Goal: Task Accomplishment & Management: Use online tool/utility

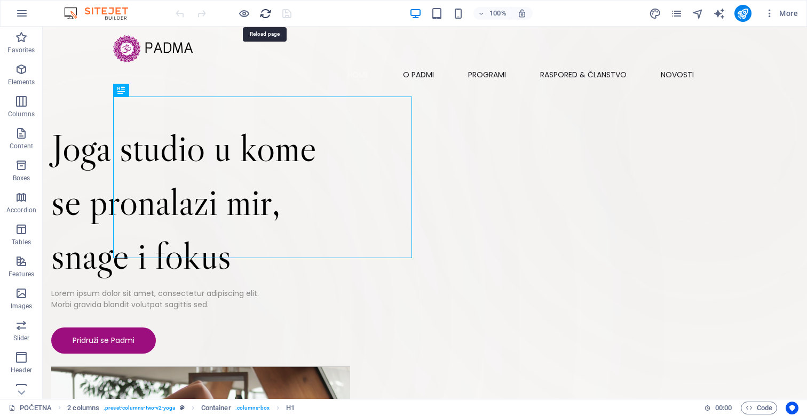
click at [264, 15] on icon "reload" at bounding box center [265, 13] width 12 height 12
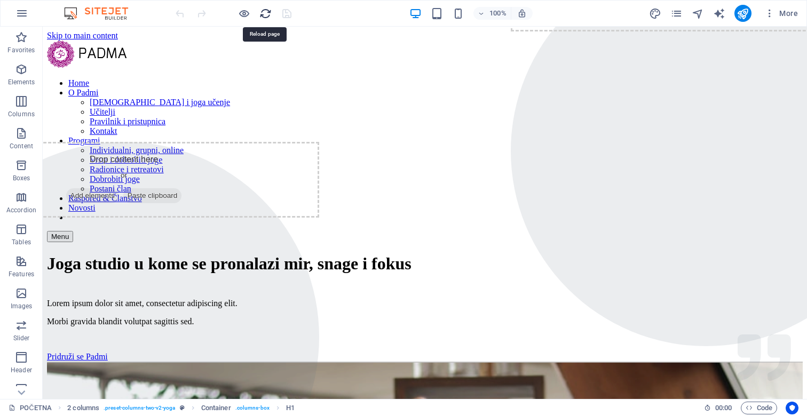
click at [264, 16] on icon "reload" at bounding box center [265, 13] width 12 height 12
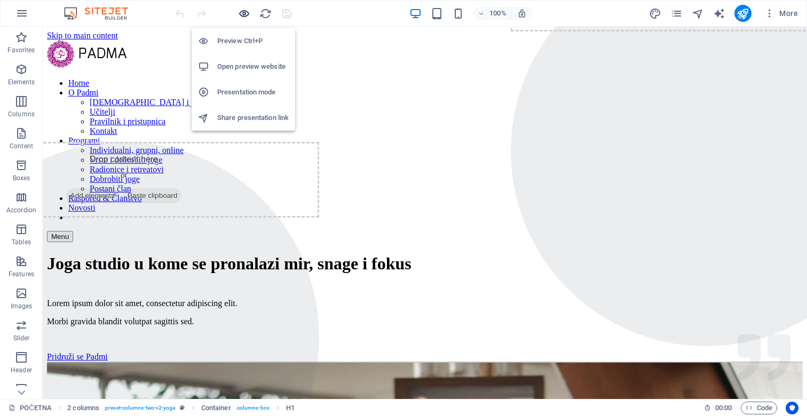
click at [239, 11] on icon "button" at bounding box center [244, 13] width 12 height 12
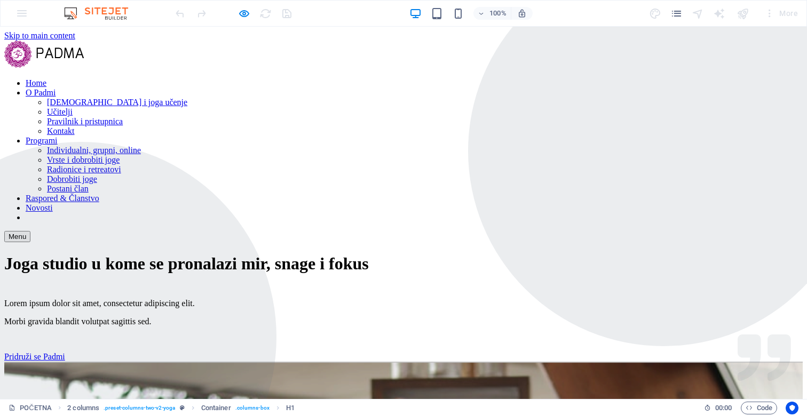
click at [99, 194] on link "Raspored & Članstvo" at bounding box center [63, 198] width 74 height 9
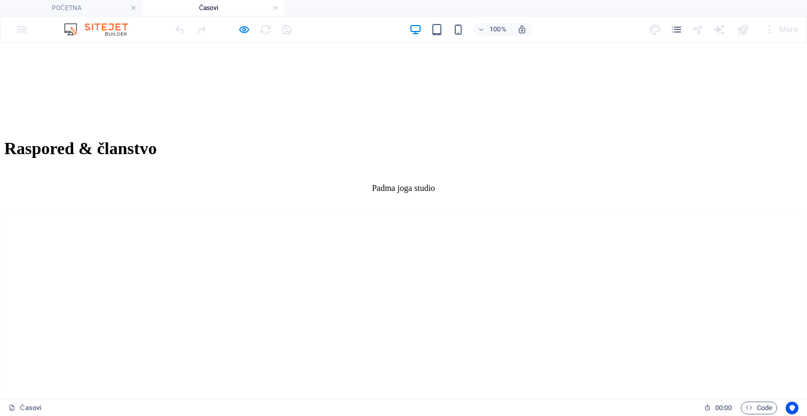
scroll to position [424, 0]
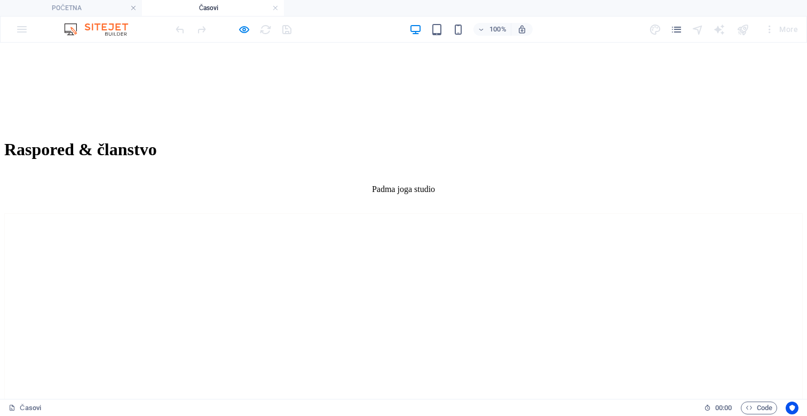
scroll to position [427, 0]
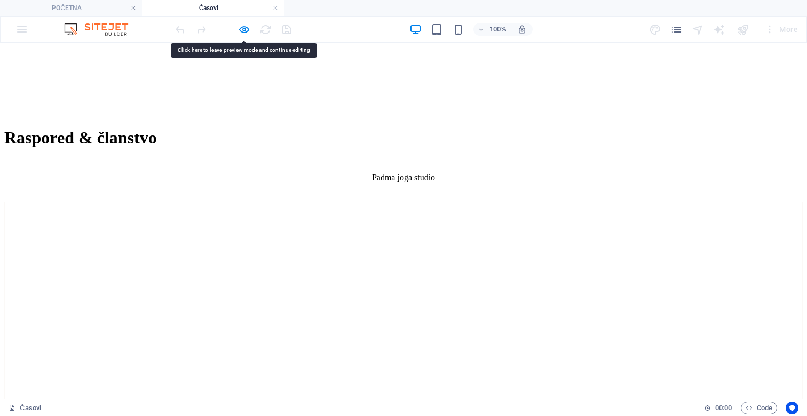
click at [242, 28] on icon "button" at bounding box center [244, 29] width 12 height 12
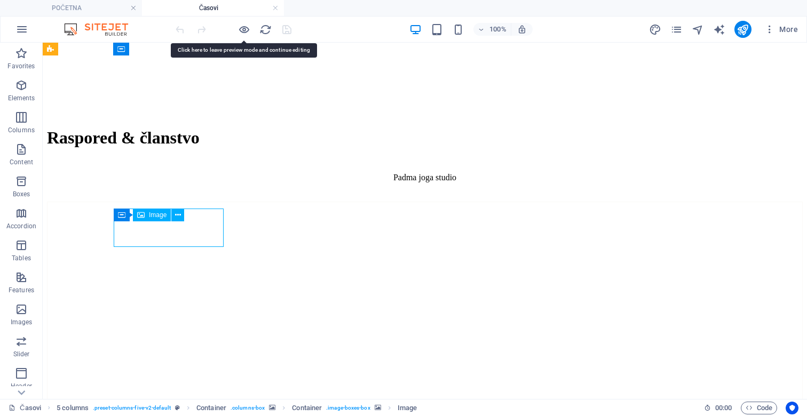
select select "px"
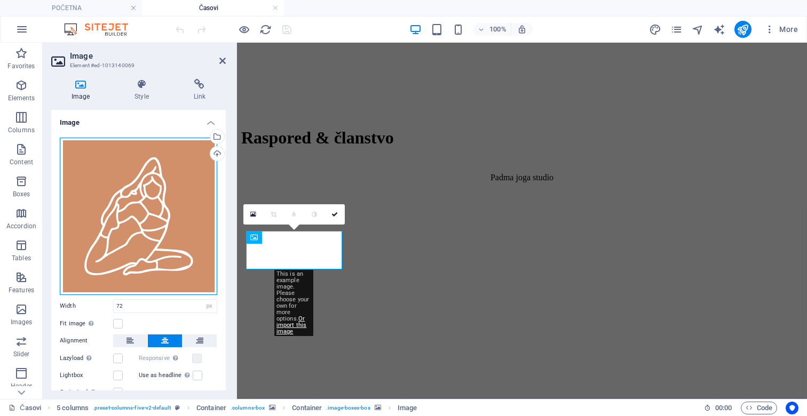
click at [159, 204] on div "Drag files here, click to choose files or select files from Files or our free s…" at bounding box center [138, 216] width 157 height 157
click at [159, 204] on body "Padma Joga studio POČETNA Časovi Favorites Elements Columns Content Boxes Accor…" at bounding box center [403, 208] width 807 height 416
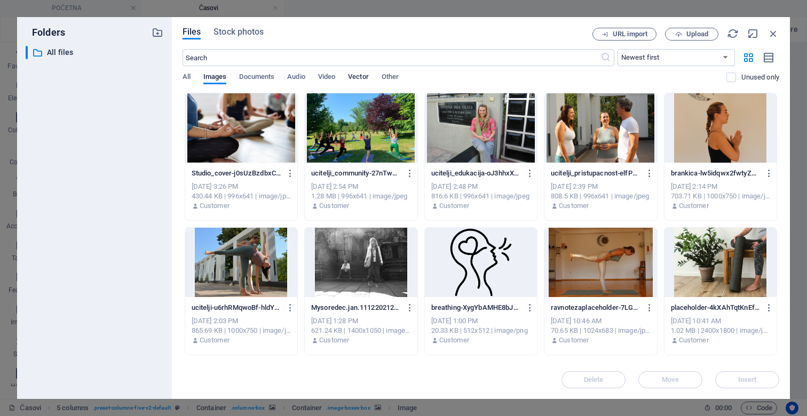
click at [357, 78] on span "Vector" at bounding box center [358, 77] width 21 height 15
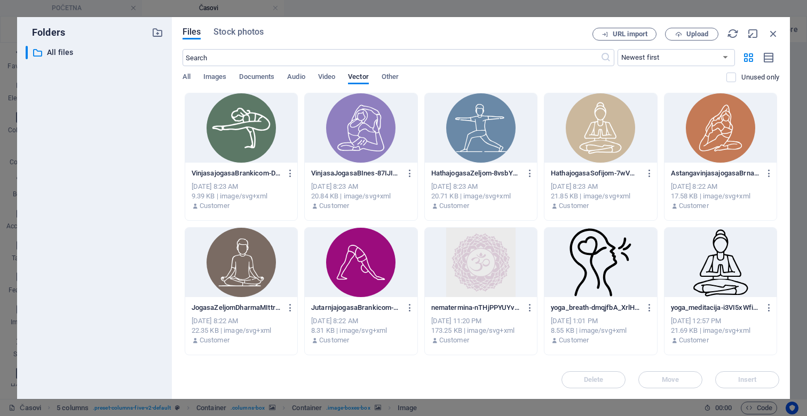
click at [715, 126] on div at bounding box center [720, 127] width 112 height 69
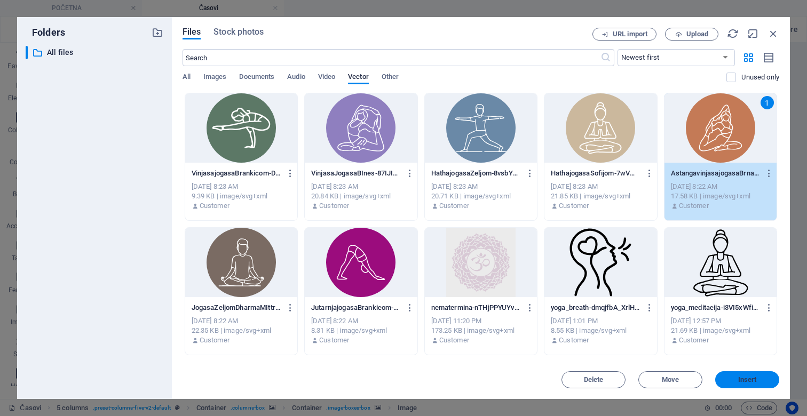
click at [747, 379] on span "Insert" at bounding box center [747, 380] width 19 height 6
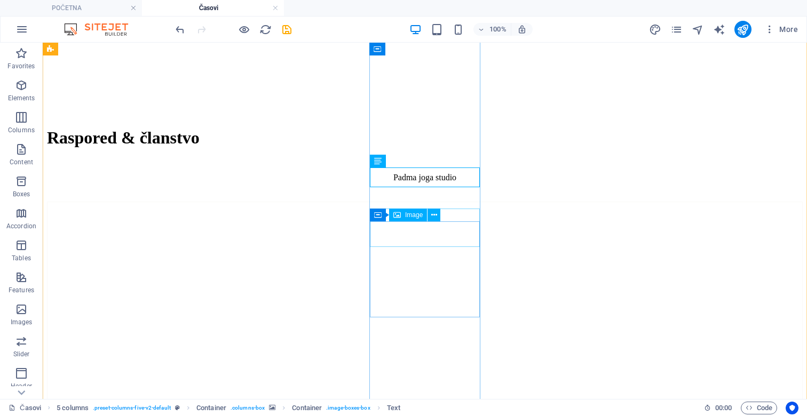
select select "px"
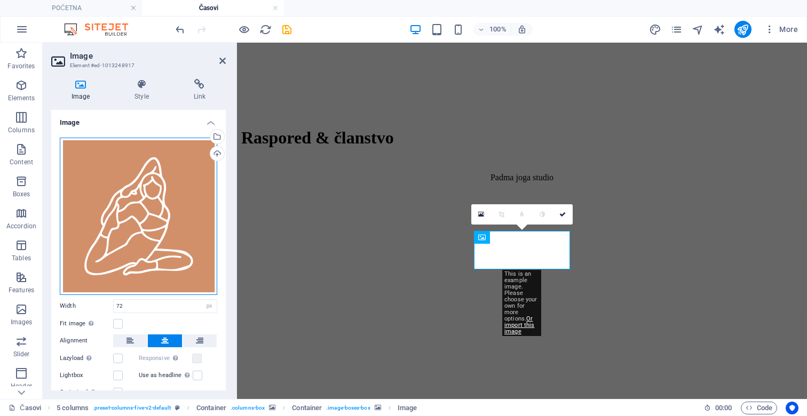
click at [133, 202] on div "Drag files here, click to choose files or select files from Files or our free s…" at bounding box center [138, 216] width 157 height 157
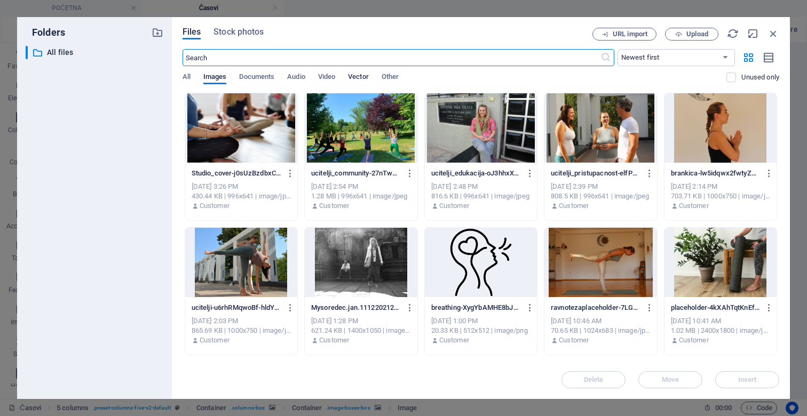
click at [362, 76] on span "Vector" at bounding box center [358, 77] width 21 height 15
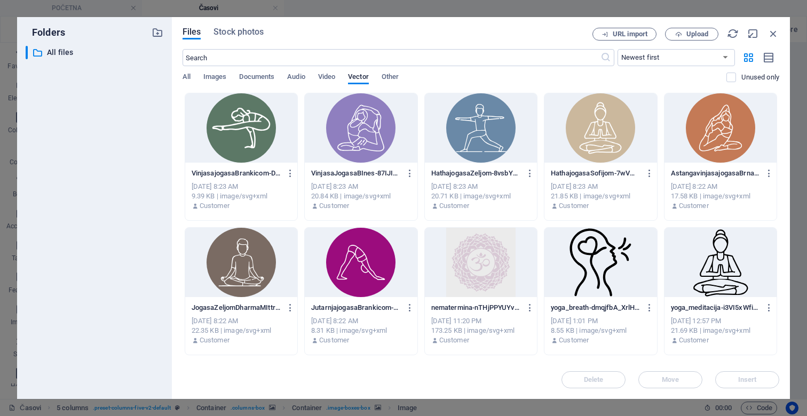
click at [714, 129] on div at bounding box center [720, 127] width 112 height 69
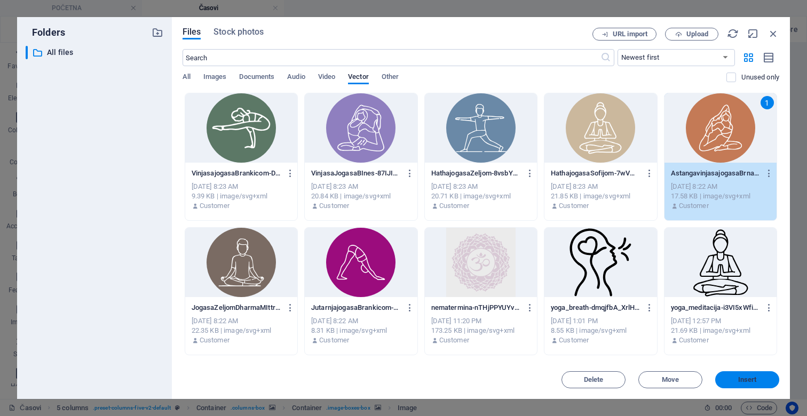
click at [750, 377] on span "Insert" at bounding box center [747, 380] width 19 height 6
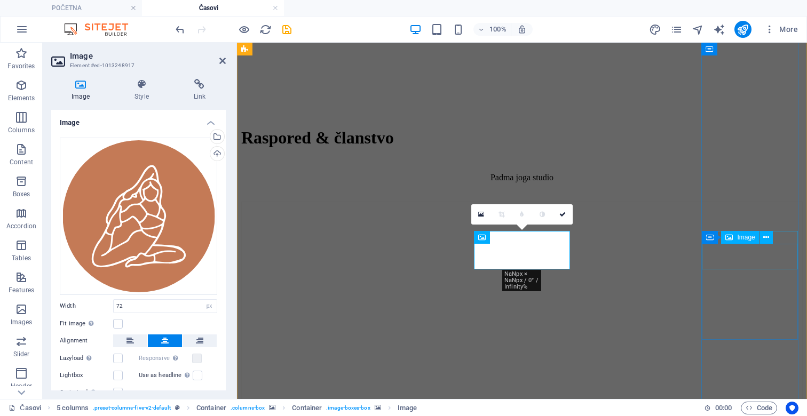
select select "px"
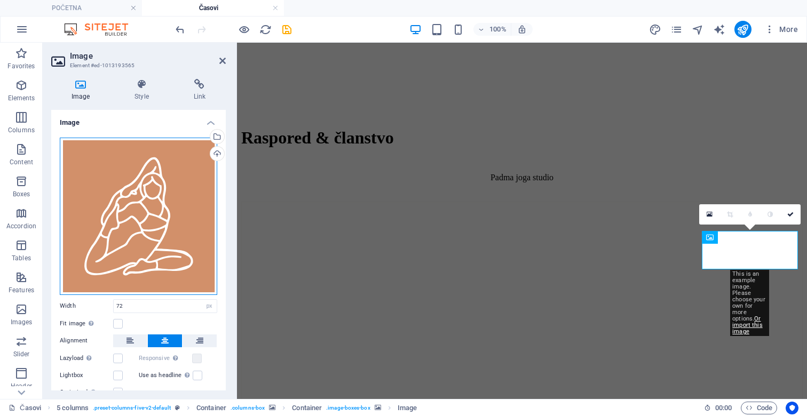
click at [135, 200] on div "Drag files here, click to choose files or select files from Files or our free s…" at bounding box center [138, 216] width 157 height 157
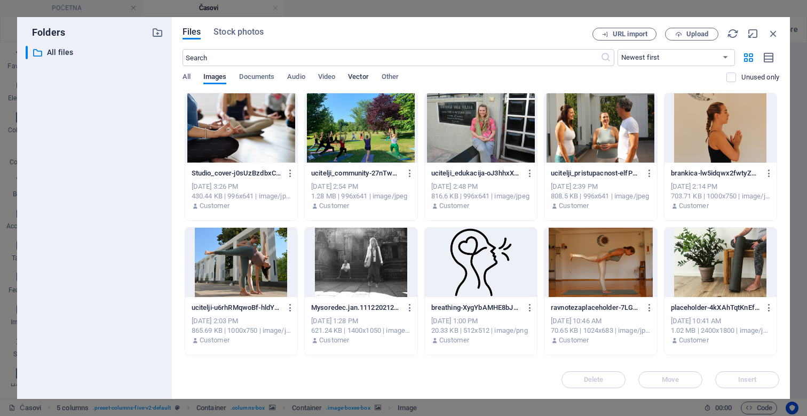
click at [358, 79] on span "Vector" at bounding box center [358, 77] width 21 height 15
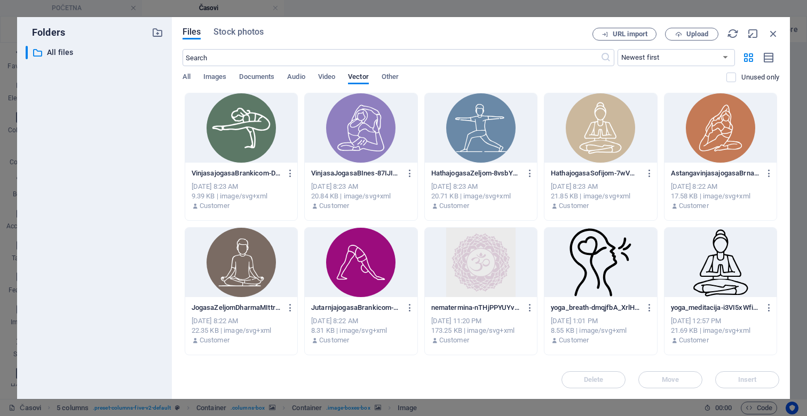
click at [722, 133] on div at bounding box center [720, 127] width 112 height 69
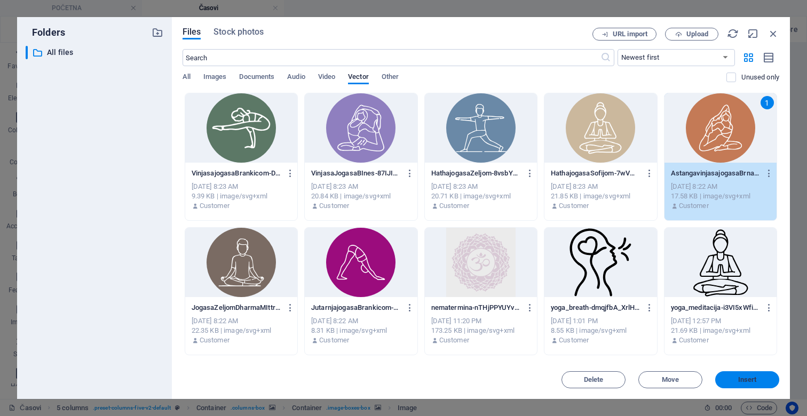
click at [760, 375] on button "Insert" at bounding box center [747, 379] width 64 height 17
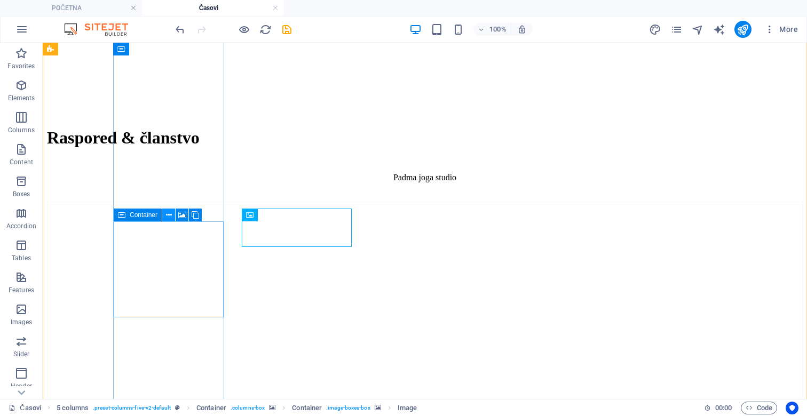
click at [168, 213] on icon at bounding box center [169, 215] width 6 height 11
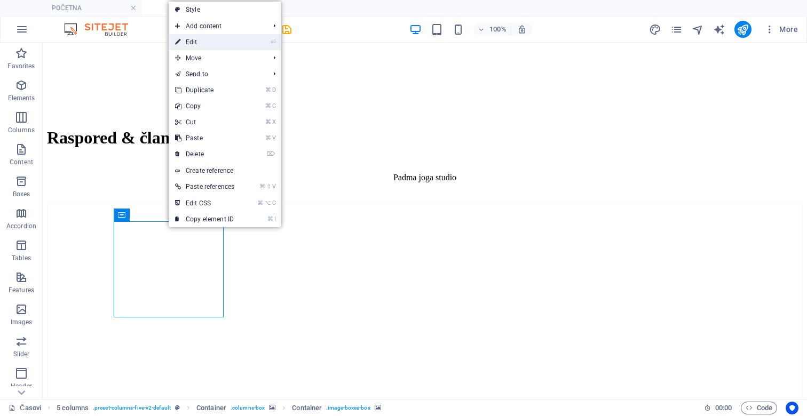
drag, startPoint x: 213, startPoint y: 38, endPoint x: 125, endPoint y: 164, distance: 153.8
click at [213, 38] on link "⏎ Edit" at bounding box center [205, 42] width 72 height 16
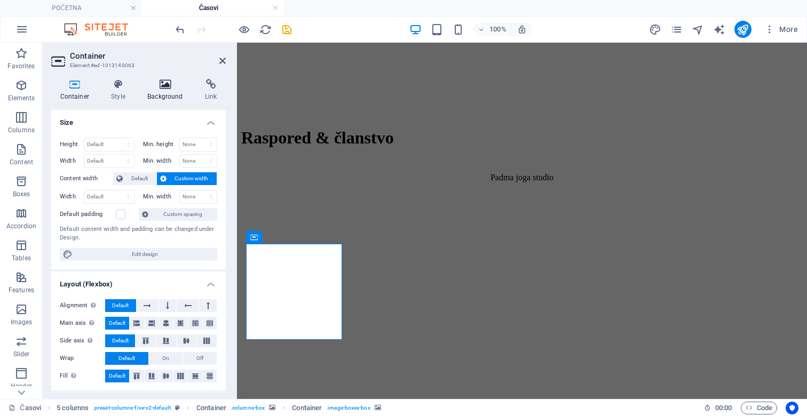
click at [160, 99] on h4 "Background" at bounding box center [168, 90] width 58 height 22
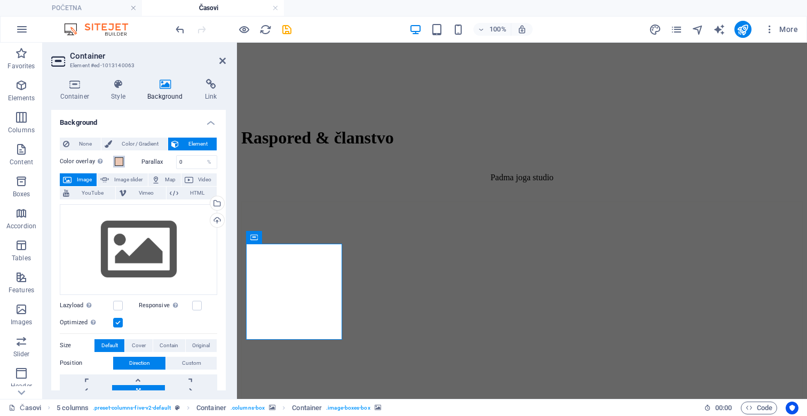
click at [119, 164] on span at bounding box center [119, 161] width 9 height 9
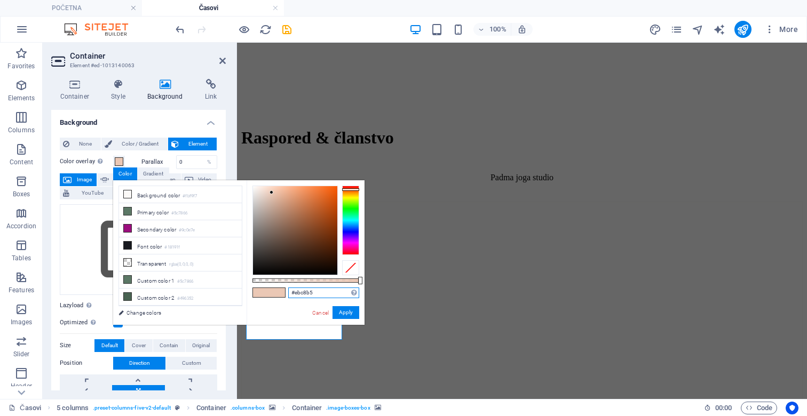
click at [312, 290] on input "#ebc8b5" at bounding box center [323, 293] width 71 height 11
paste input "F1D5C6"
type input "#f1d5c6"
click at [341, 315] on button "Apply" at bounding box center [346, 312] width 27 height 13
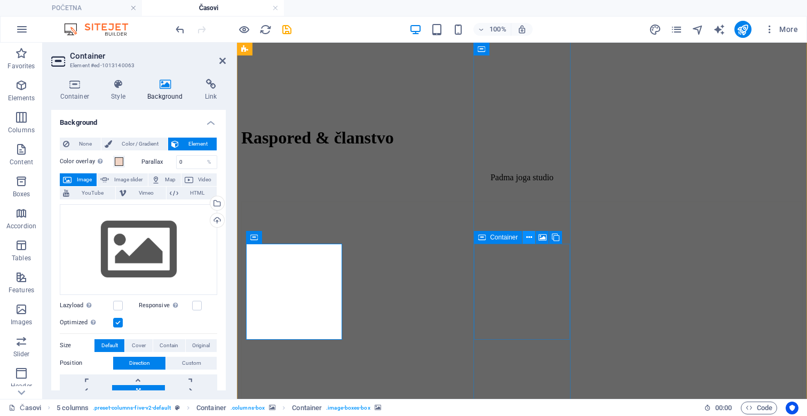
click at [528, 240] on icon at bounding box center [529, 237] width 6 height 11
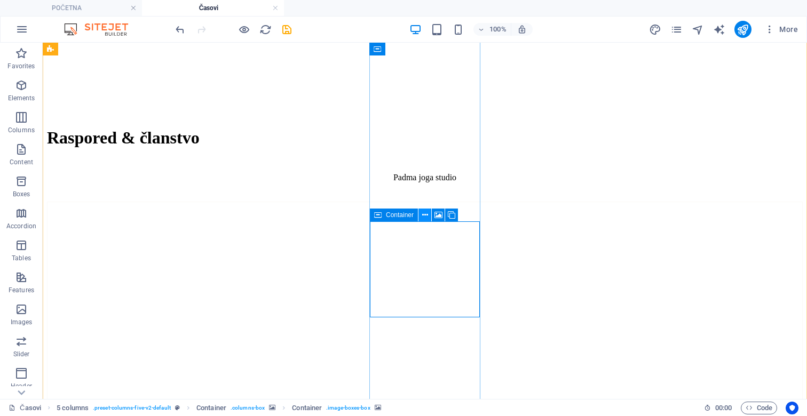
click at [425, 216] on icon at bounding box center [425, 215] width 6 height 11
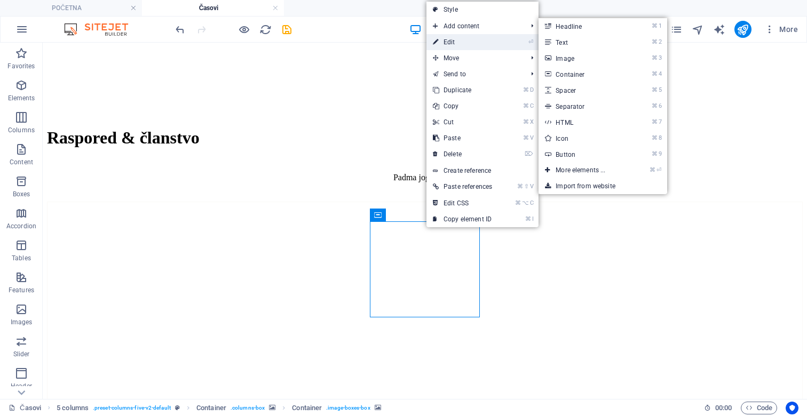
click at [467, 43] on link "⏎ Edit" at bounding box center [462, 42] width 72 height 16
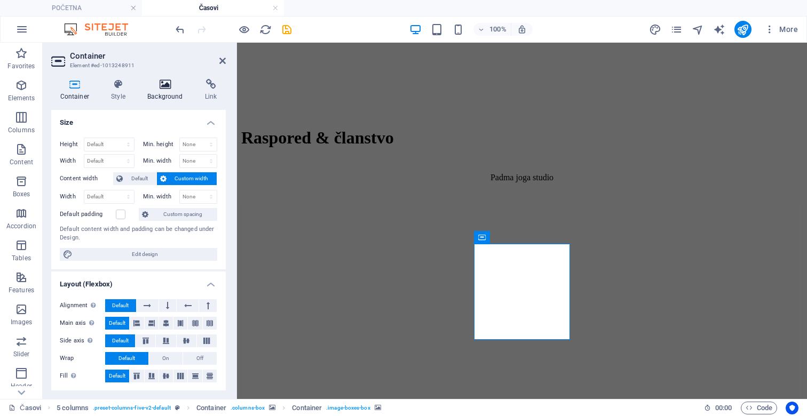
click at [162, 97] on h4 "Background" at bounding box center [168, 90] width 58 height 22
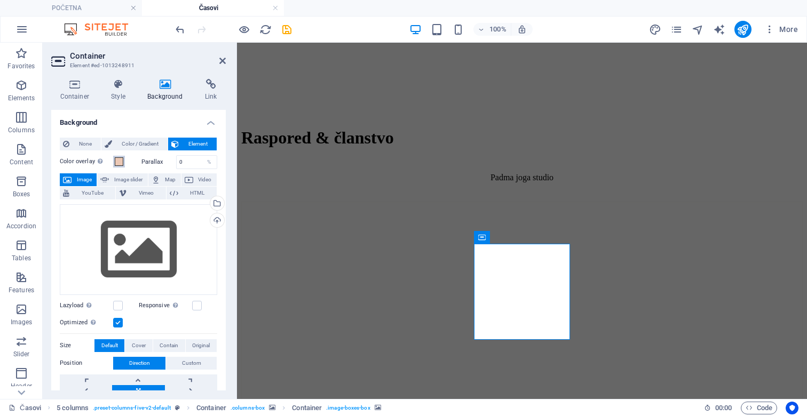
click at [119, 161] on span at bounding box center [119, 161] width 9 height 9
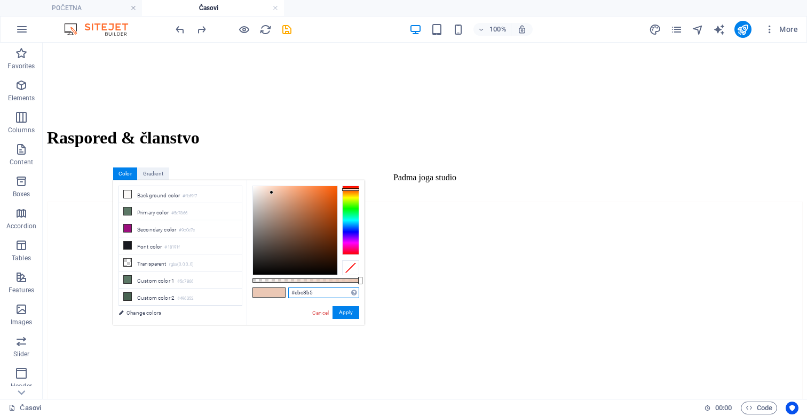
click at [311, 290] on input "#ebc8b5" at bounding box center [323, 293] width 71 height 11
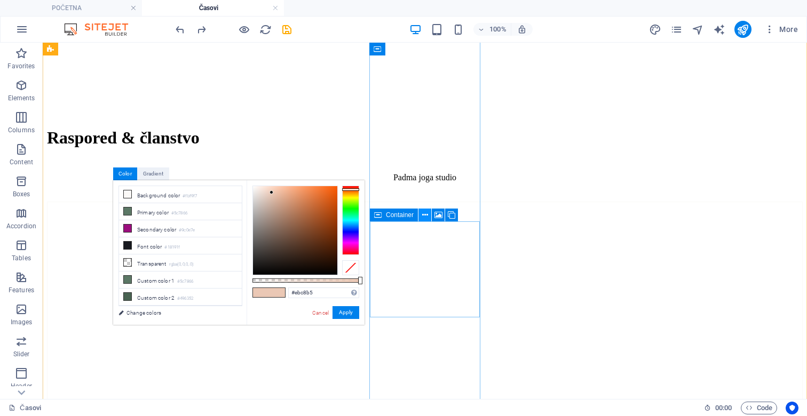
click at [420, 216] on button at bounding box center [424, 215] width 13 height 13
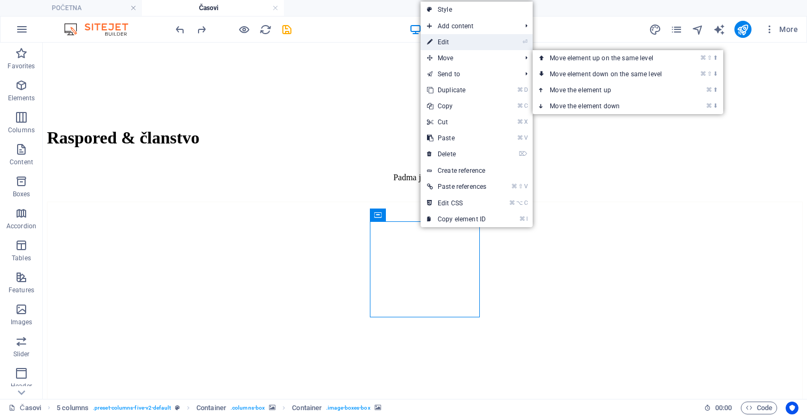
click at [457, 43] on link "⏎ Edit" at bounding box center [457, 42] width 72 height 16
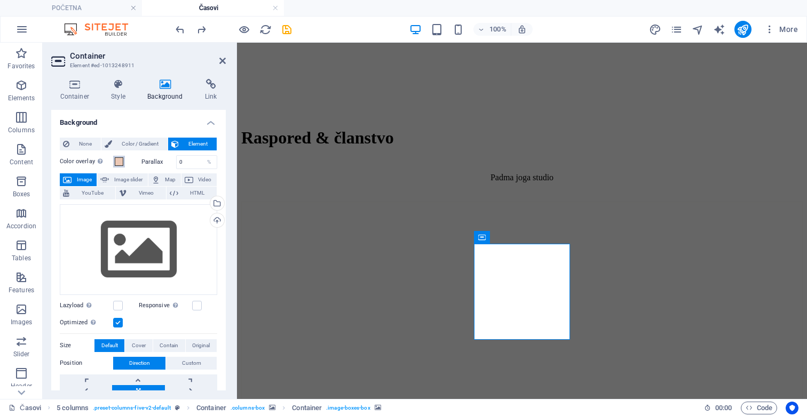
click at [116, 159] on span at bounding box center [119, 161] width 9 height 9
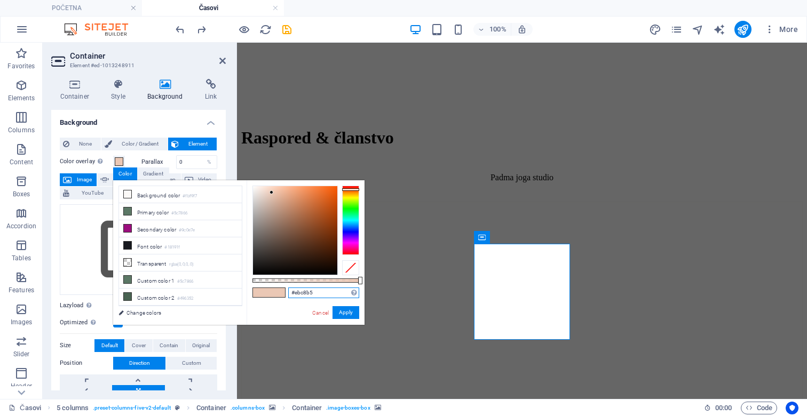
click at [318, 288] on input "#ebc8b5" at bounding box center [323, 293] width 71 height 11
click at [318, 291] on input "#ebc8b5" at bounding box center [323, 293] width 71 height 11
paste input "F1D5C6"
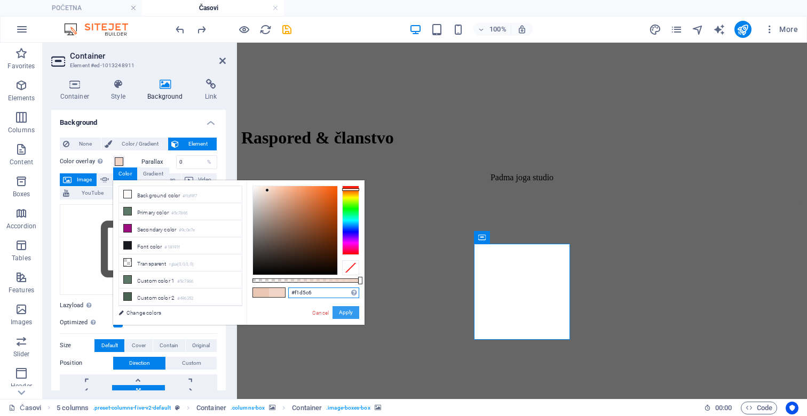
type input "#f1d5c6"
drag, startPoint x: 339, startPoint y: 311, endPoint x: 102, endPoint y: 269, distance: 240.7
click at [339, 311] on button "Apply" at bounding box center [346, 312] width 27 height 13
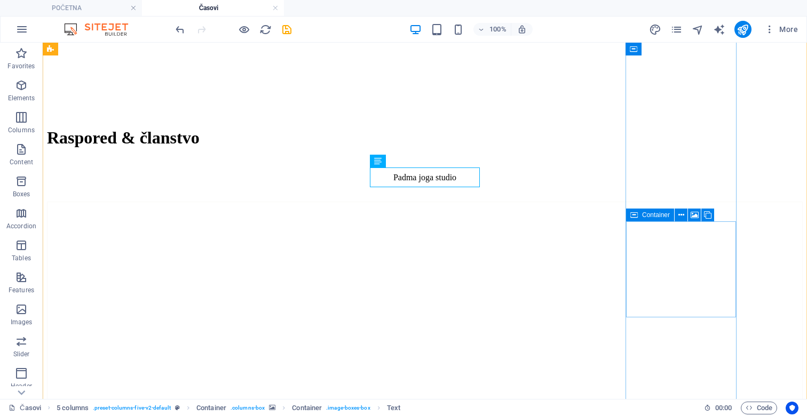
click at [636, 217] on icon at bounding box center [633, 215] width 7 height 13
click at [682, 213] on icon at bounding box center [681, 215] width 6 height 11
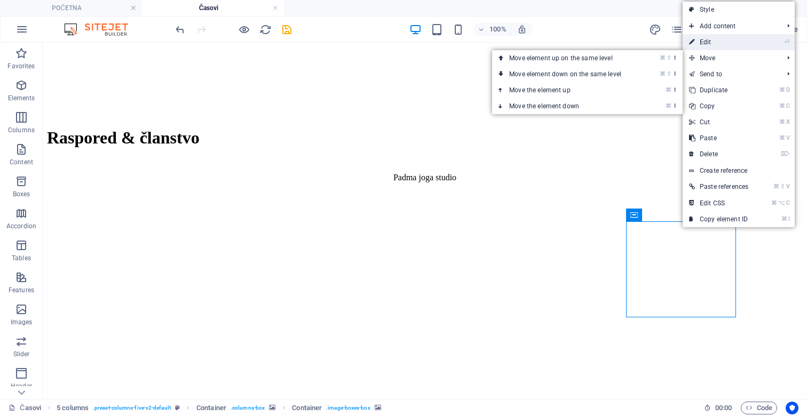
click at [722, 36] on link "⏎ Edit" at bounding box center [719, 42] width 72 height 16
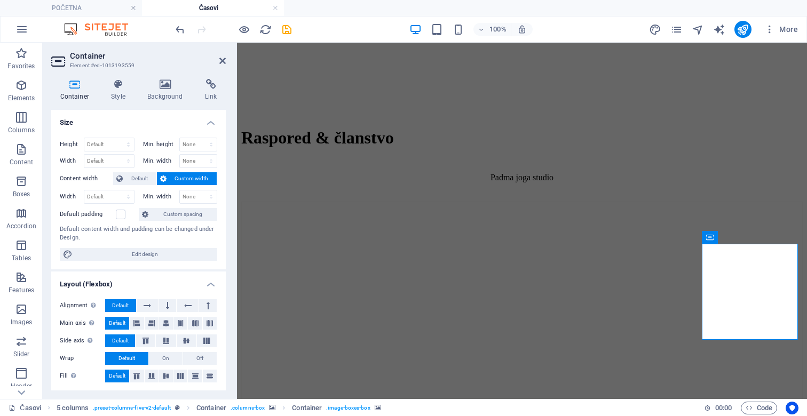
click at [165, 104] on div "Container Style Background Link Size Height Default px rem % vh vw Min. height …" at bounding box center [138, 235] width 175 height 312
click at [166, 91] on h4 "Background" at bounding box center [168, 90] width 58 height 22
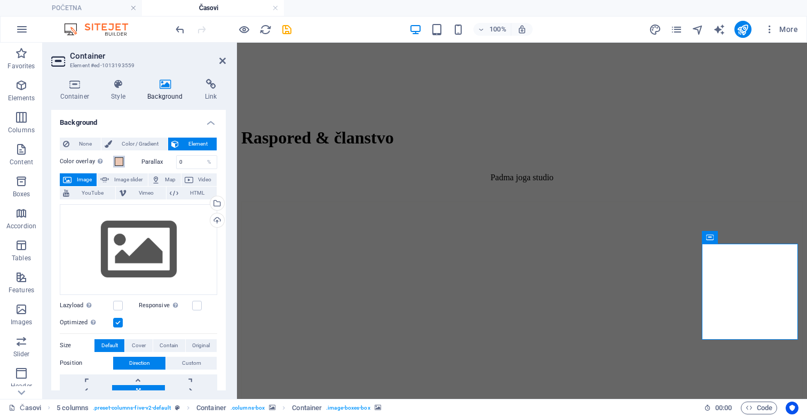
click at [115, 159] on span at bounding box center [119, 161] width 9 height 9
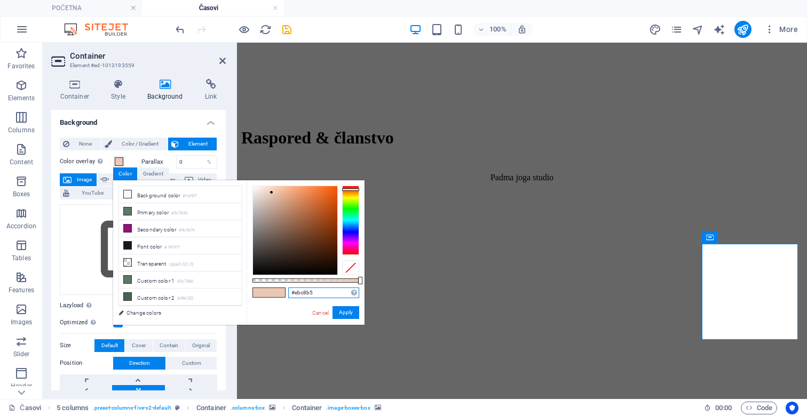
click at [311, 291] on input "#ebc8b5" at bounding box center [323, 293] width 71 height 11
click at [312, 292] on input "#ebc8b5" at bounding box center [323, 293] width 71 height 11
paste input "F1D5C6"
type input "#f1d5c6"
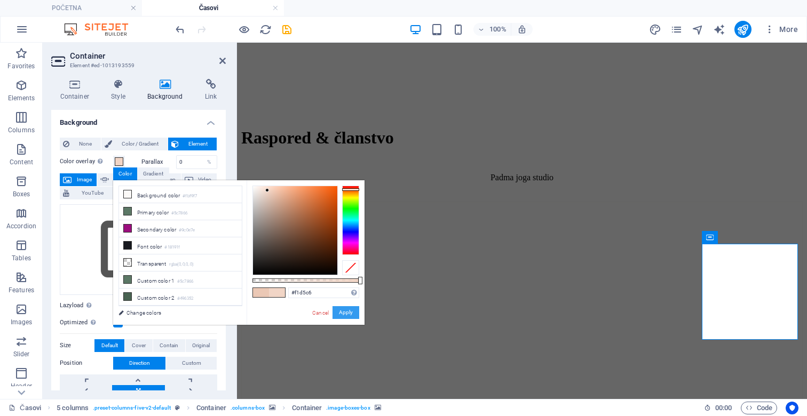
click at [343, 313] on button "Apply" at bounding box center [346, 312] width 27 height 13
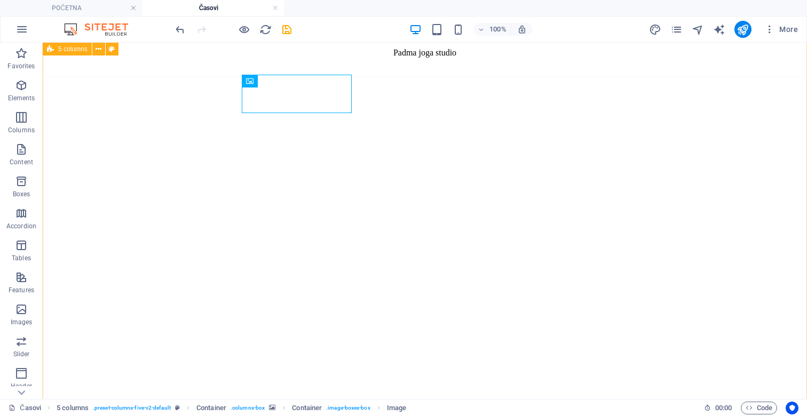
scroll to position [613, 0]
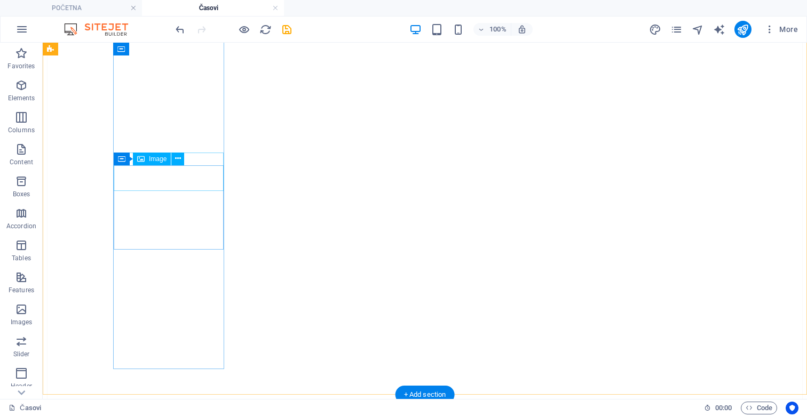
select select "px"
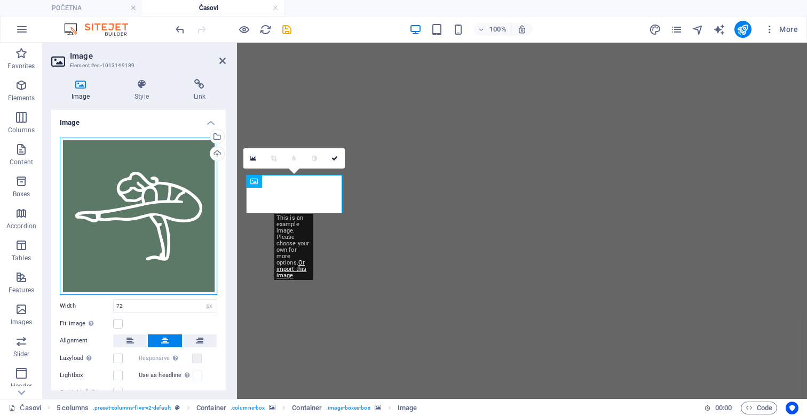
click at [172, 217] on div "Drag files here, click to choose files or select files from Files or our free s…" at bounding box center [138, 216] width 157 height 157
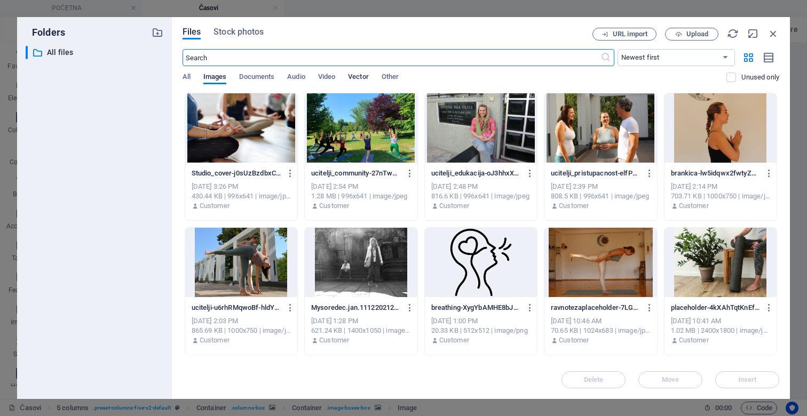
click at [361, 73] on span "Vector" at bounding box center [358, 77] width 21 height 15
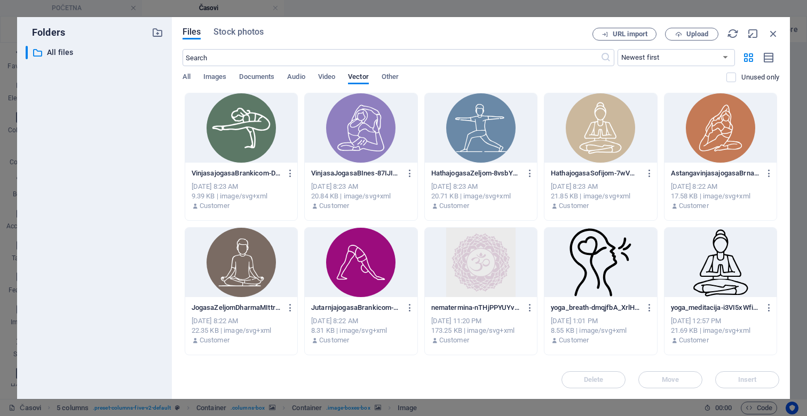
click at [259, 128] on div at bounding box center [241, 127] width 112 height 69
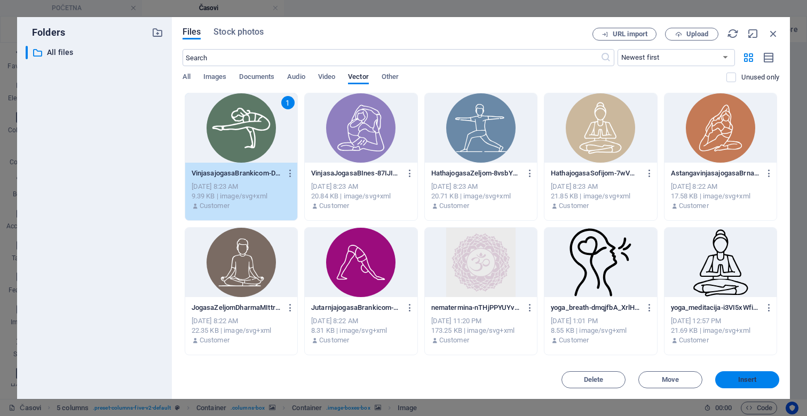
click at [751, 382] on span "Insert" at bounding box center [747, 380] width 19 height 6
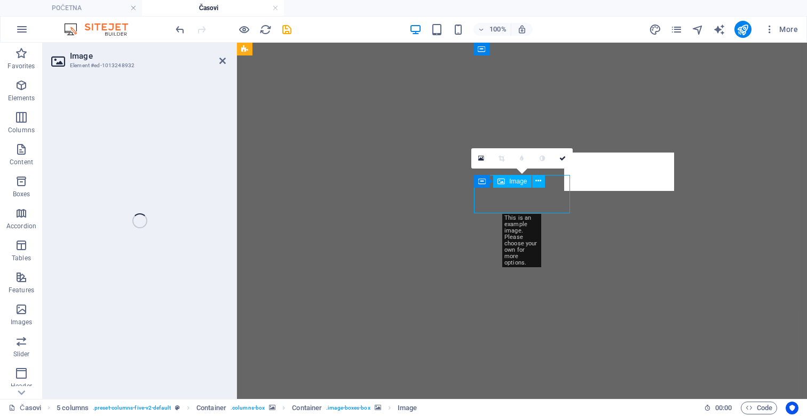
select select "px"
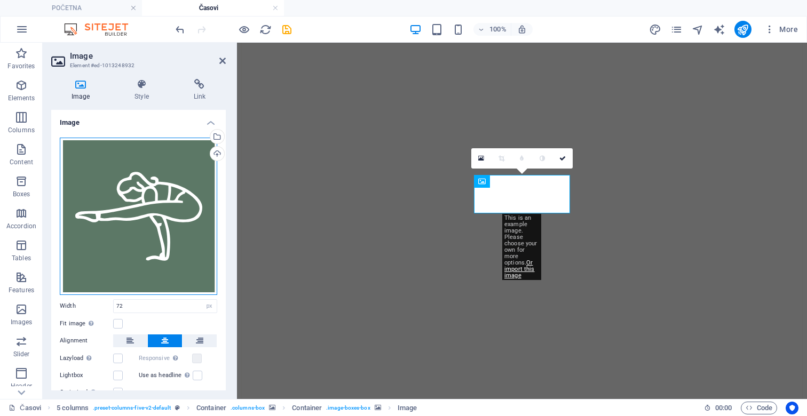
click at [125, 240] on div "Drag files here, click to choose files or select files from Files or our free s…" at bounding box center [138, 216] width 157 height 157
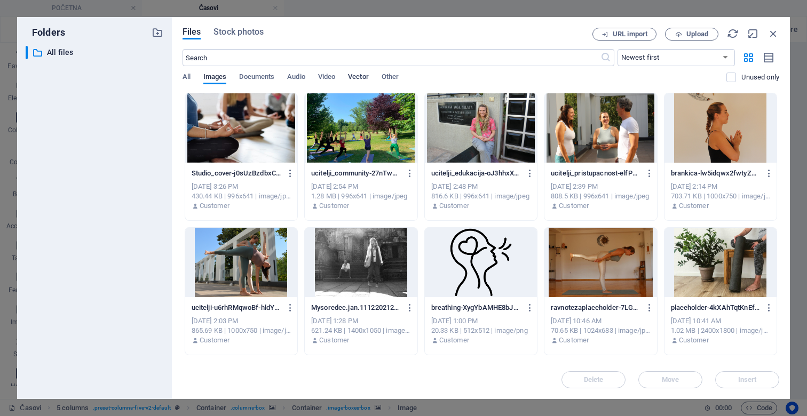
click at [354, 80] on span "Vector" at bounding box center [358, 77] width 21 height 15
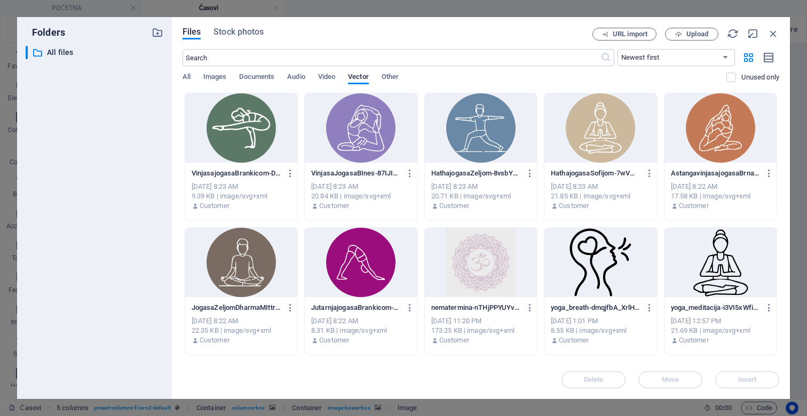
click at [257, 144] on div at bounding box center [241, 127] width 112 height 69
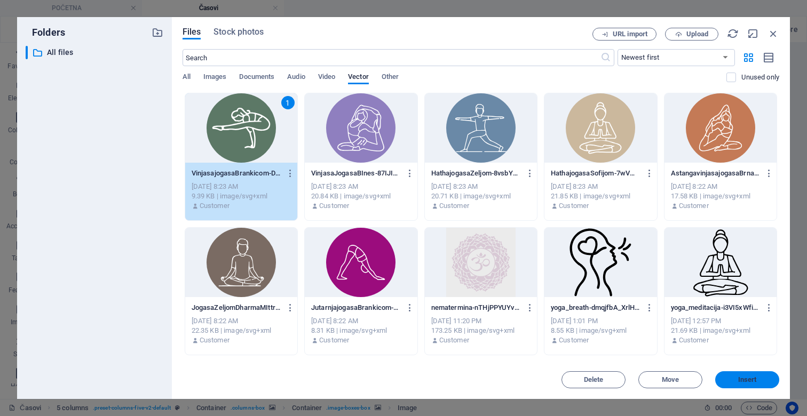
click at [753, 377] on span "Insert" at bounding box center [747, 380] width 19 height 6
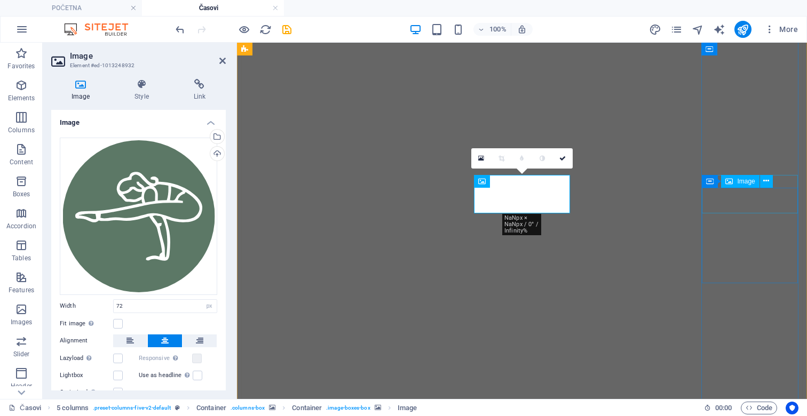
select select "px"
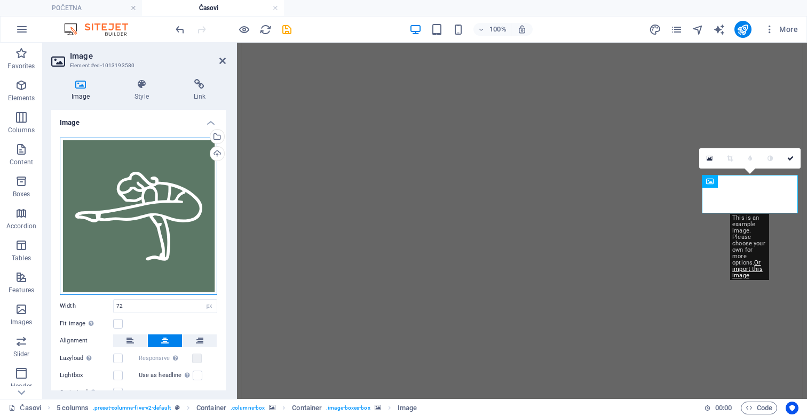
click at [118, 207] on div "Drag files here, click to choose files or select files from Files or our free s…" at bounding box center [138, 216] width 157 height 157
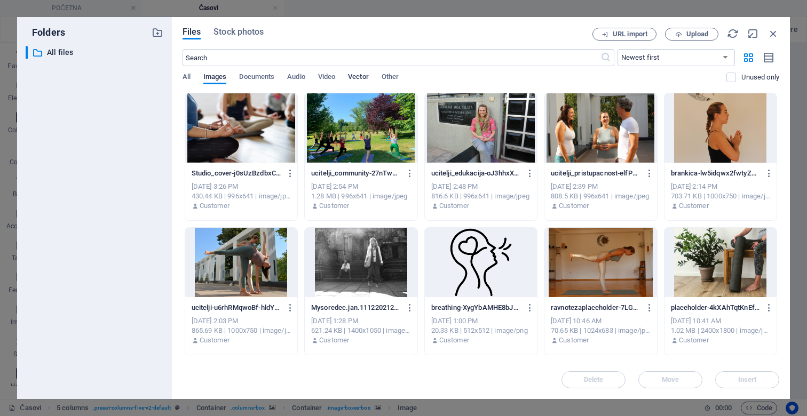
click at [358, 81] on span "Vector" at bounding box center [358, 77] width 21 height 15
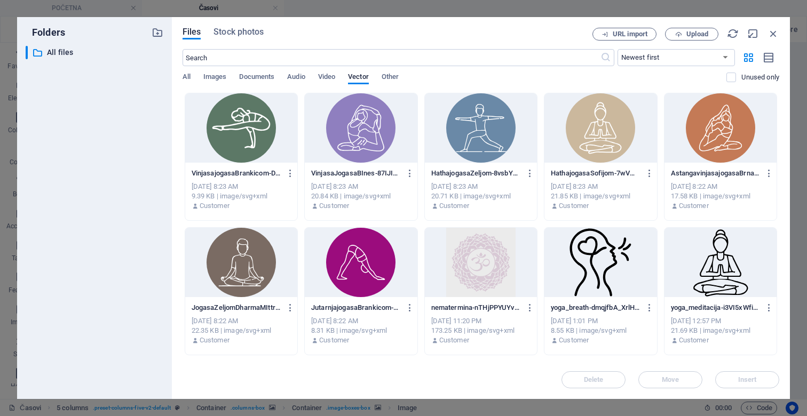
click at [242, 121] on div at bounding box center [241, 127] width 112 height 69
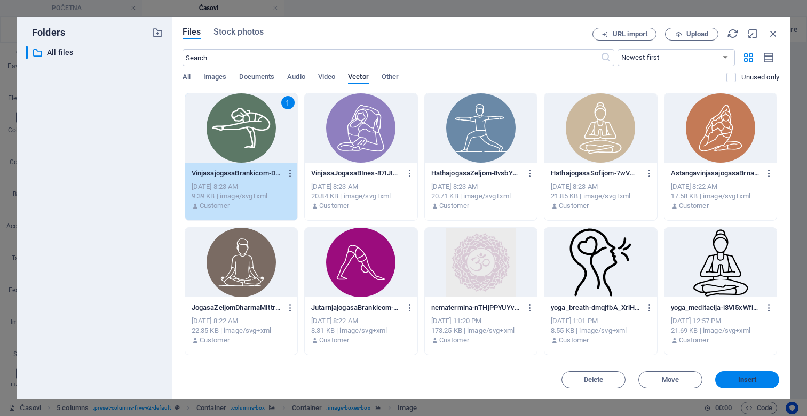
click at [749, 378] on span "Insert" at bounding box center [747, 380] width 19 height 6
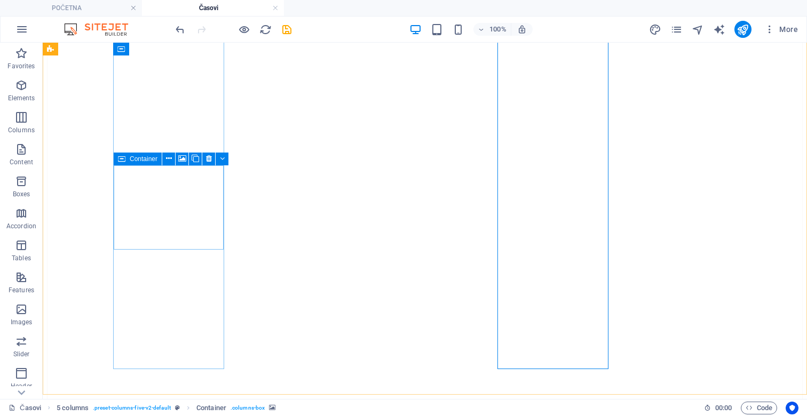
click at [123, 161] on icon at bounding box center [121, 159] width 7 height 13
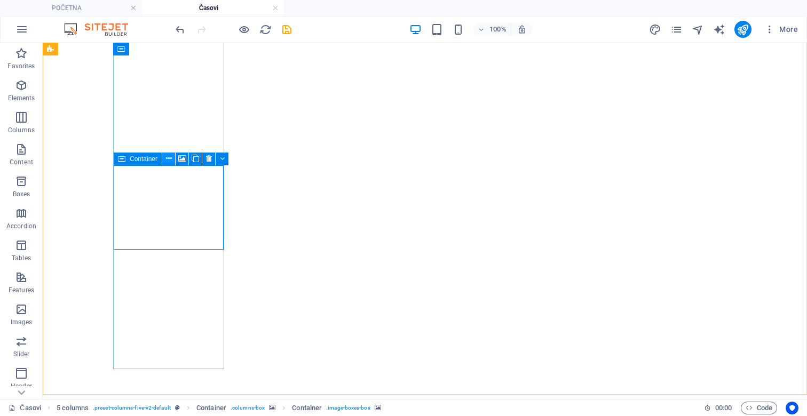
click at [171, 155] on icon at bounding box center [169, 158] width 6 height 11
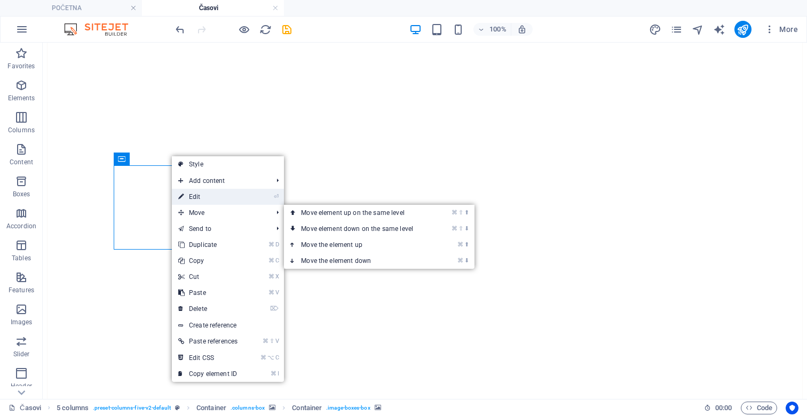
click at [200, 202] on link "⏎ Edit" at bounding box center [208, 197] width 72 height 16
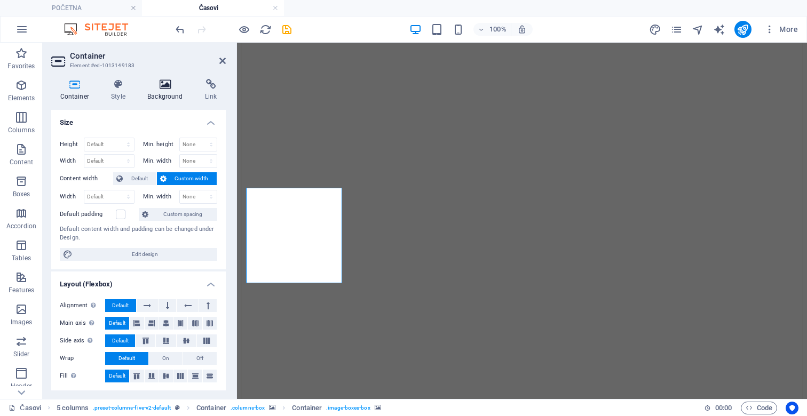
click at [178, 85] on icon at bounding box center [165, 84] width 53 height 11
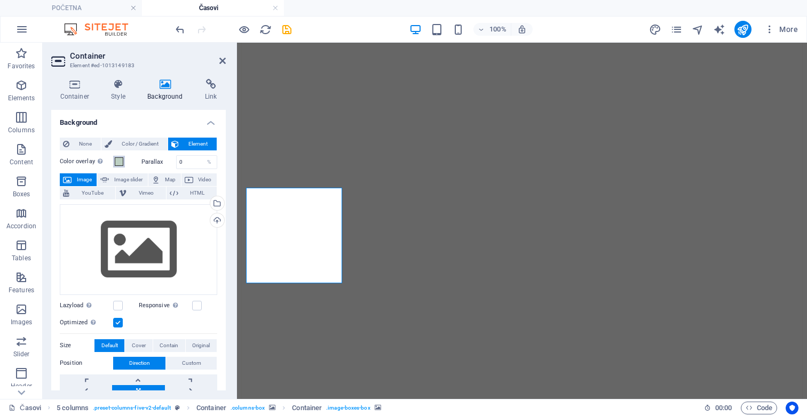
click at [120, 160] on span at bounding box center [119, 161] width 9 height 9
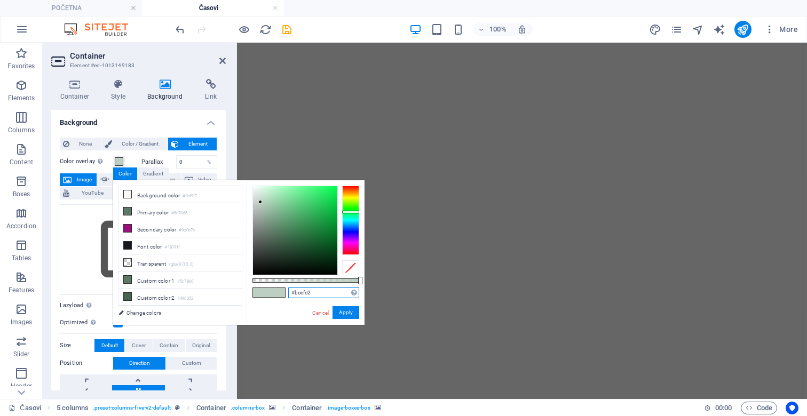
click at [314, 295] on input "#bccfc2" at bounding box center [323, 293] width 71 height 11
paste input "C7D2CC"
type input "#c7d2cc"
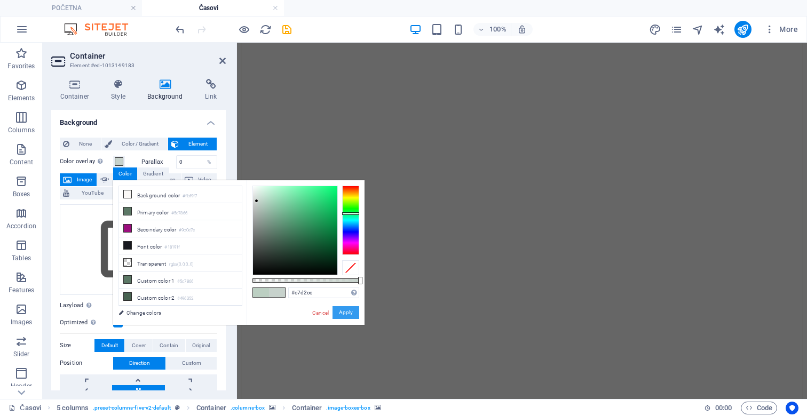
drag, startPoint x: 344, startPoint y: 313, endPoint x: 108, endPoint y: 270, distance: 240.3
click at [344, 313] on button "Apply" at bounding box center [346, 312] width 27 height 13
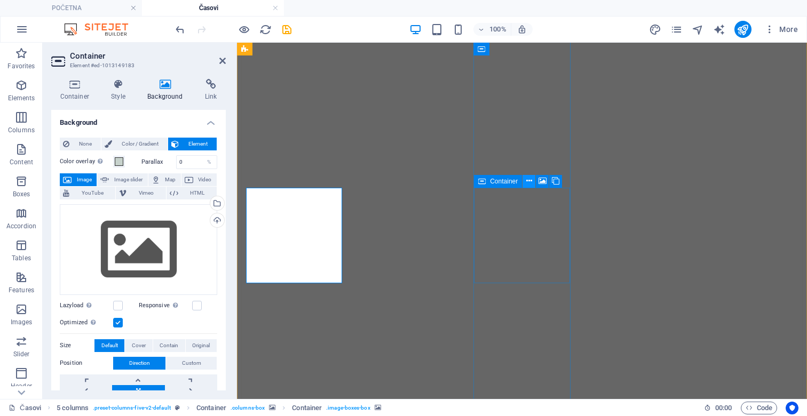
click at [531, 179] on icon at bounding box center [529, 181] width 6 height 11
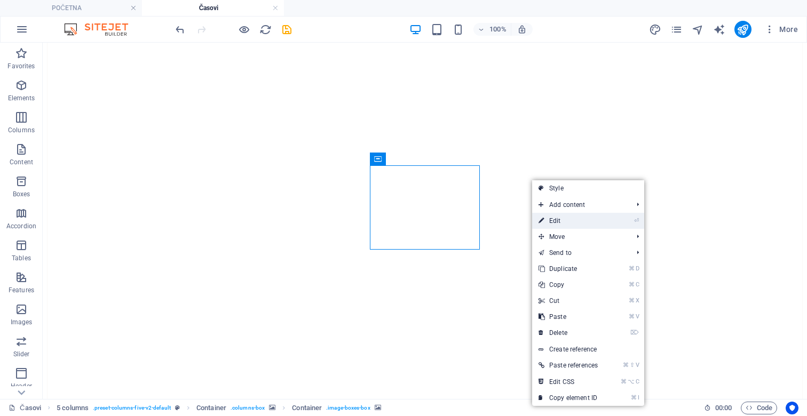
click at [556, 218] on link "⏎ Edit" at bounding box center [568, 221] width 72 height 16
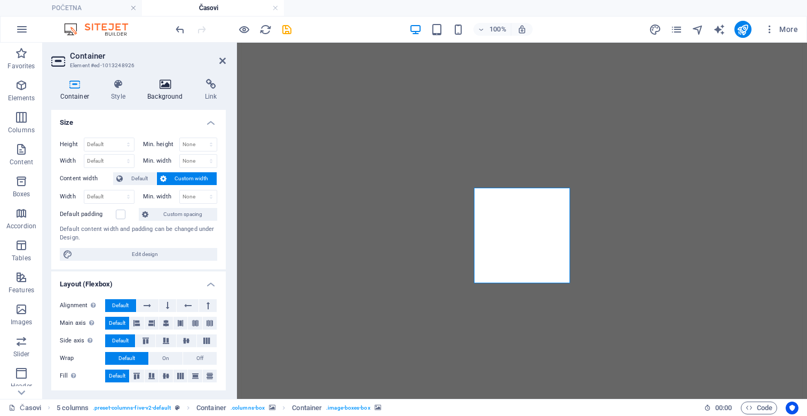
click at [166, 91] on h4 "Background" at bounding box center [168, 90] width 58 height 22
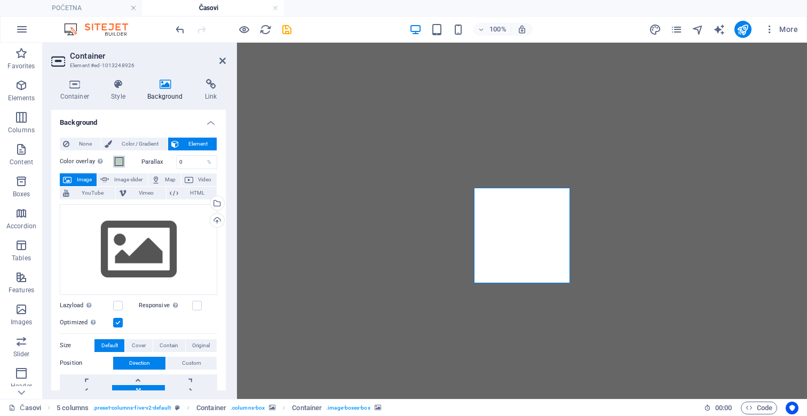
click at [119, 161] on span at bounding box center [119, 161] width 9 height 9
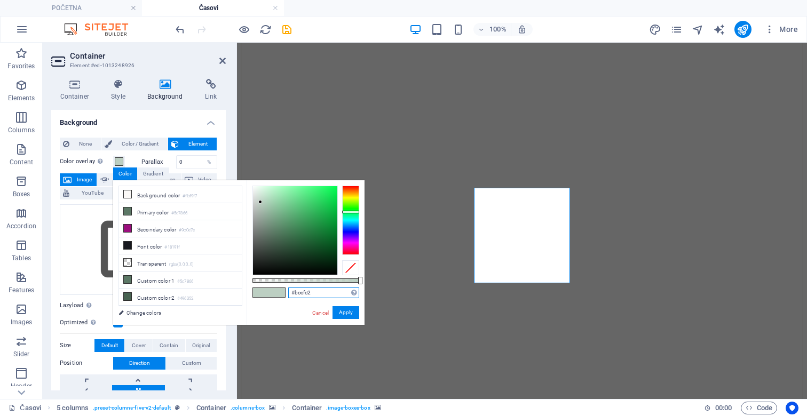
click at [304, 297] on input "#bccfc2" at bounding box center [323, 293] width 71 height 11
paste input "C7D2CC"
type input "#c7d2cc"
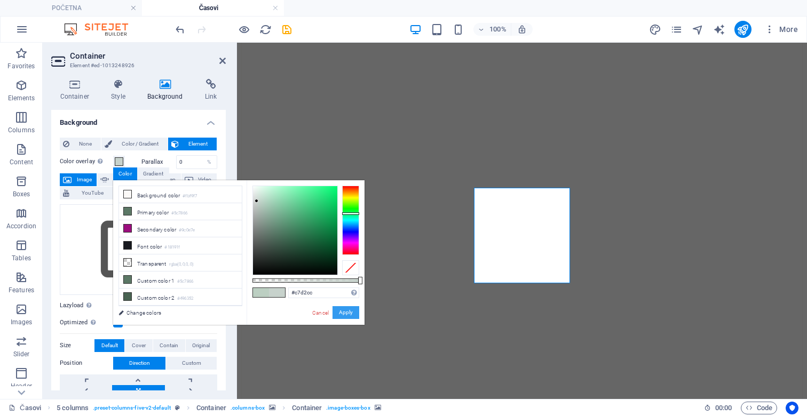
click at [349, 315] on button "Apply" at bounding box center [346, 312] width 27 height 13
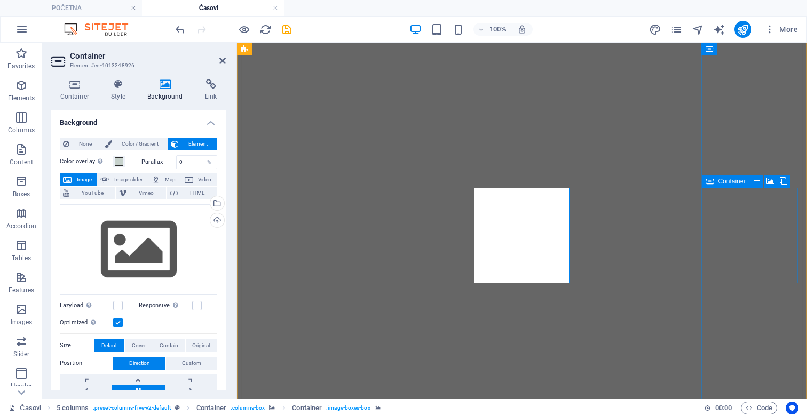
click at [709, 185] on icon at bounding box center [709, 181] width 7 height 13
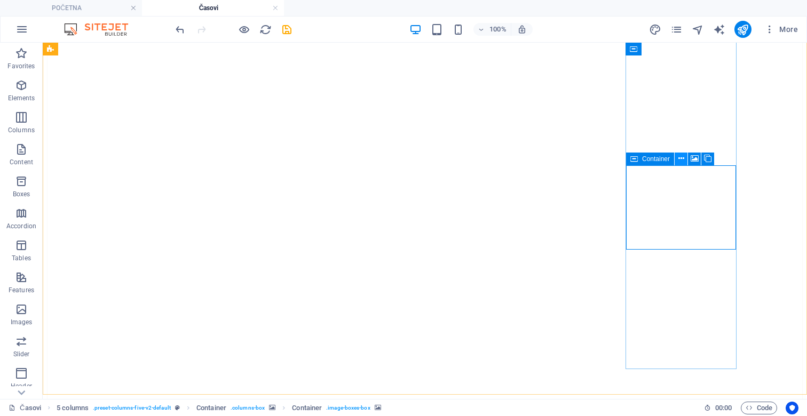
click at [684, 163] on button at bounding box center [681, 159] width 13 height 13
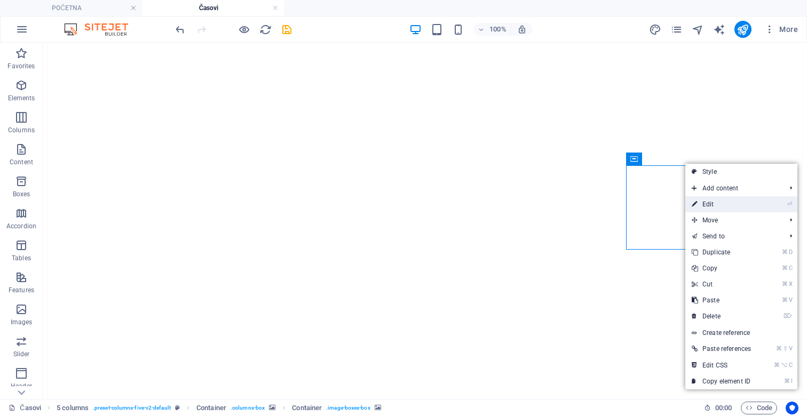
click at [706, 203] on link "⏎ Edit" at bounding box center [721, 204] width 72 height 16
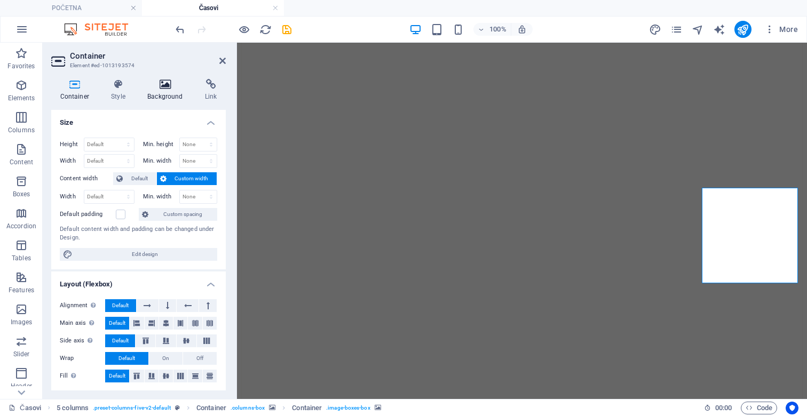
click at [173, 86] on icon at bounding box center [165, 84] width 53 height 11
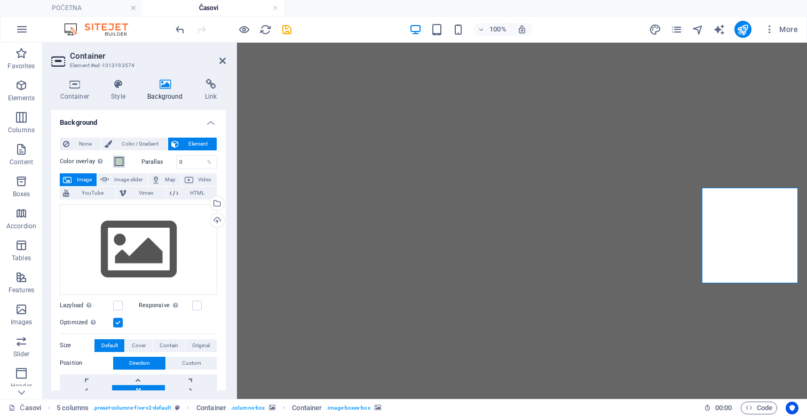
click at [120, 161] on span at bounding box center [119, 161] width 9 height 9
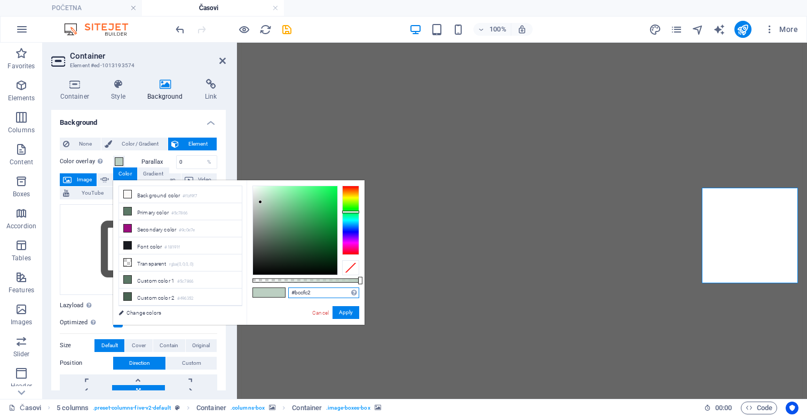
click at [299, 292] on input "#bccfc2" at bounding box center [323, 293] width 71 height 11
paste input "C7D2CC"
type input "#c7d2cc"
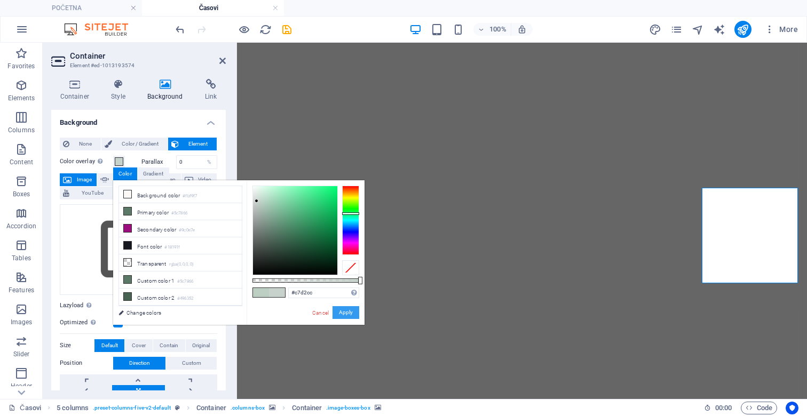
click at [337, 312] on button "Apply" at bounding box center [346, 312] width 27 height 13
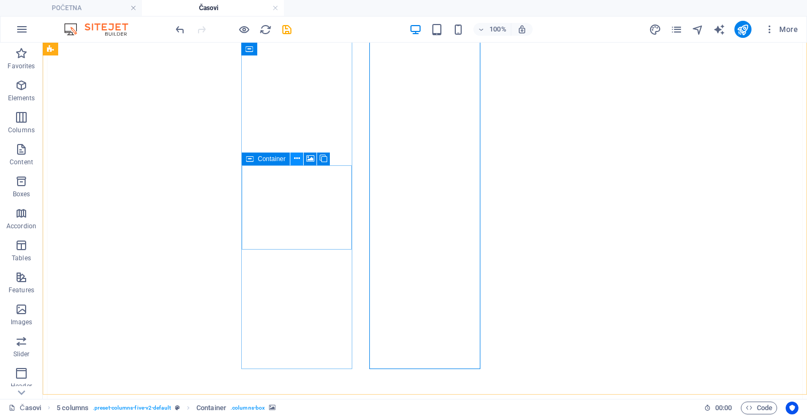
click at [296, 159] on icon at bounding box center [297, 158] width 6 height 11
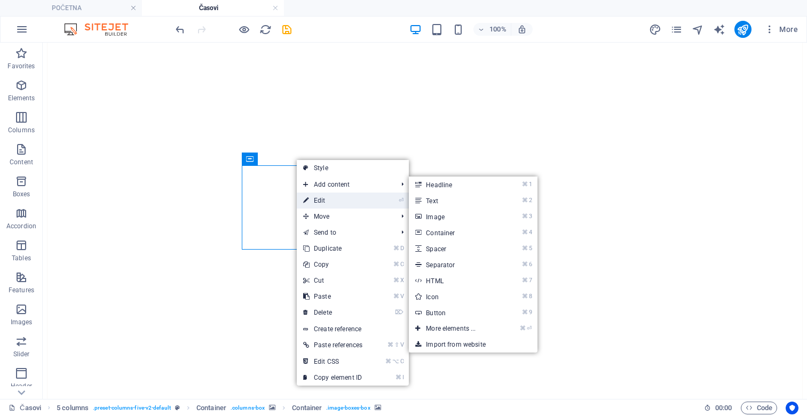
click at [317, 202] on link "⏎ Edit" at bounding box center [333, 201] width 72 height 16
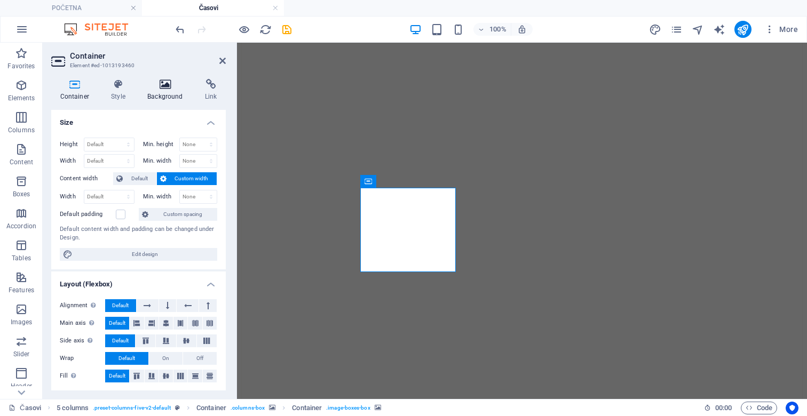
click at [166, 91] on h4 "Background" at bounding box center [168, 90] width 58 height 22
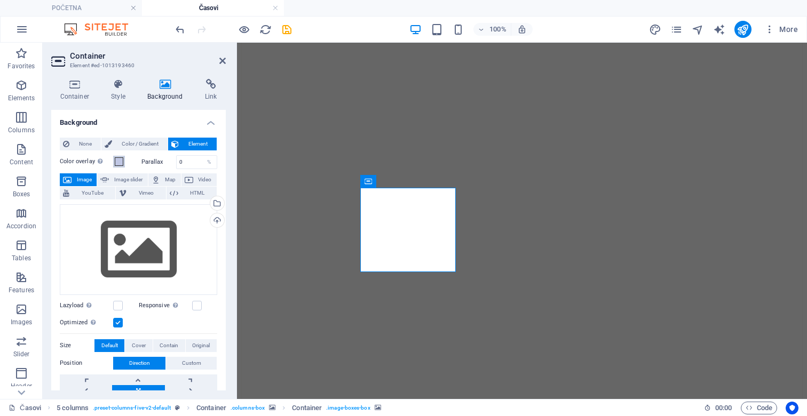
click at [118, 161] on span at bounding box center [119, 161] width 9 height 9
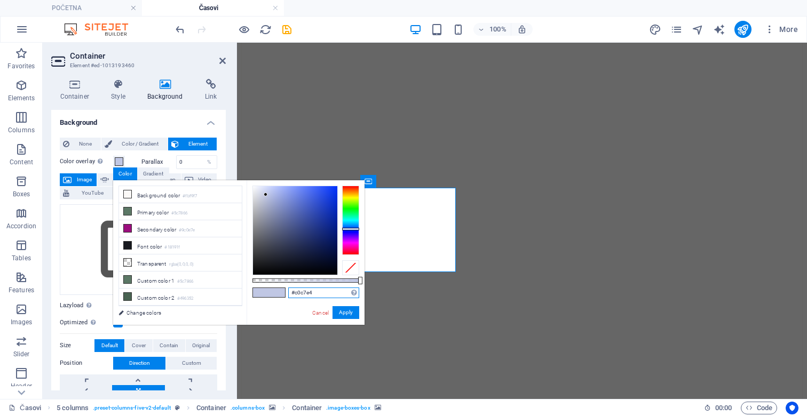
click at [304, 295] on input "#c0c7e4" at bounding box center [323, 293] width 71 height 11
paste input "F2E9DA"
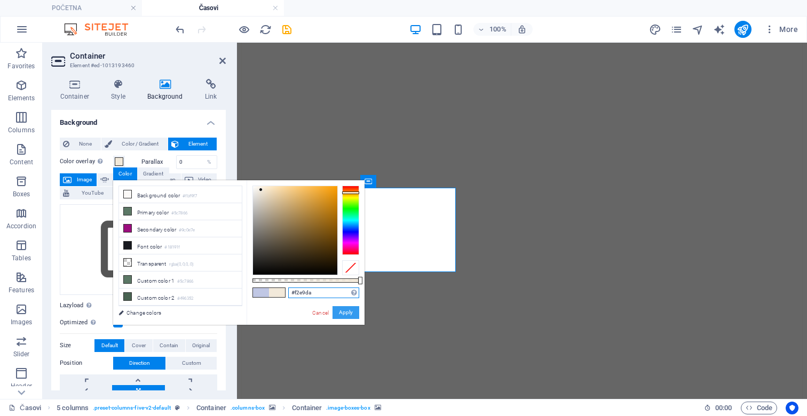
type input "#f2e9da"
click at [345, 313] on button "Apply" at bounding box center [346, 312] width 27 height 13
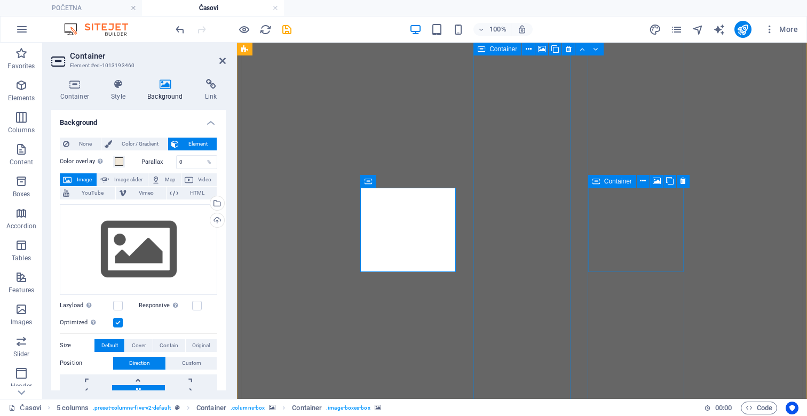
click at [597, 185] on icon at bounding box center [595, 181] width 7 height 13
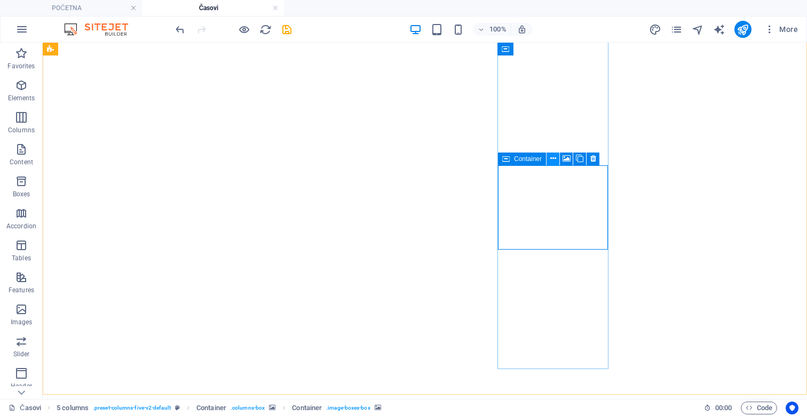
click at [551, 162] on icon at bounding box center [553, 158] width 6 height 11
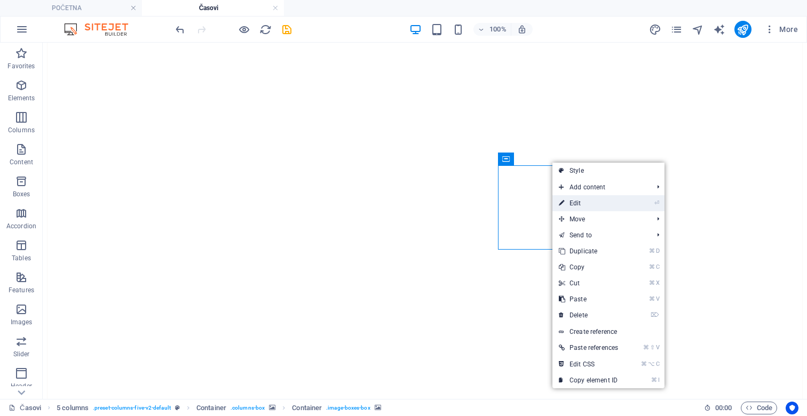
click at [577, 198] on link "⏎ Edit" at bounding box center [588, 203] width 72 height 16
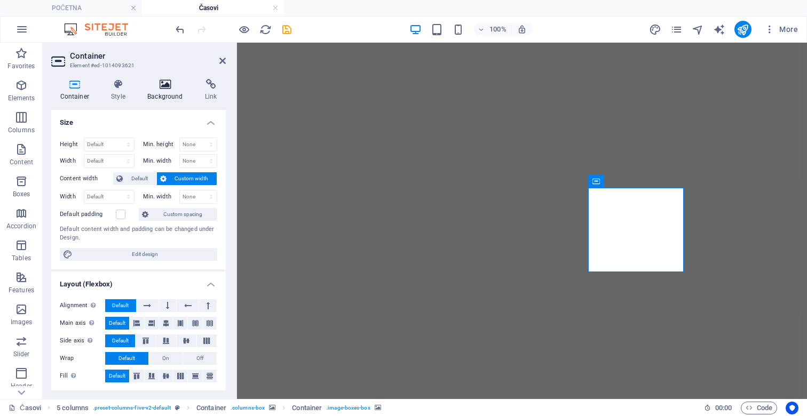
click at [165, 80] on icon at bounding box center [165, 84] width 53 height 11
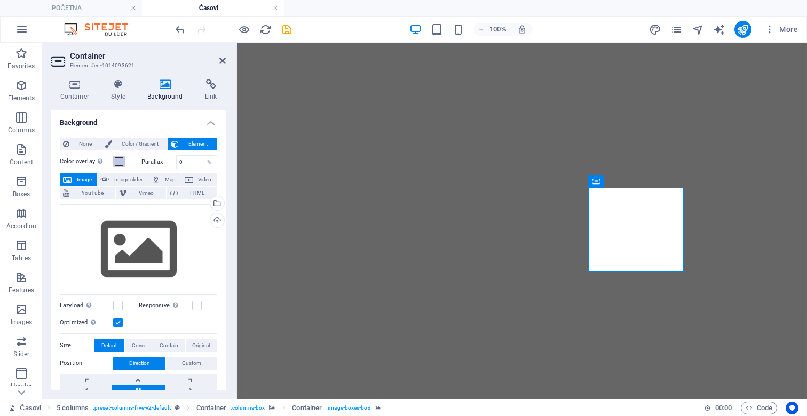
click at [121, 156] on button "Color overlay Places an overlay over the background to colorize it" at bounding box center [119, 162] width 12 height 12
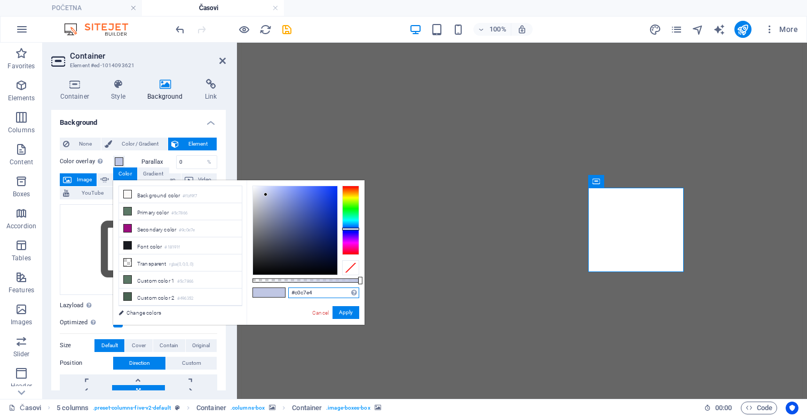
click at [304, 289] on input "#c0c7e4" at bounding box center [323, 293] width 71 height 11
click at [305, 289] on input "#c0c7e4" at bounding box center [323, 293] width 71 height 11
paste input "F2E9DA"
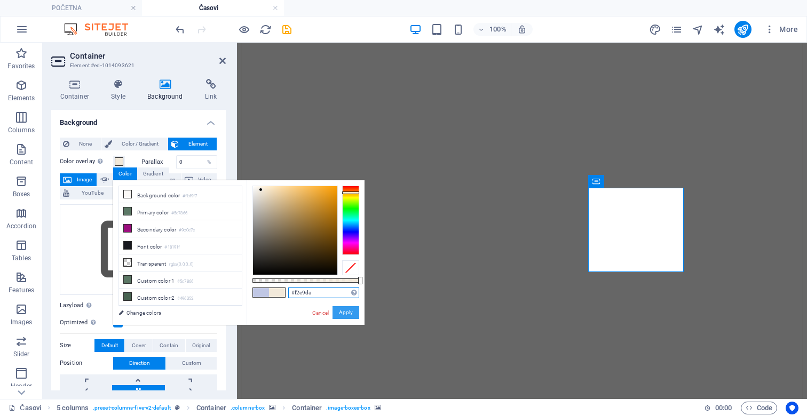
type input "#f2e9da"
click at [338, 311] on button "Apply" at bounding box center [346, 312] width 27 height 13
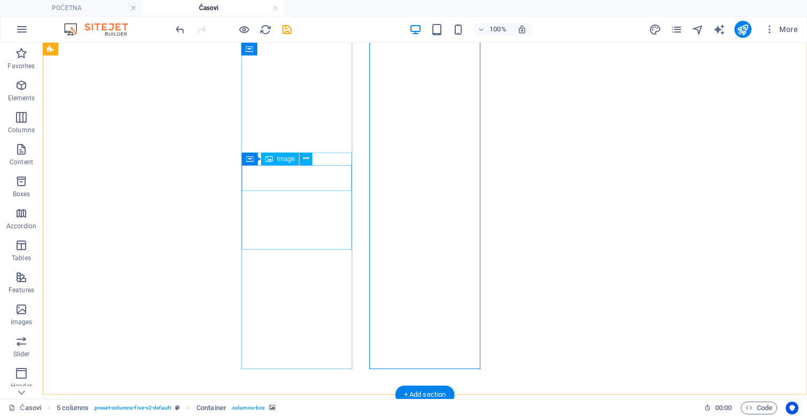
select select "px"
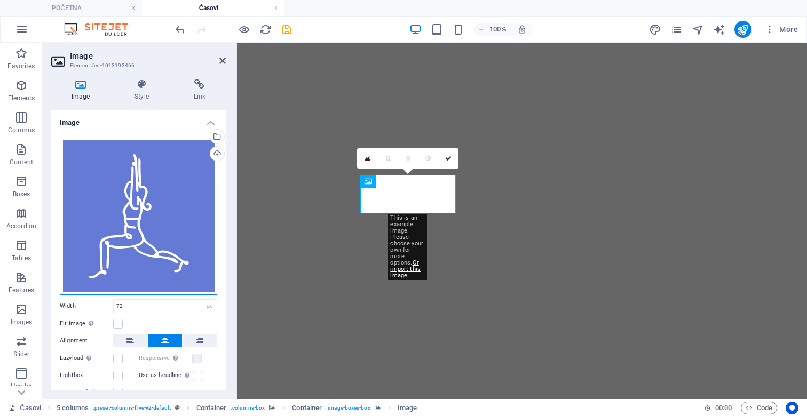
click at [109, 173] on div "Drag files here, click to choose files or select files from Files or our free s…" at bounding box center [138, 216] width 157 height 157
click at [109, 173] on body "Padma Joga studio POČETNA Časovi Favorites Elements Columns Content Boxes Accor…" at bounding box center [403, 208] width 807 height 416
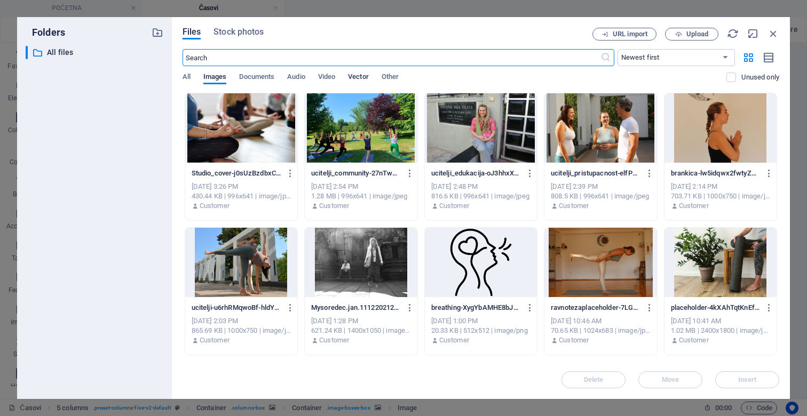
click at [355, 76] on span "Vector" at bounding box center [358, 77] width 21 height 15
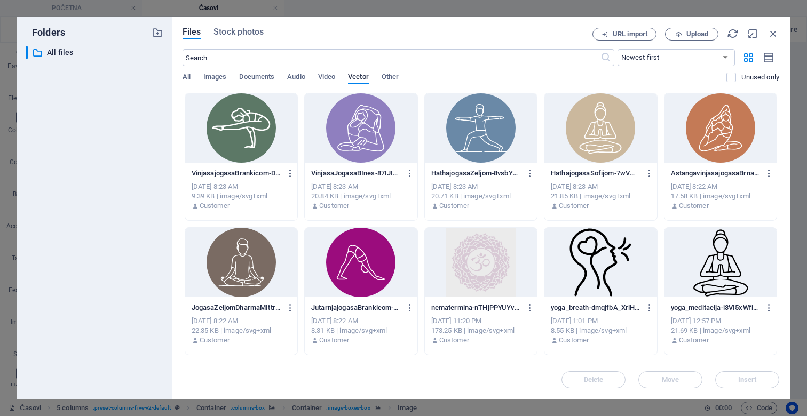
click at [602, 145] on div at bounding box center [600, 127] width 112 height 69
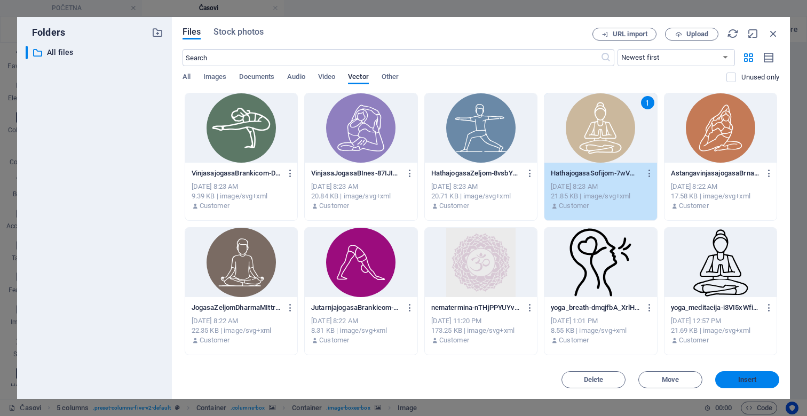
click at [749, 382] on span "Insert" at bounding box center [747, 380] width 19 height 6
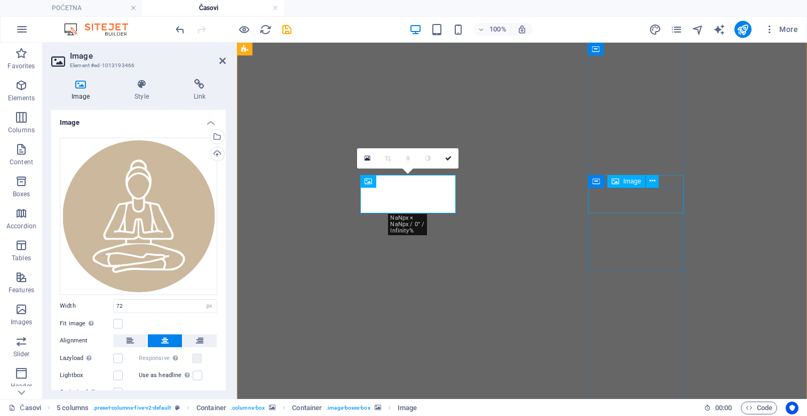
select select "px"
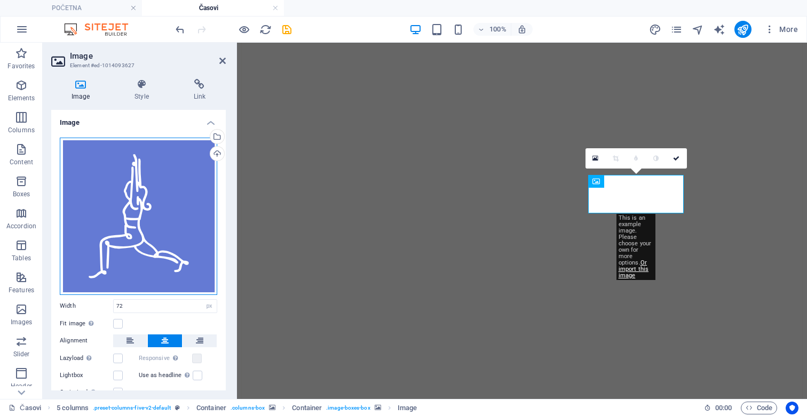
click at [145, 188] on div "Drag files here, click to choose files or select files from Files or our free s…" at bounding box center [138, 216] width 157 height 157
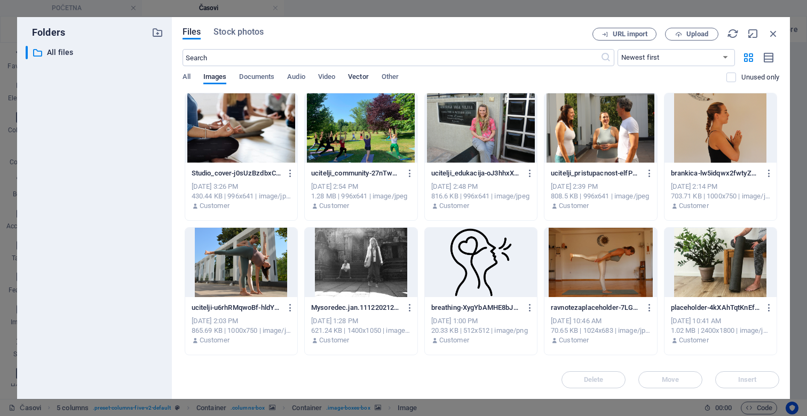
click at [365, 77] on span "Vector" at bounding box center [358, 77] width 21 height 15
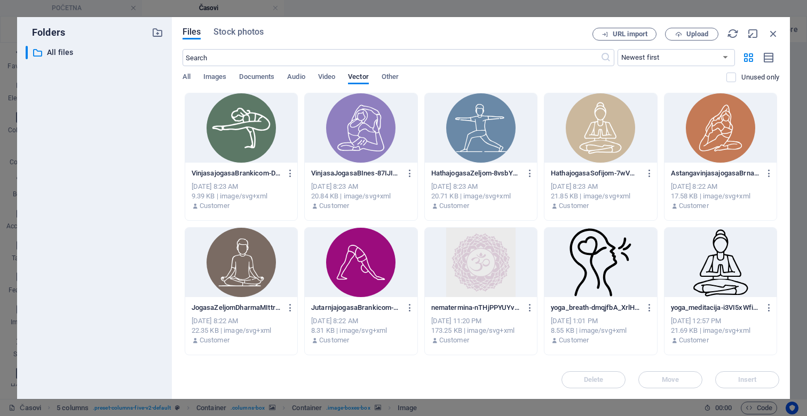
click at [591, 131] on div at bounding box center [600, 127] width 112 height 69
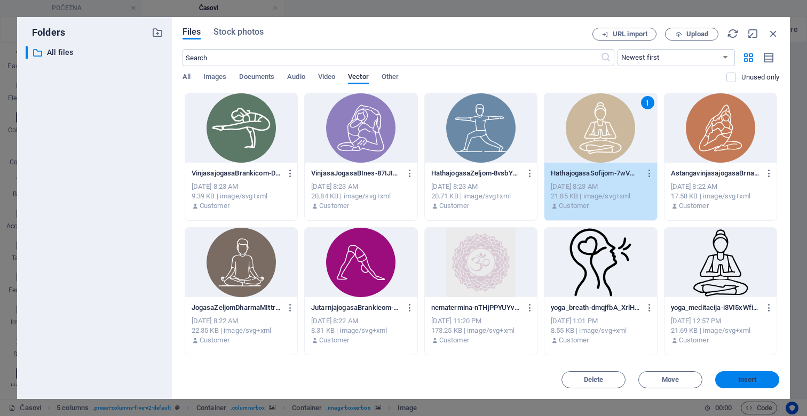
click at [739, 377] on span "Insert" at bounding box center [747, 380] width 19 height 6
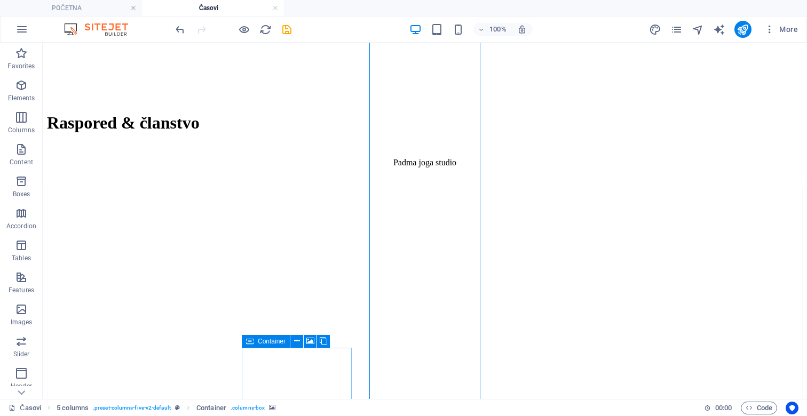
scroll to position [256, 0]
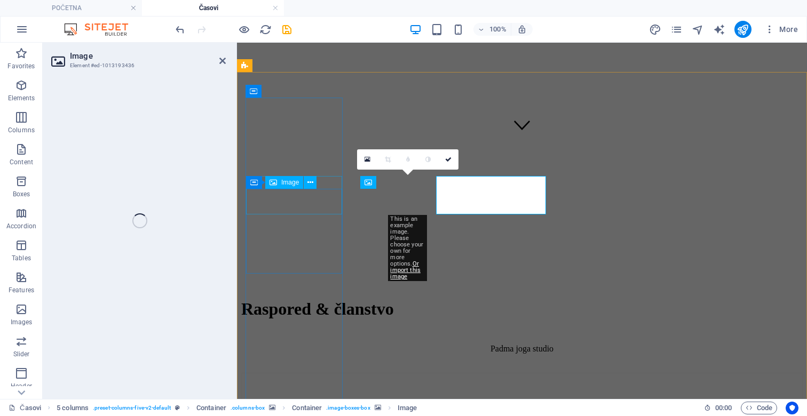
select select "px"
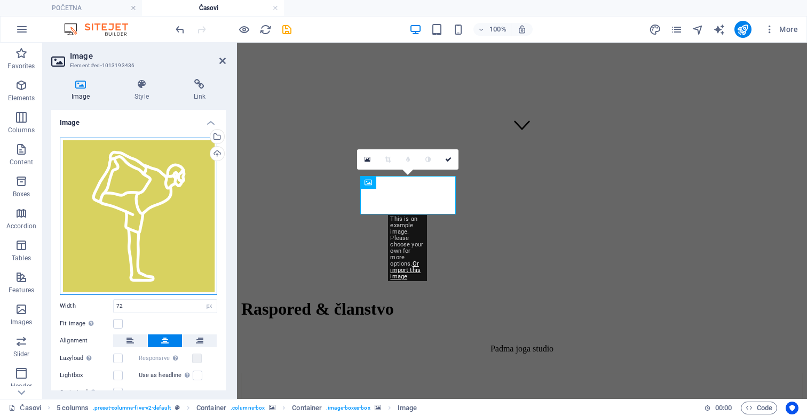
click at [130, 191] on div "Drag files here, click to choose files or select files from Files or our free s…" at bounding box center [138, 216] width 157 height 157
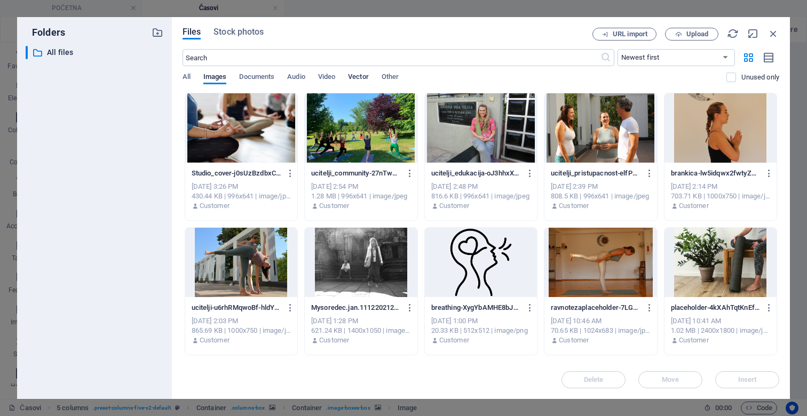
click at [367, 76] on span "Vector" at bounding box center [358, 77] width 21 height 15
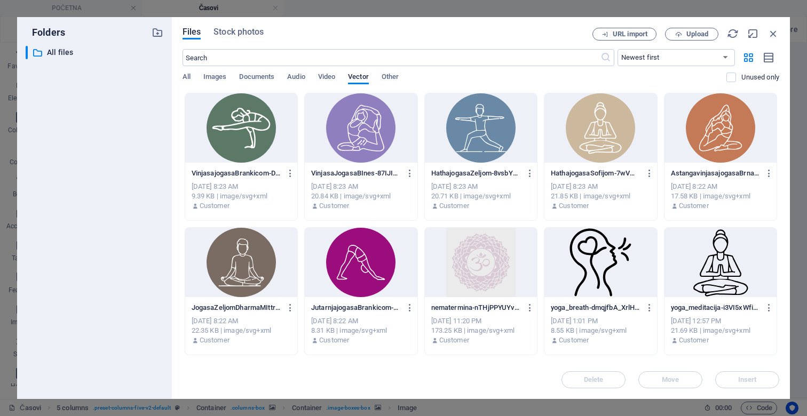
click at [238, 256] on div at bounding box center [241, 262] width 112 height 69
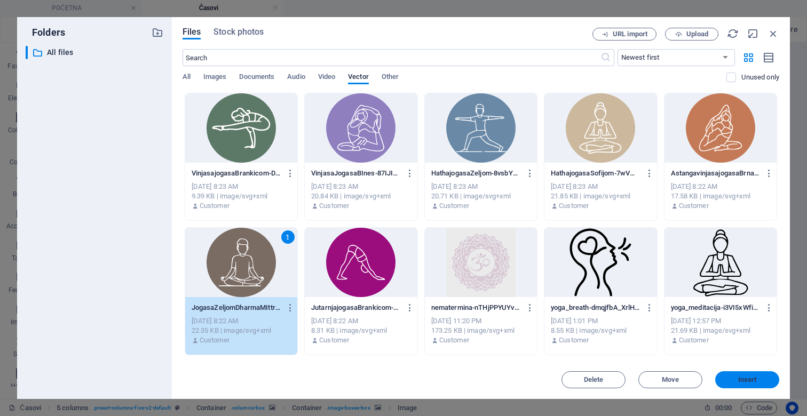
click at [763, 378] on span "Insert" at bounding box center [747, 380] width 56 height 6
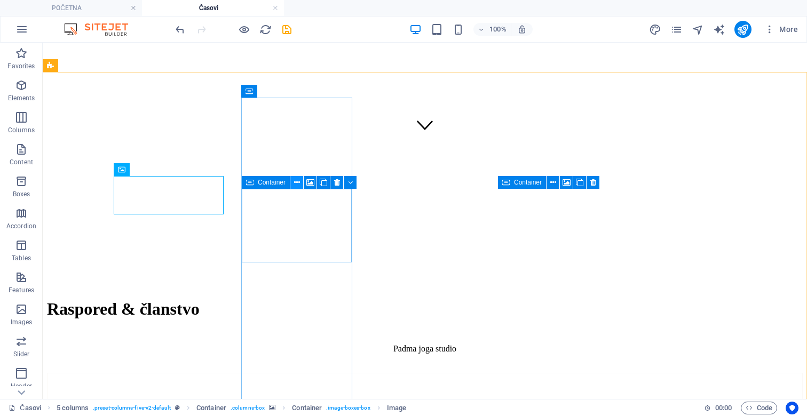
click at [299, 182] on button at bounding box center [296, 182] width 13 height 13
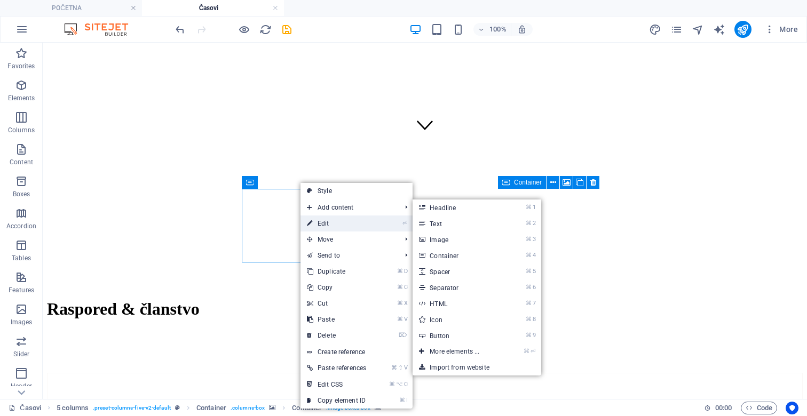
click at [329, 221] on link "⏎ Edit" at bounding box center [336, 224] width 72 height 16
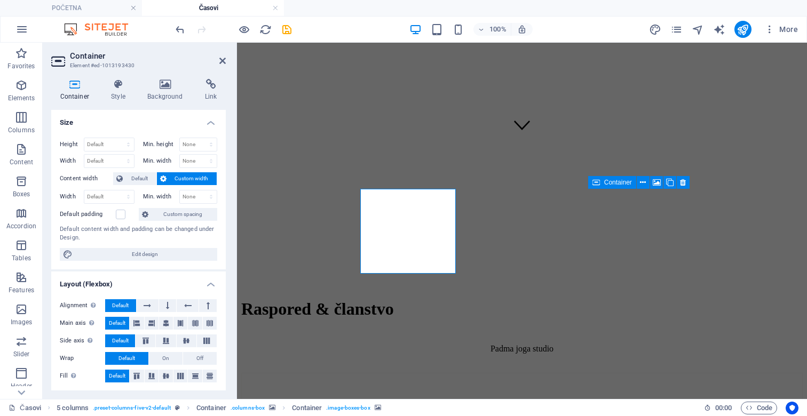
click at [164, 78] on div "Container Style Background Link Size Height Default px rem % vh vw Min. height …" at bounding box center [139, 234] width 192 height 329
click at [165, 91] on h4 "Background" at bounding box center [168, 90] width 58 height 22
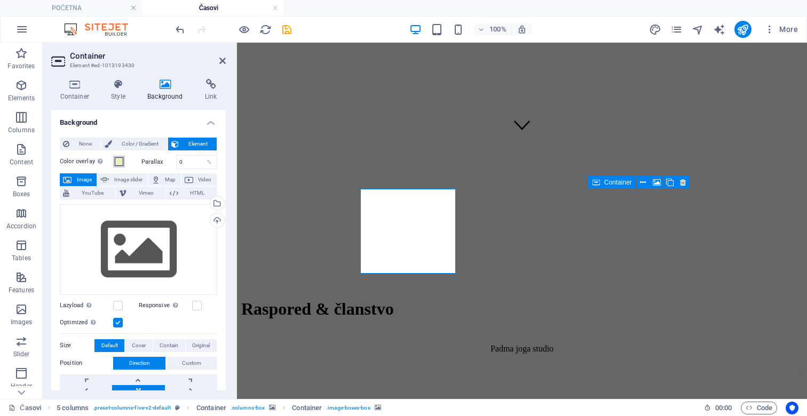
click at [121, 164] on span at bounding box center [119, 161] width 9 height 9
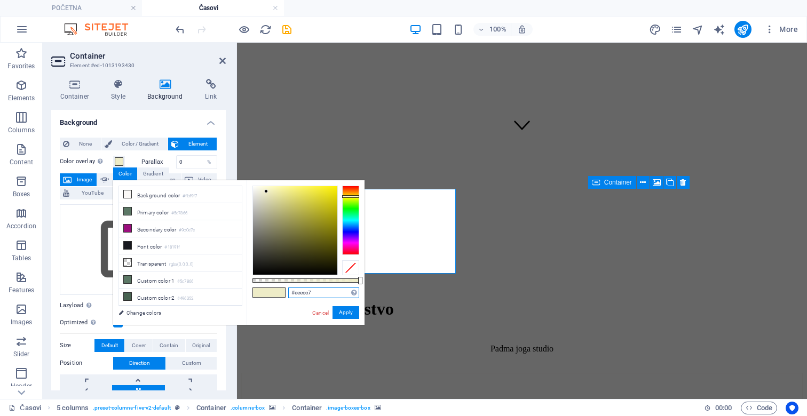
click at [303, 293] on input "#eeecc7" at bounding box center [323, 293] width 71 height 11
paste input "D7CEC8"
type input "#d7cec8"
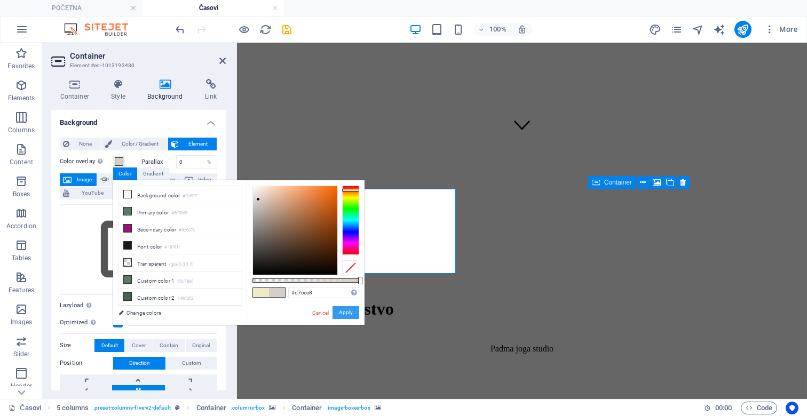
click at [350, 312] on button "Apply" at bounding box center [346, 312] width 27 height 13
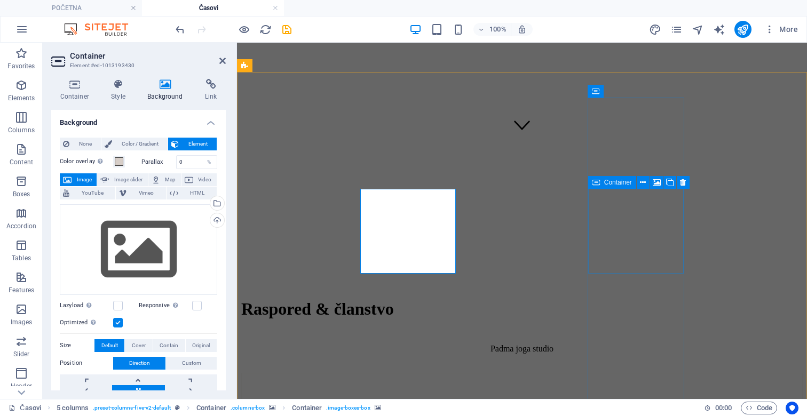
click at [599, 184] on icon at bounding box center [595, 182] width 7 height 13
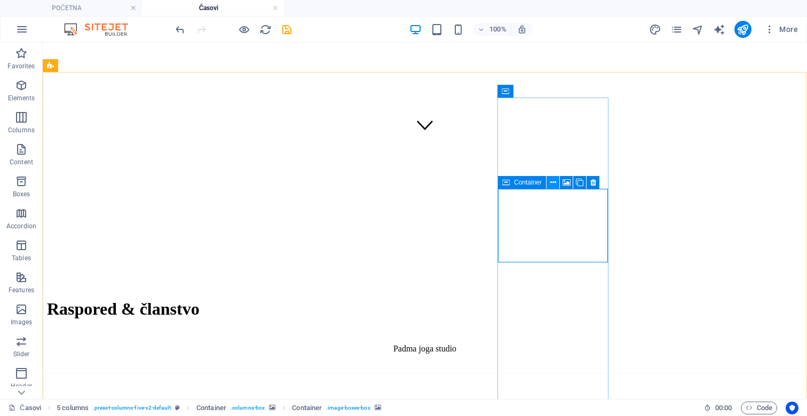
click at [550, 185] on icon at bounding box center [553, 182] width 6 height 11
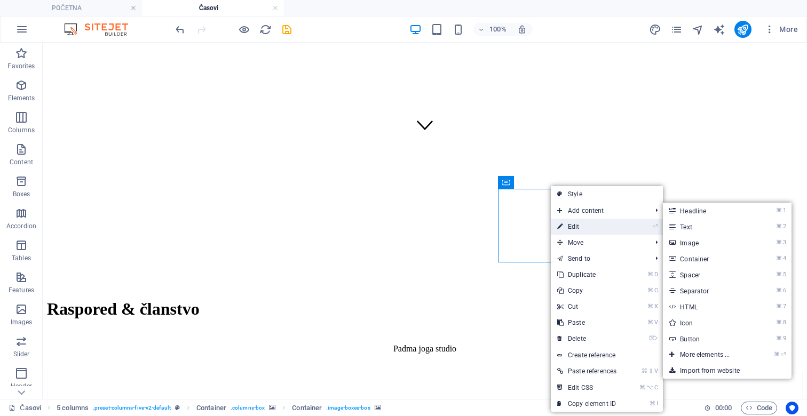
click at [568, 228] on link "⏎ Edit" at bounding box center [587, 227] width 72 height 16
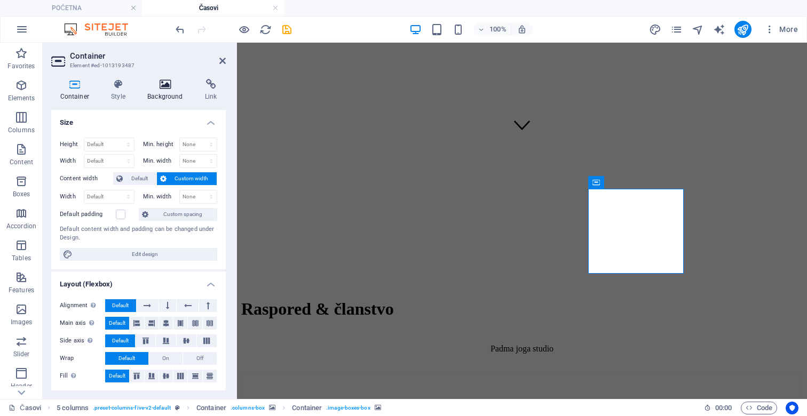
click at [168, 90] on h4 "Background" at bounding box center [168, 90] width 58 height 22
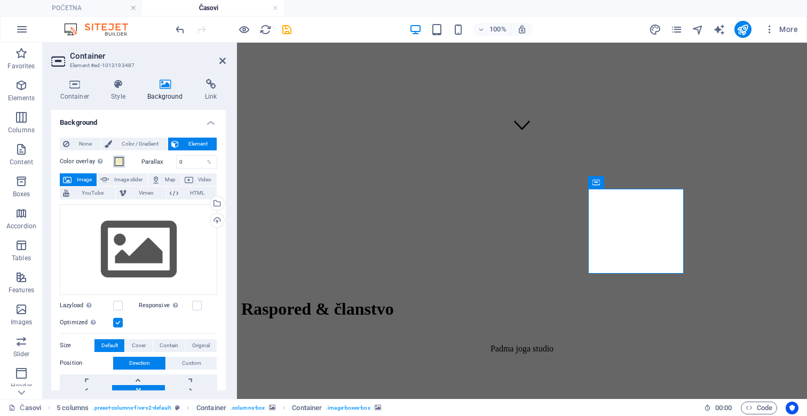
click at [116, 162] on span at bounding box center [119, 161] width 9 height 9
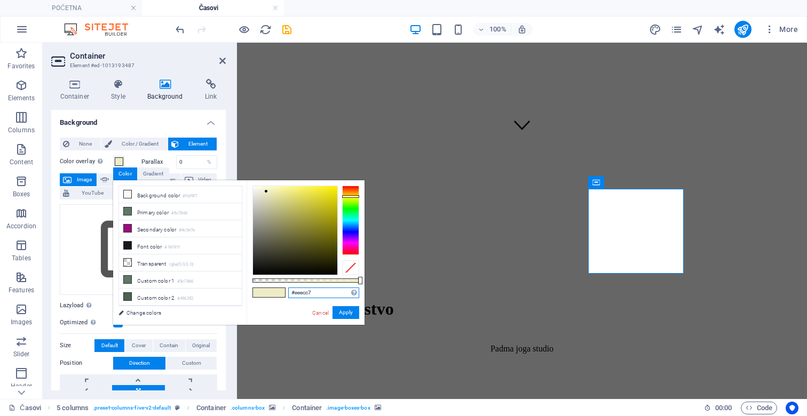
click at [302, 292] on input "#eeecc7" at bounding box center [323, 293] width 71 height 11
paste input "D7CEC8"
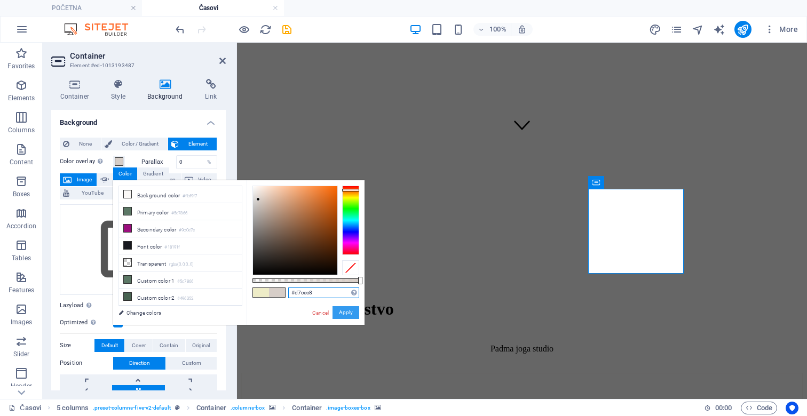
type input "#d7cec8"
click at [351, 310] on button "Apply" at bounding box center [346, 312] width 27 height 13
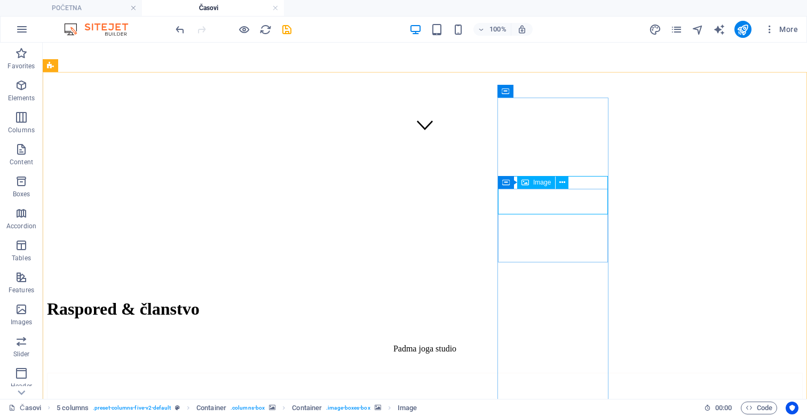
click at [542, 181] on span "Image" at bounding box center [542, 182] width 18 height 6
select select "px"
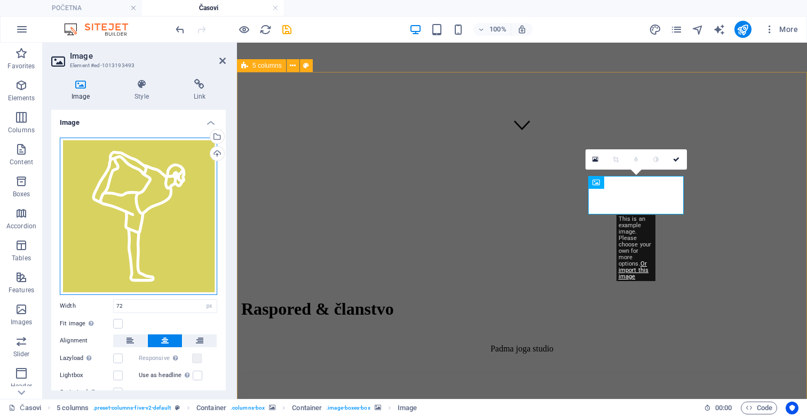
click at [147, 187] on div "Drag files here, click to choose files or select files from Files or our free s…" at bounding box center [138, 216] width 157 height 157
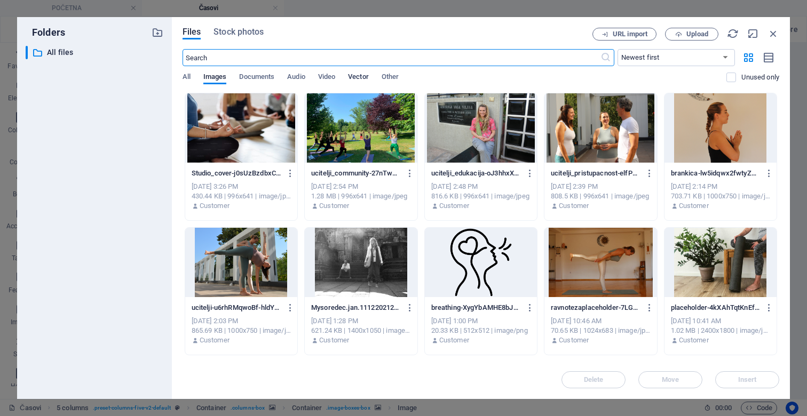
click at [359, 75] on span "Vector" at bounding box center [358, 77] width 21 height 15
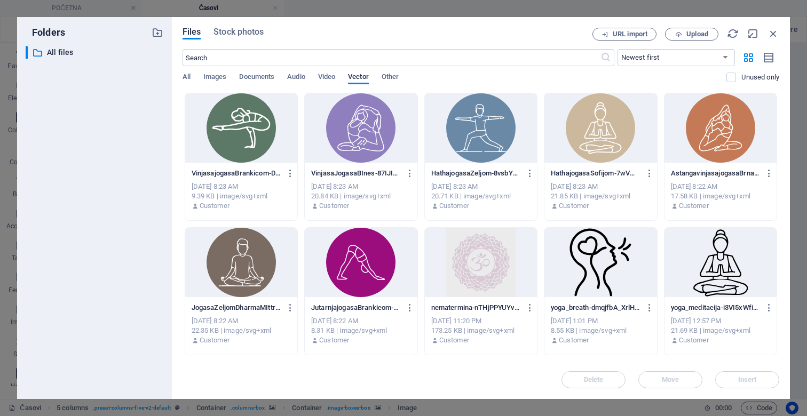
click at [233, 252] on div at bounding box center [241, 262] width 112 height 69
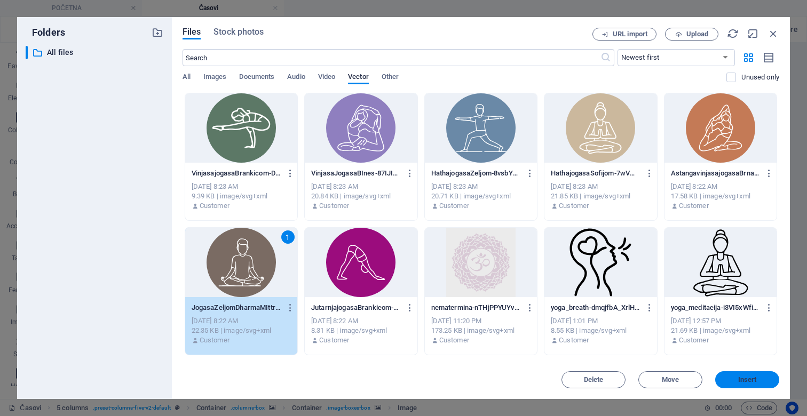
click at [746, 377] on span "Insert" at bounding box center [747, 380] width 19 height 6
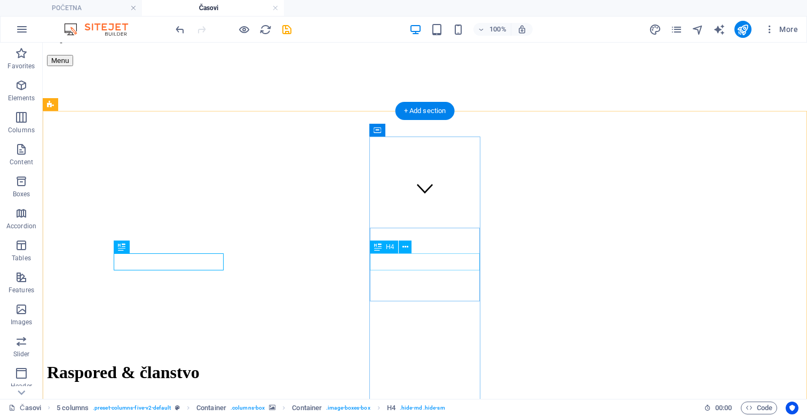
scroll to position [181, 0]
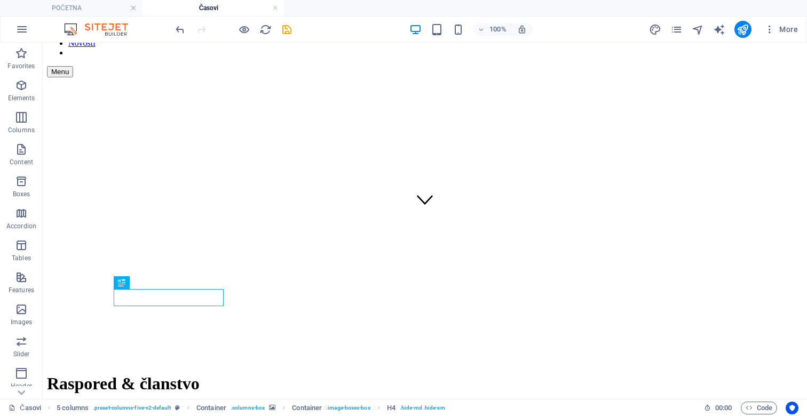
click at [294, 30] on div "100% More" at bounding box center [487, 29] width 629 height 17
click at [288, 28] on icon "save" at bounding box center [287, 29] width 12 height 12
checkbox input "false"
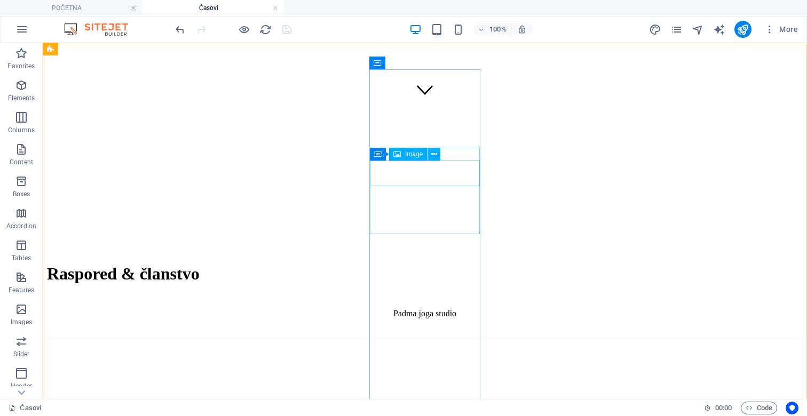
scroll to position [284, 0]
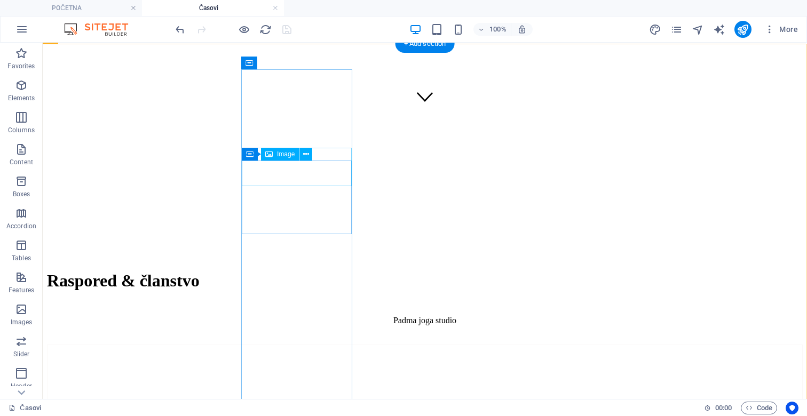
select select "px"
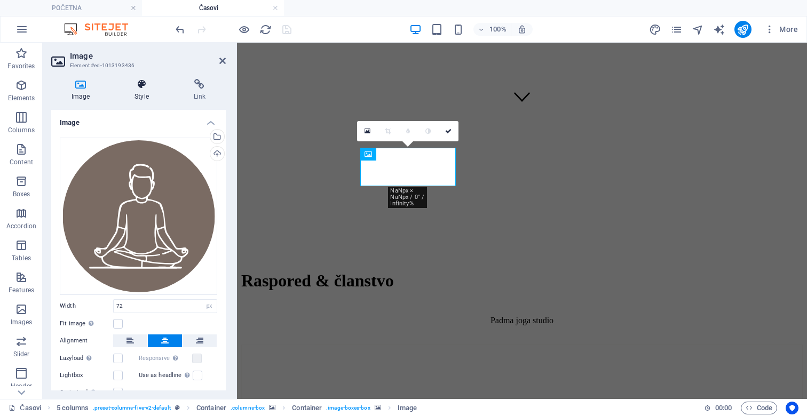
click at [138, 90] on h4 "Style" at bounding box center [143, 90] width 59 height 22
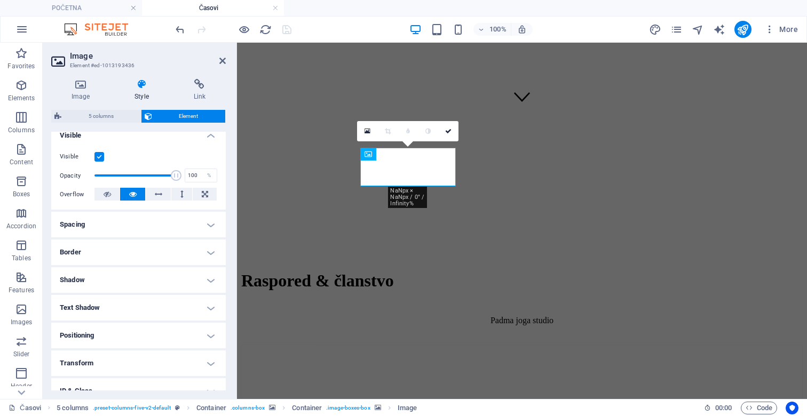
scroll to position [157, 0]
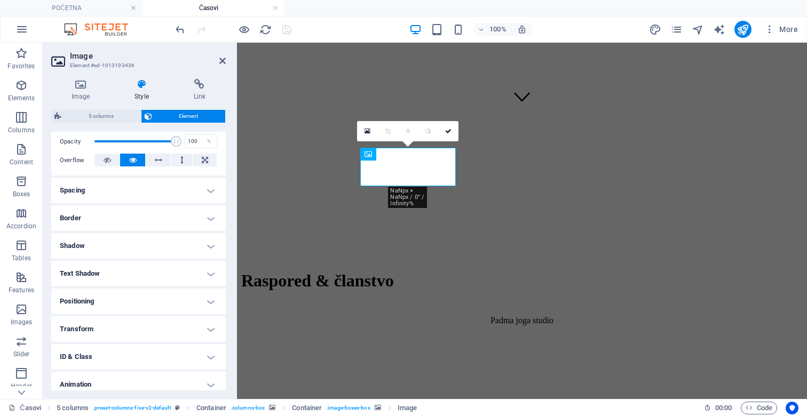
click at [210, 220] on h4 "Border" at bounding box center [138, 218] width 175 height 26
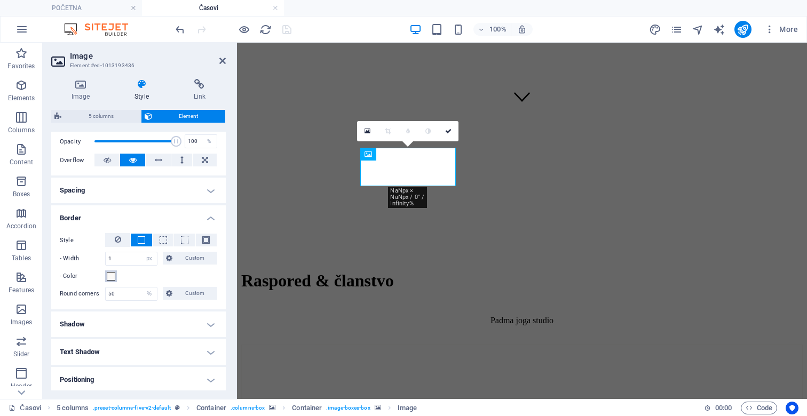
click at [107, 279] on span at bounding box center [111, 276] width 9 height 9
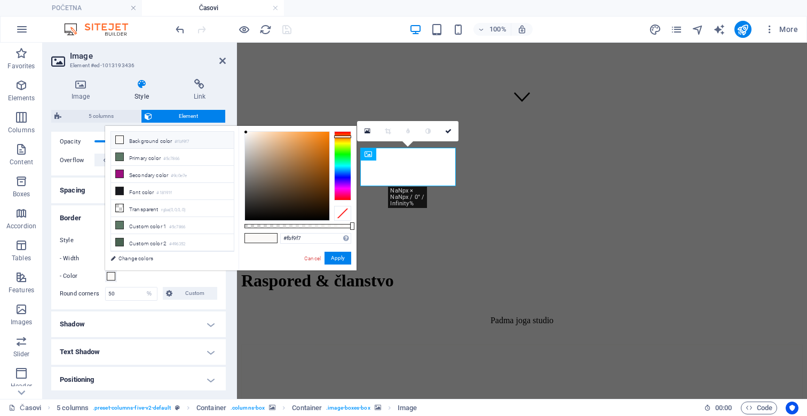
click at [175, 144] on li "Background color #fbf9f7" at bounding box center [172, 140] width 123 height 17
click at [128, 282] on div "- Color" at bounding box center [138, 276] width 157 height 13
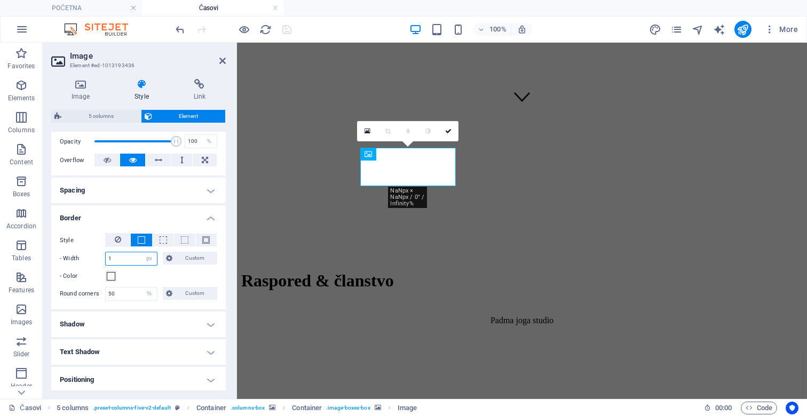
click at [123, 260] on input "1" at bounding box center [131, 258] width 51 height 13
type input "4"
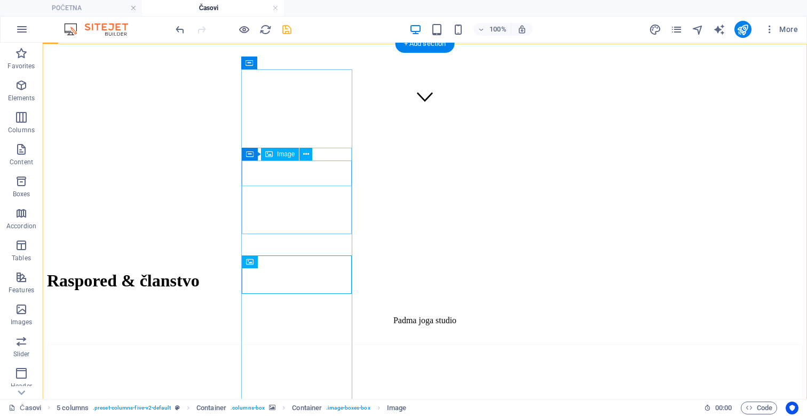
select select "px"
select select "%"
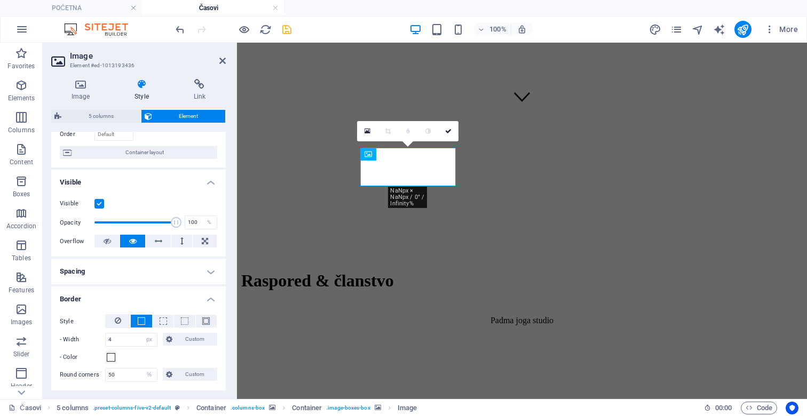
scroll to position [85, 0]
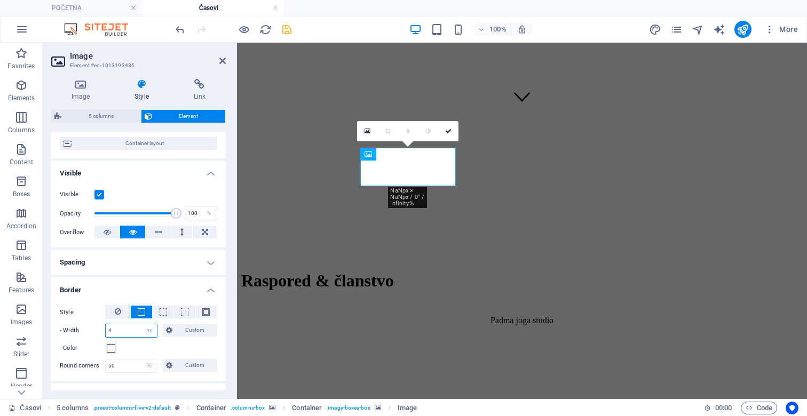
click at [116, 335] on input "4" at bounding box center [131, 331] width 51 height 13
type input "2"
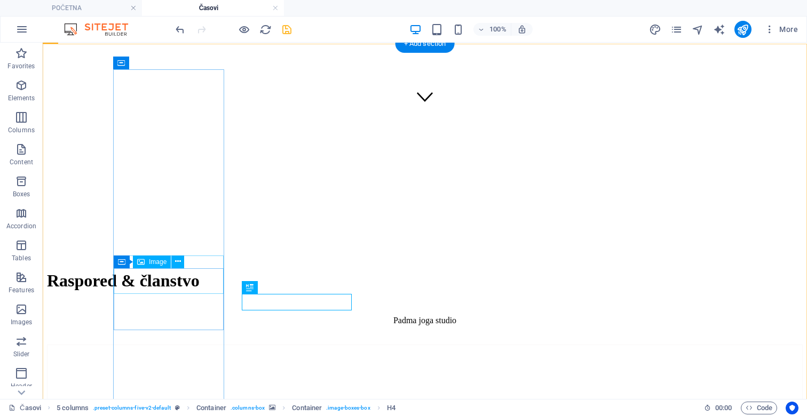
select select "px"
select select "%"
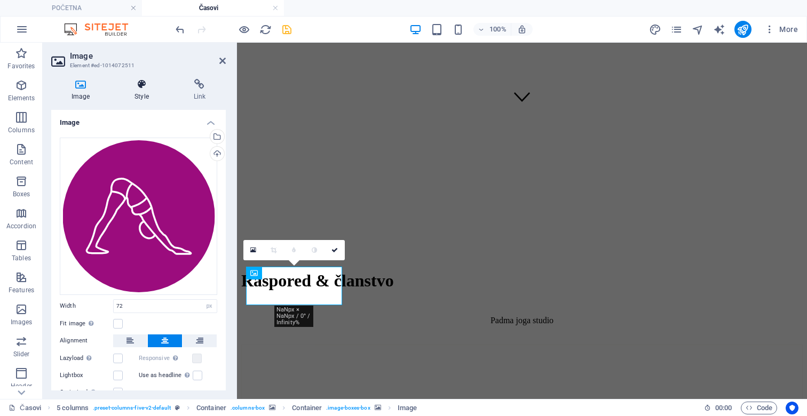
click at [146, 89] on icon at bounding box center [141, 84] width 54 height 11
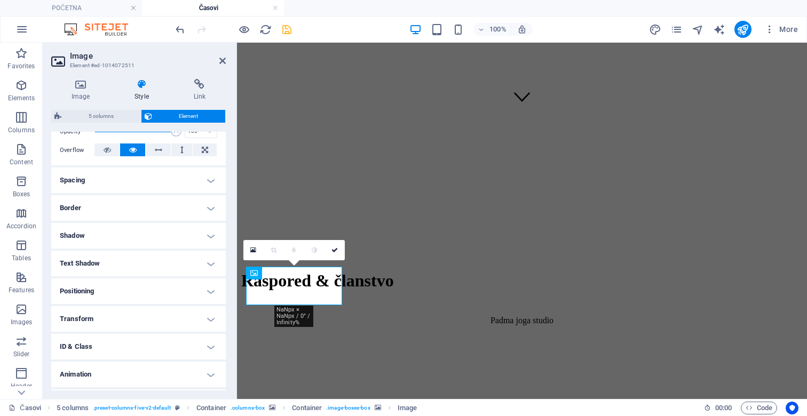
scroll to position [169, 0]
click at [125, 206] on h4 "Border" at bounding box center [138, 207] width 175 height 26
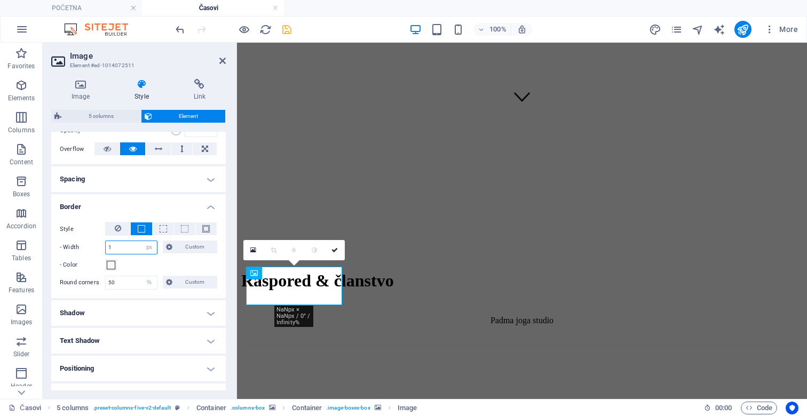
click at [116, 247] on input "1" at bounding box center [131, 247] width 51 height 13
type input "2"
click at [112, 263] on span at bounding box center [111, 265] width 9 height 9
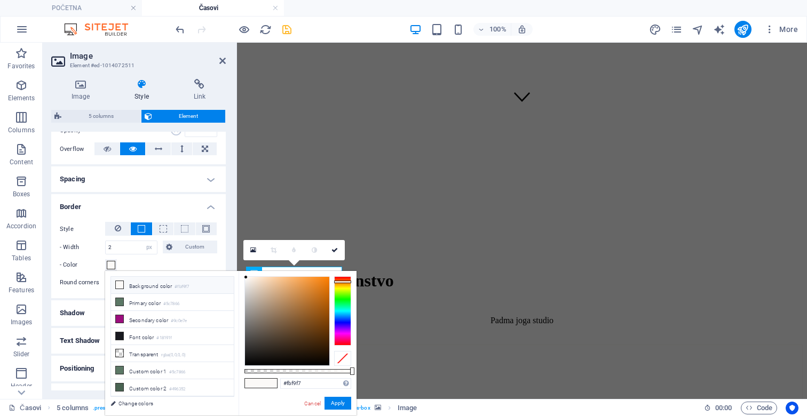
click at [134, 281] on li "Background color #fbf9f7" at bounding box center [172, 285] width 123 height 17
click at [333, 402] on button "Apply" at bounding box center [338, 403] width 27 height 13
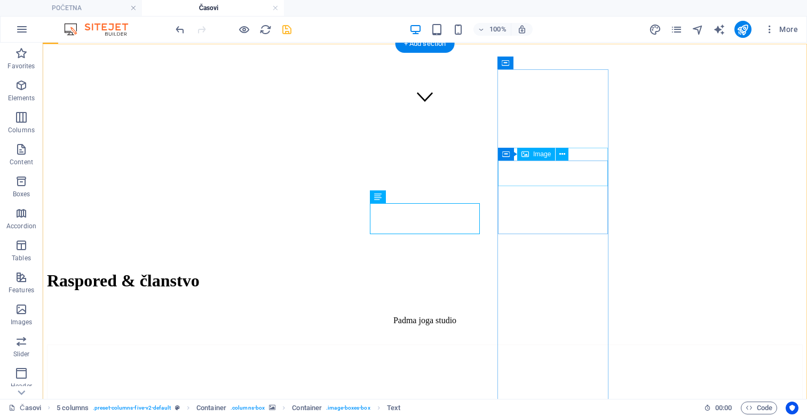
select select "px"
select select "%"
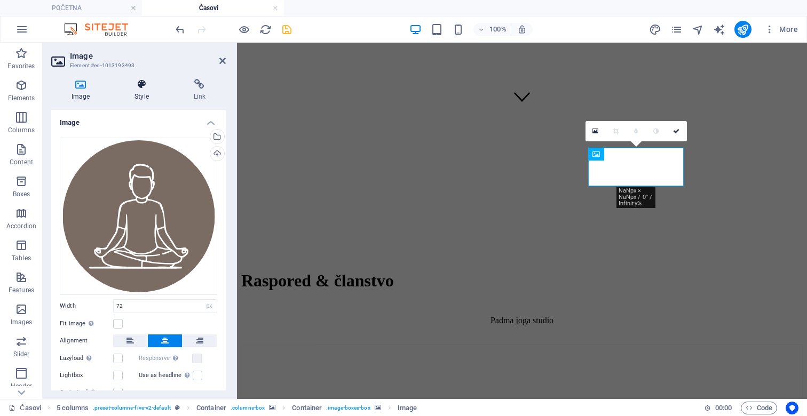
click at [144, 88] on icon at bounding box center [141, 84] width 54 height 11
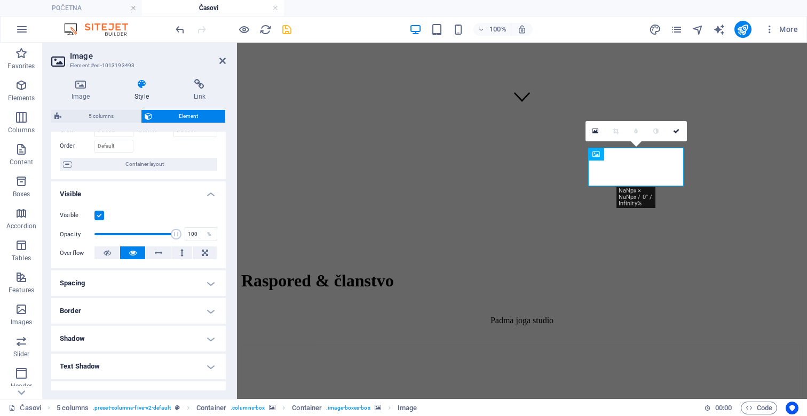
scroll to position [65, 0]
click at [132, 311] on h4 "Border" at bounding box center [138, 311] width 175 height 26
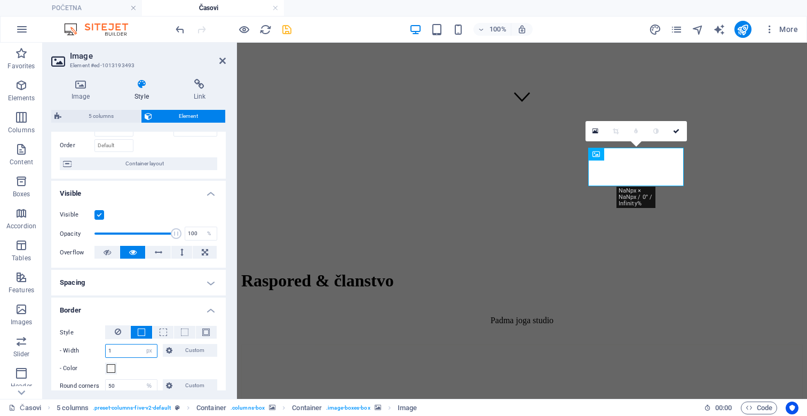
click at [114, 357] on input "1" at bounding box center [131, 351] width 51 height 13
type input "2"
click at [113, 371] on span at bounding box center [111, 369] width 9 height 9
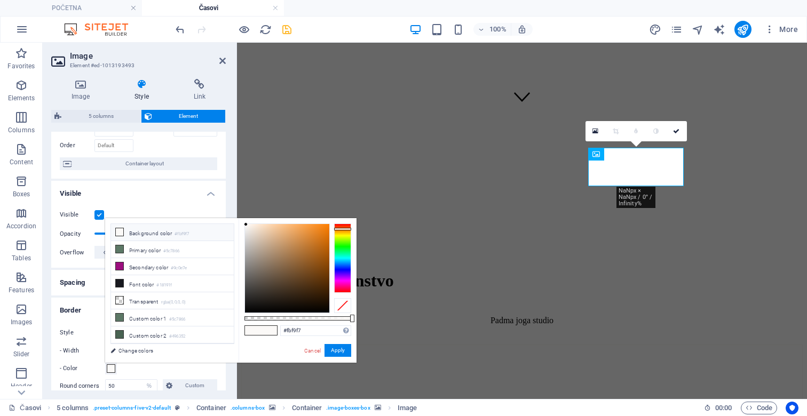
click at [169, 235] on li "Background color #fbf9f7" at bounding box center [172, 232] width 123 height 17
click at [341, 350] on button "Apply" at bounding box center [338, 350] width 27 height 13
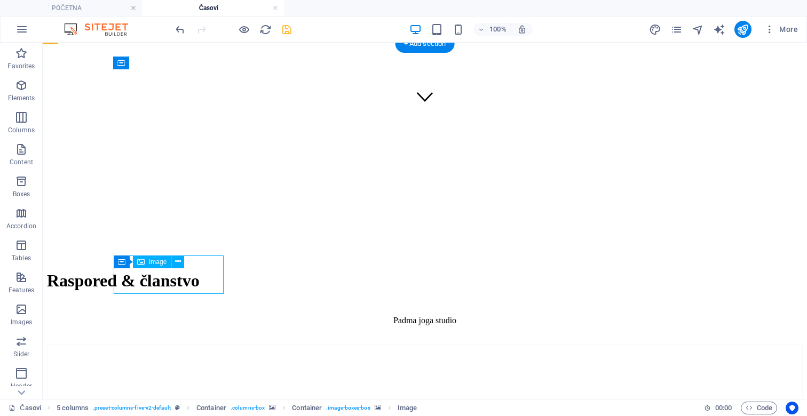
select select "px"
select select "%"
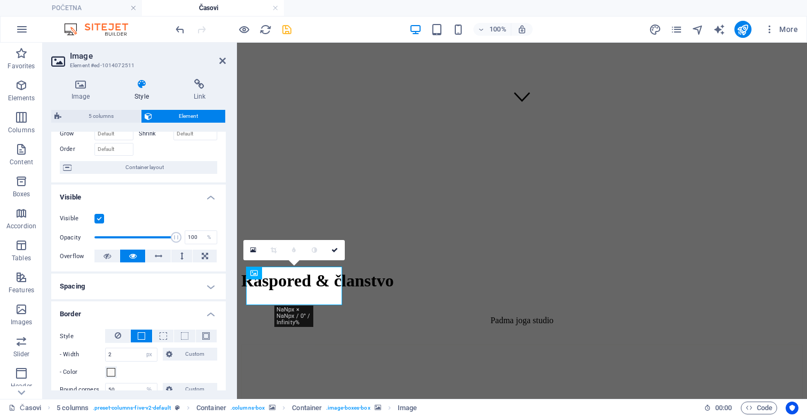
scroll to position [63, 0]
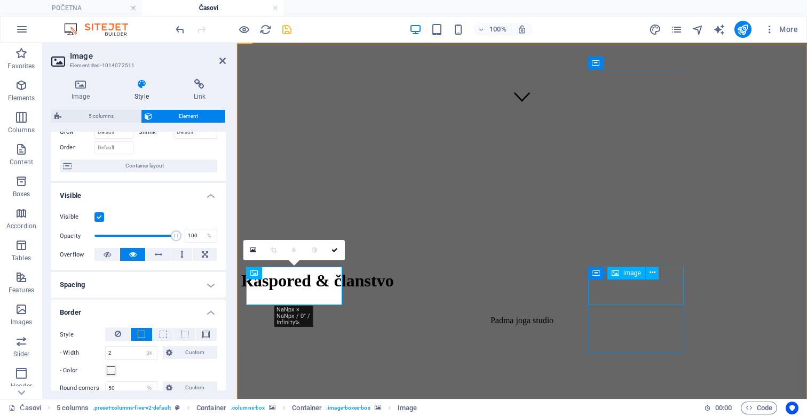
select select "px"
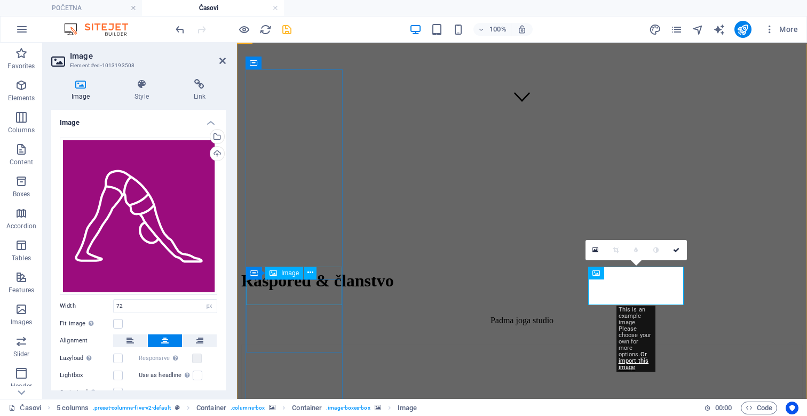
select select "px"
select select "%"
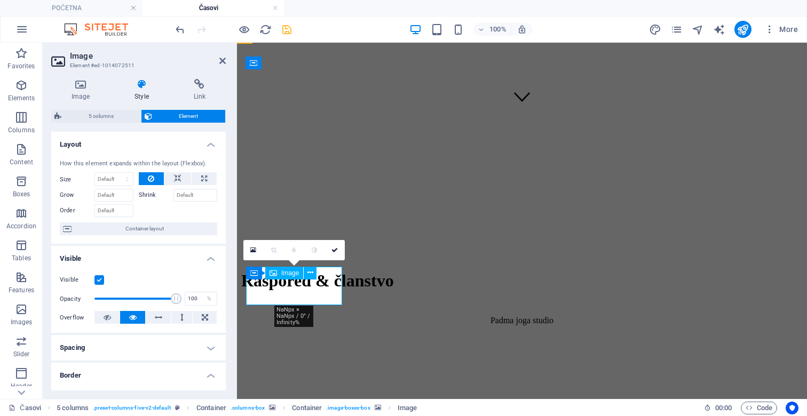
click at [78, 100] on h4 "Image" at bounding box center [82, 90] width 63 height 22
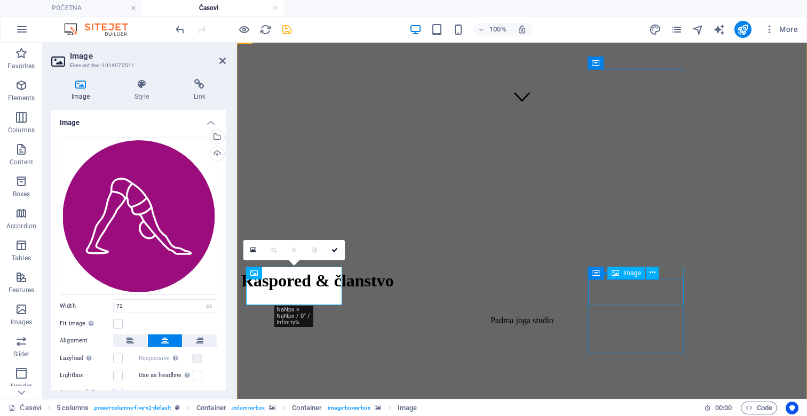
select select "px"
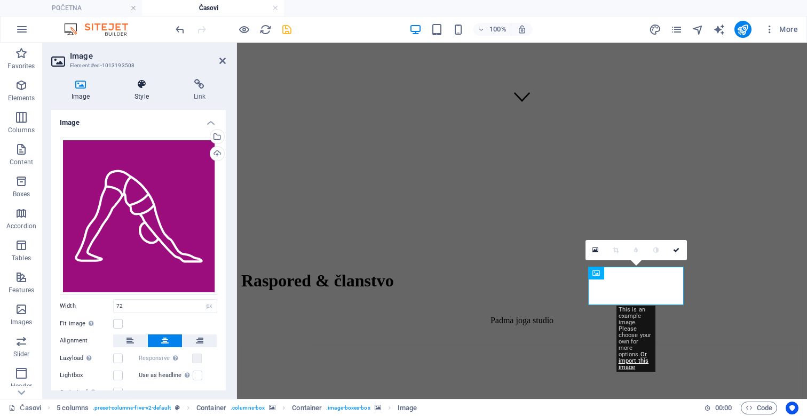
click at [141, 86] on icon at bounding box center [141, 84] width 54 height 11
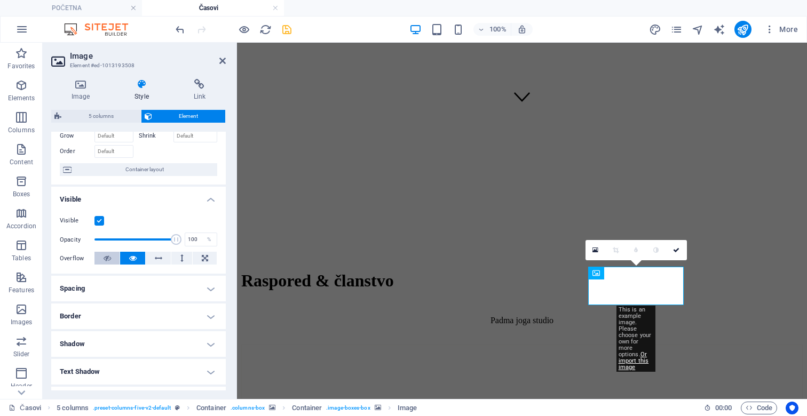
scroll to position [61, 0]
click at [111, 316] on h4 "Border" at bounding box center [138, 315] width 175 height 26
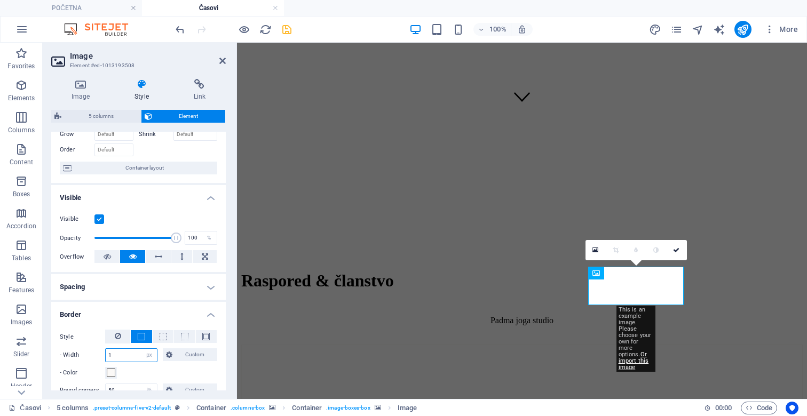
click at [115, 354] on input "1" at bounding box center [131, 355] width 51 height 13
type input "2"
click at [112, 376] on span at bounding box center [111, 373] width 9 height 9
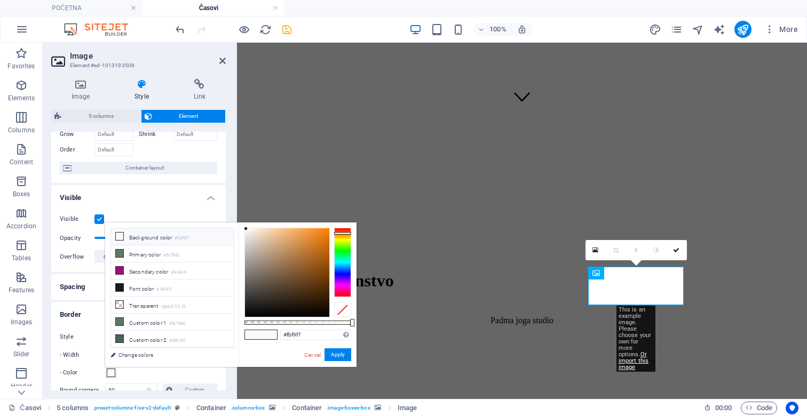
click at [162, 235] on li "Background color #fbf9f7" at bounding box center [172, 236] width 123 height 17
click at [334, 353] on button "Apply" at bounding box center [338, 355] width 27 height 13
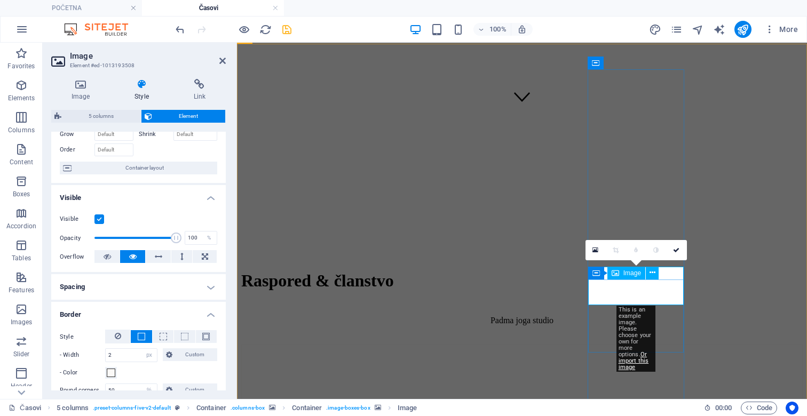
click at [72, 79] on icon at bounding box center [80, 84] width 59 height 11
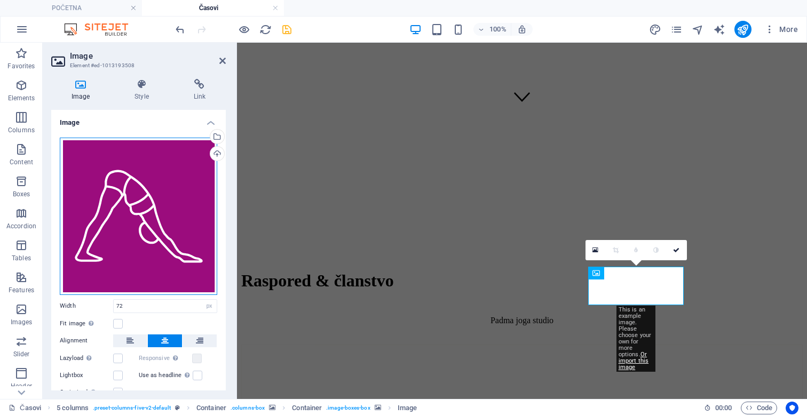
click at [139, 226] on div "Drag files here, click to choose files or select files from Files or our free s…" at bounding box center [138, 216] width 157 height 157
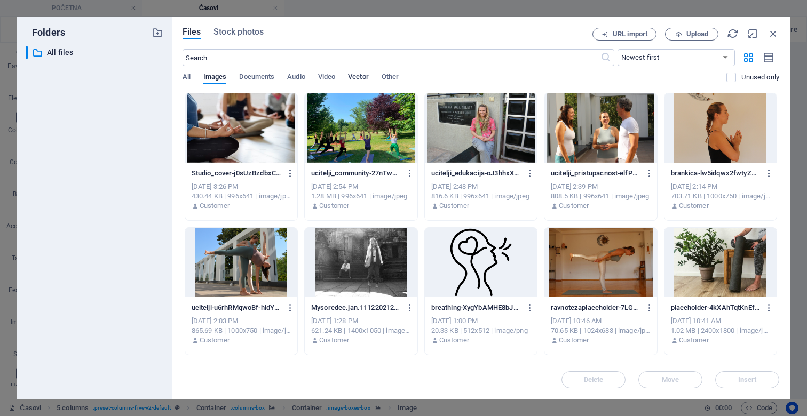
click at [356, 78] on span "Vector" at bounding box center [358, 77] width 21 height 15
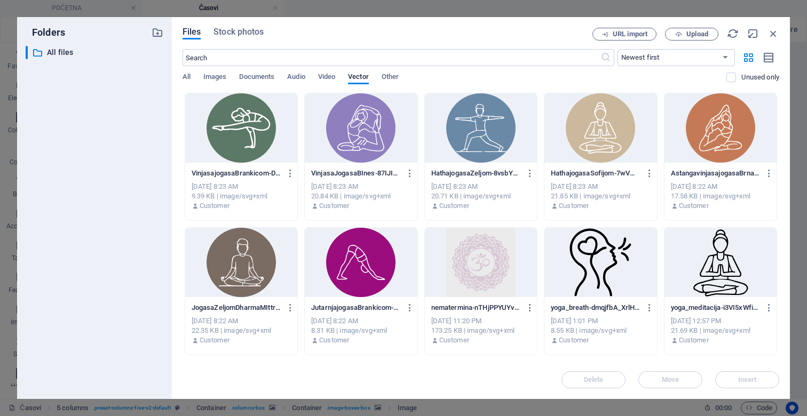
click at [377, 280] on div at bounding box center [361, 262] width 112 height 69
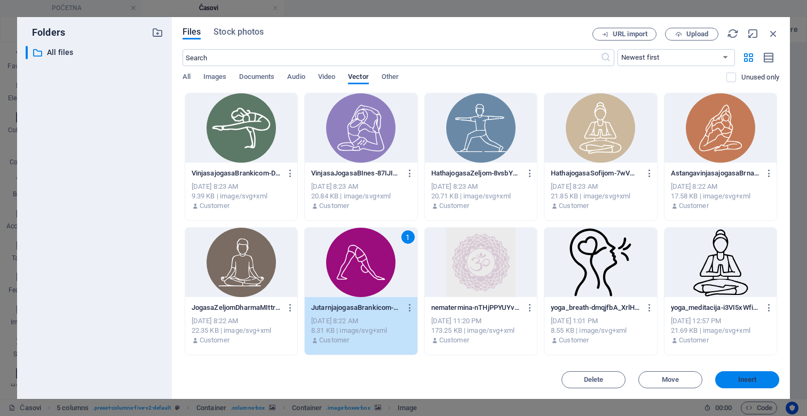
drag, startPoint x: 739, startPoint y: 382, endPoint x: 488, endPoint y: 325, distance: 257.4
click at [739, 382] on span "Insert" at bounding box center [747, 380] width 19 height 6
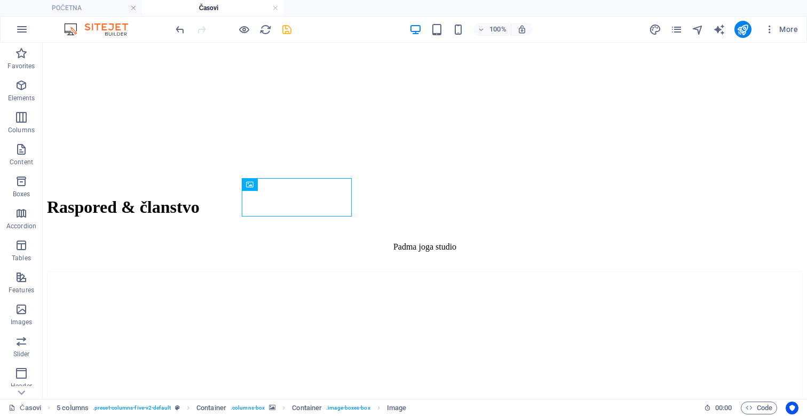
scroll to position [367, 0]
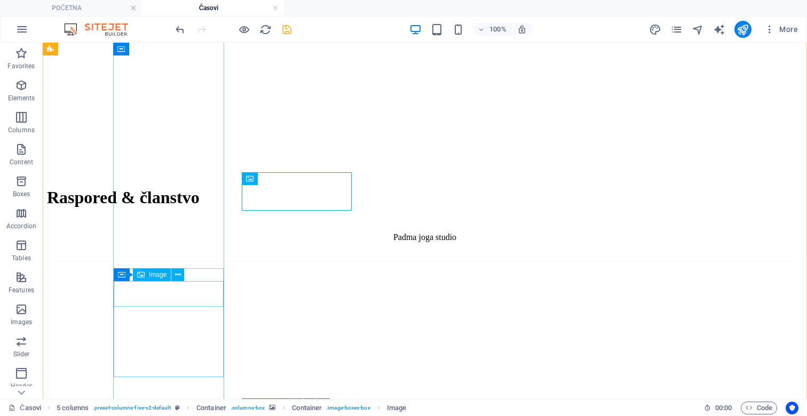
select select "px"
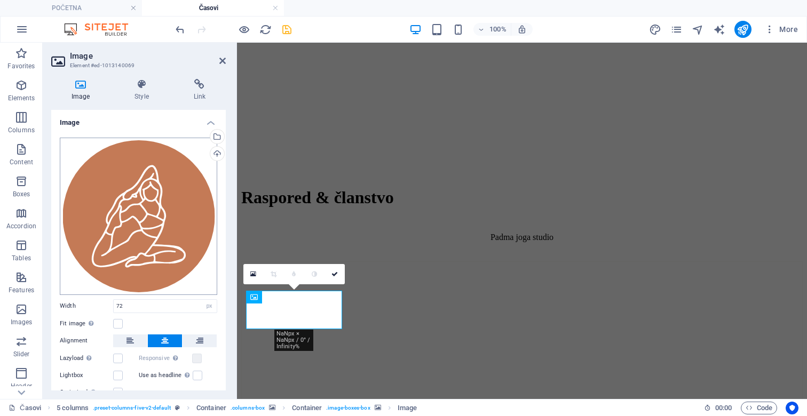
scroll to position [40, 0]
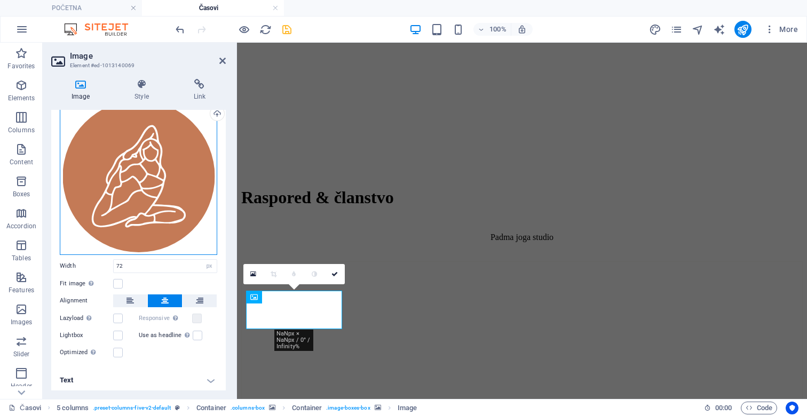
click at [131, 242] on div "Drag files here, click to choose files or select files from Files or our free s…" at bounding box center [138, 176] width 157 height 157
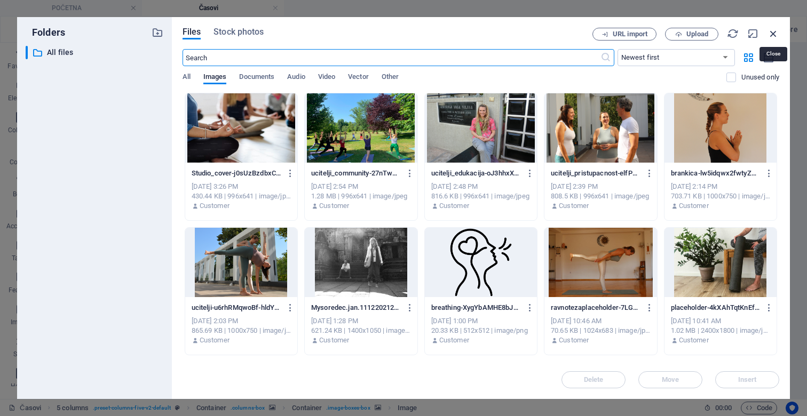
click at [773, 35] on icon "button" at bounding box center [774, 34] width 12 height 12
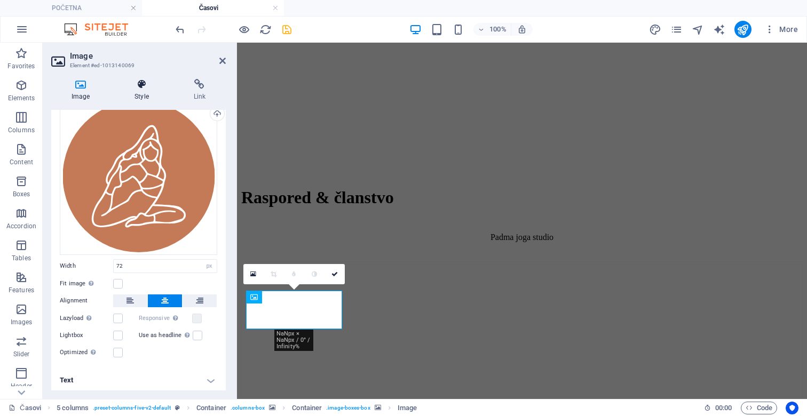
click at [149, 83] on icon at bounding box center [141, 84] width 54 height 11
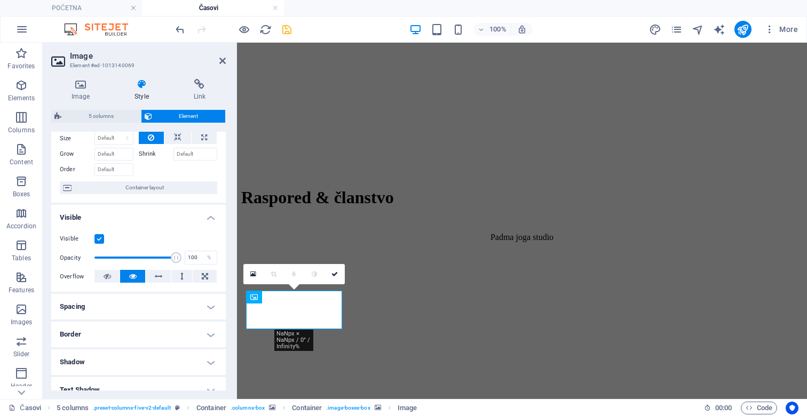
scroll to position [35, 0]
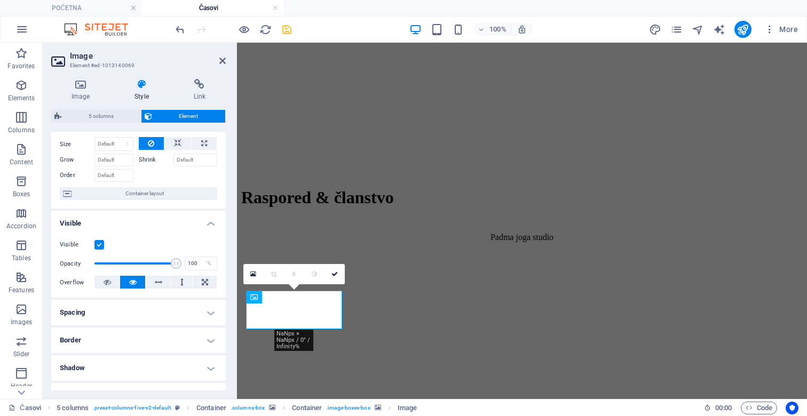
click at [114, 335] on h4 "Border" at bounding box center [138, 341] width 175 height 26
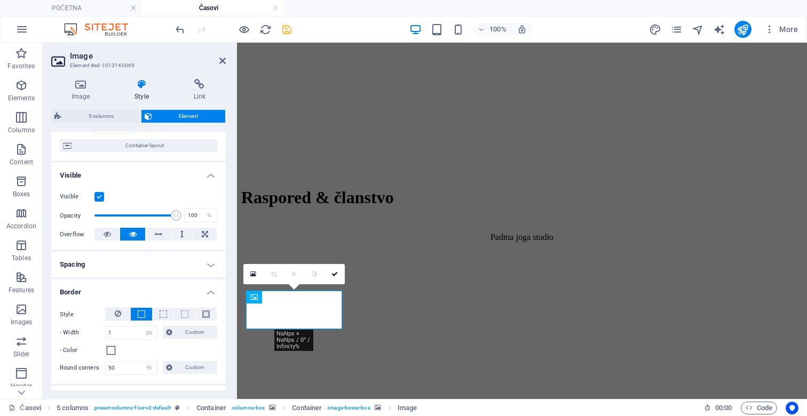
scroll to position [88, 0]
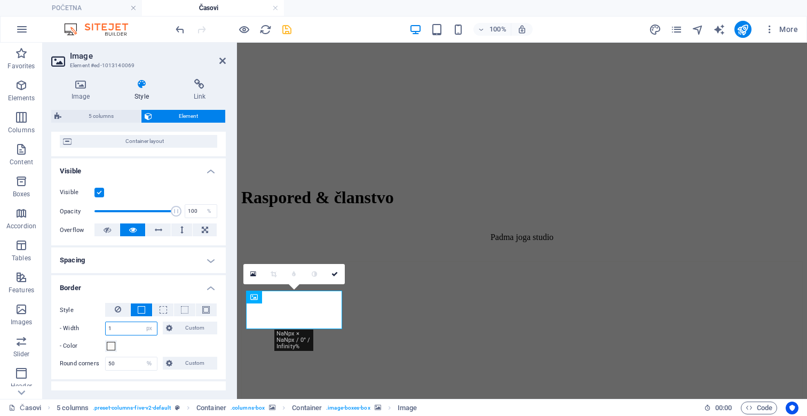
click at [122, 322] on input "1" at bounding box center [131, 328] width 51 height 13
type input "2"
click at [111, 350] on span at bounding box center [111, 346] width 9 height 9
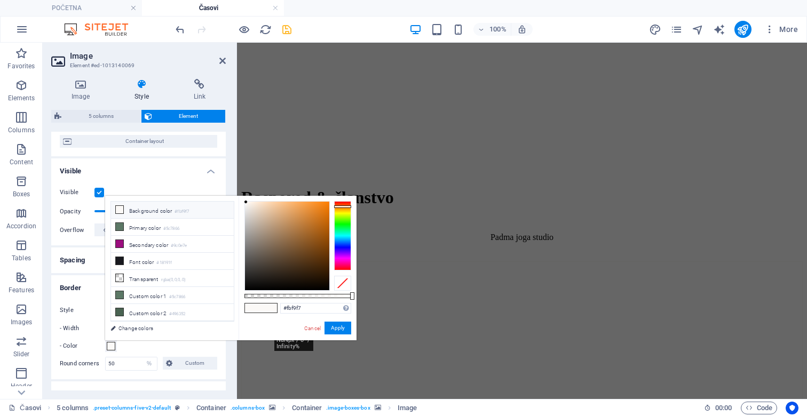
click at [187, 211] on small "#fbf9f7" at bounding box center [182, 211] width 14 height 7
click at [341, 324] on button "Apply" at bounding box center [338, 328] width 27 height 13
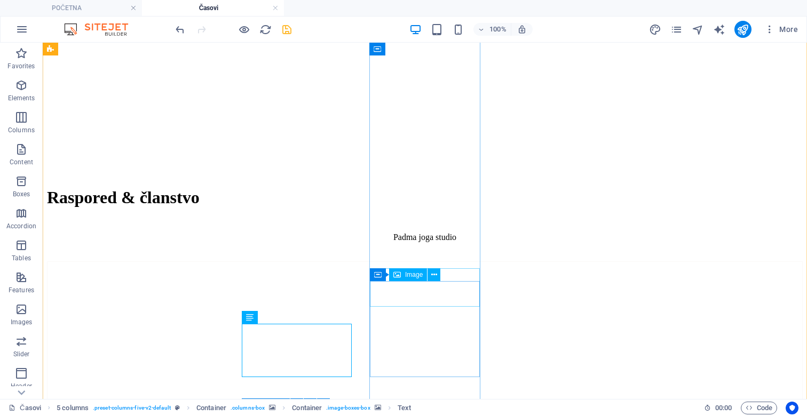
select select "px"
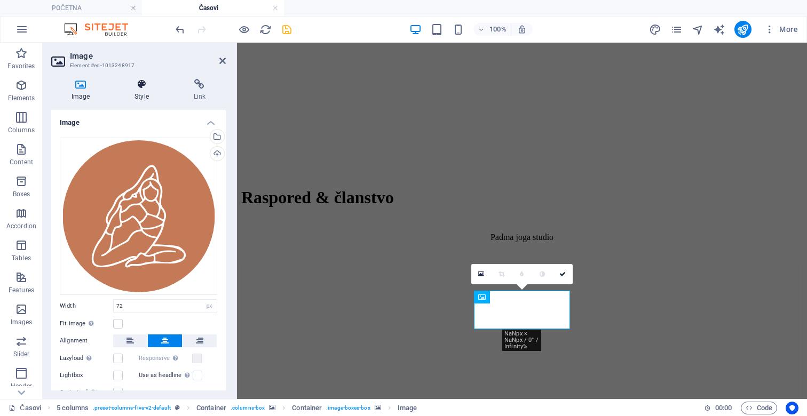
click at [146, 94] on h4 "Style" at bounding box center [143, 90] width 59 height 22
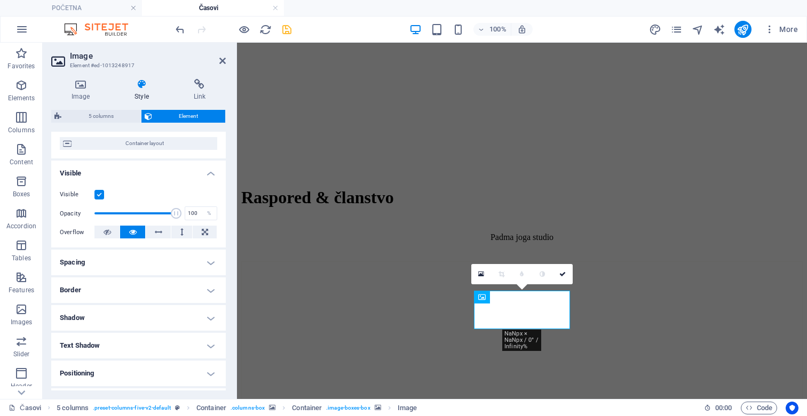
scroll to position [93, 0]
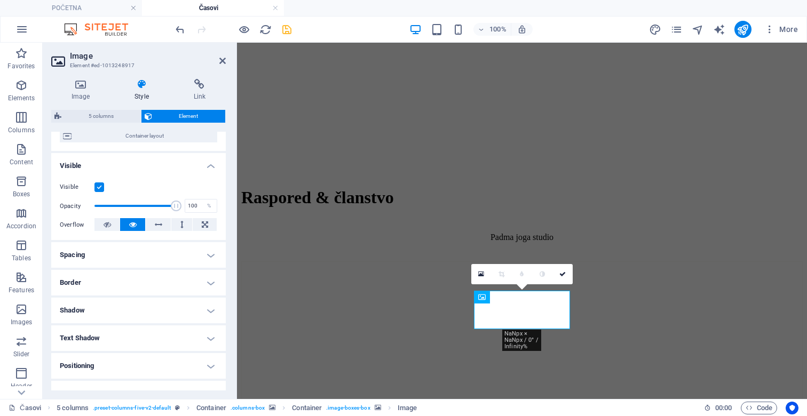
click at [117, 283] on h4 "Border" at bounding box center [138, 283] width 175 height 26
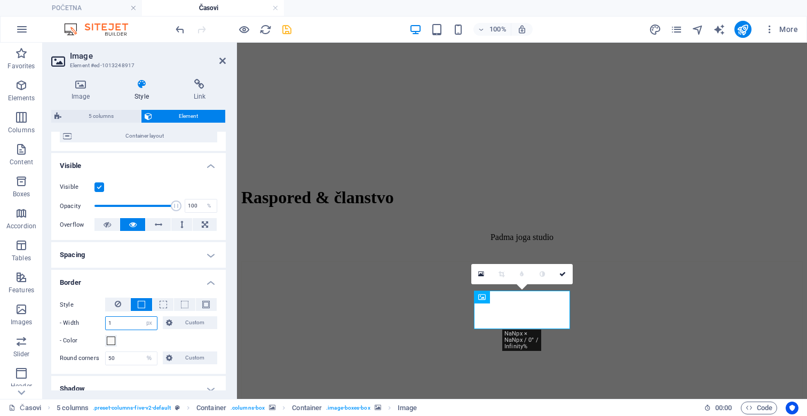
click at [115, 323] on input "1" at bounding box center [131, 323] width 51 height 13
type input "2"
click at [110, 339] on span at bounding box center [111, 341] width 9 height 9
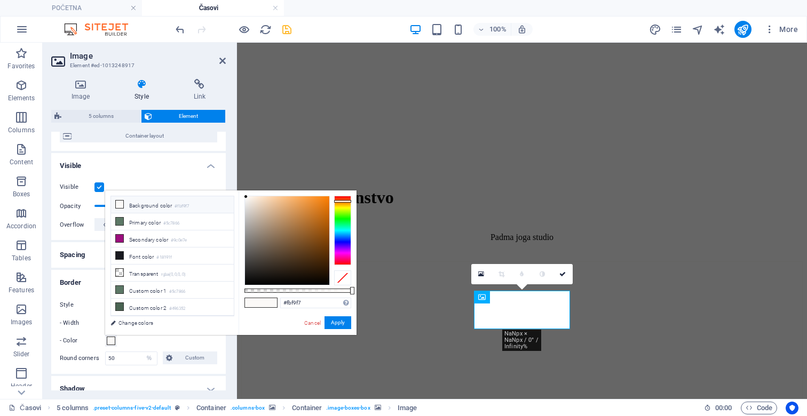
click at [179, 211] on li "Background color #fbf9f7" at bounding box center [172, 204] width 123 height 17
click at [350, 325] on button "Apply" at bounding box center [338, 323] width 27 height 13
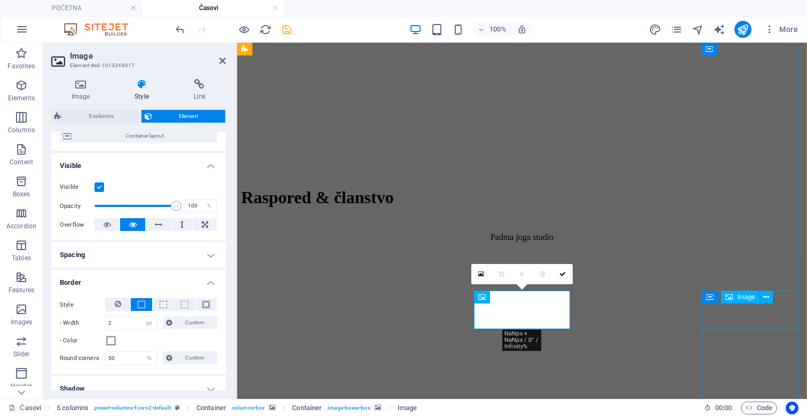
select select "px"
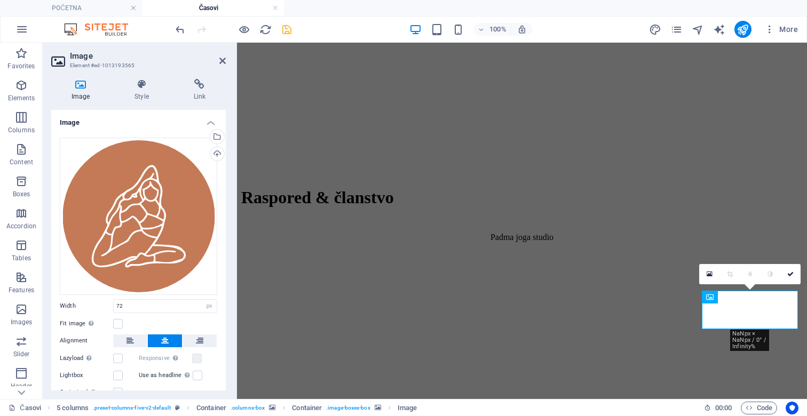
scroll to position [40, 0]
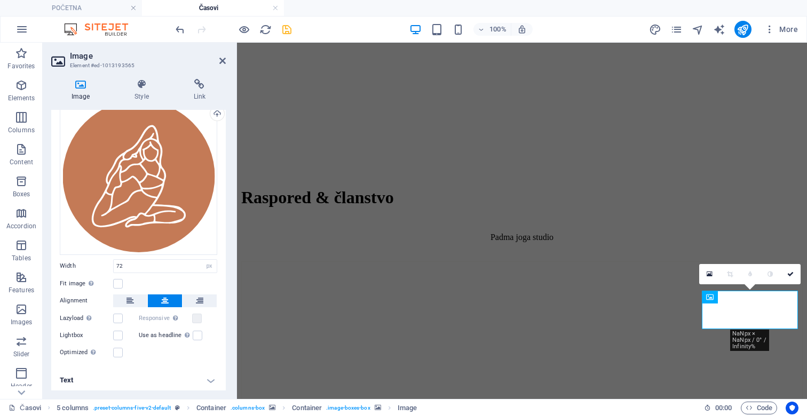
click at [143, 78] on div "Image Style Link Image Drag files here, click to choose files or select files f…" at bounding box center [139, 234] width 192 height 329
click at [139, 96] on h4 "Style" at bounding box center [143, 90] width 59 height 22
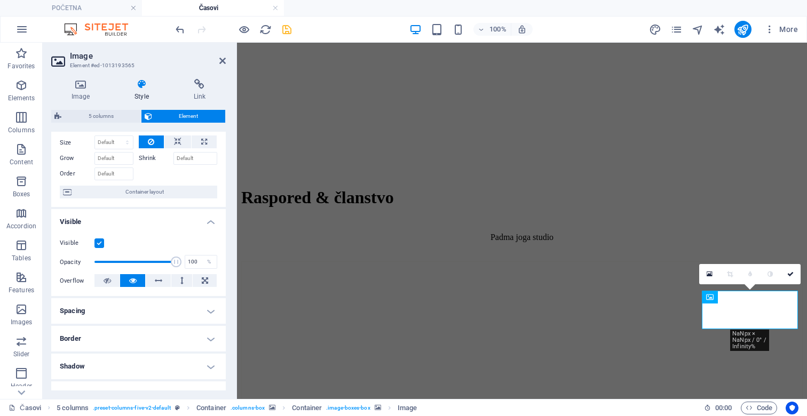
scroll to position [58, 0]
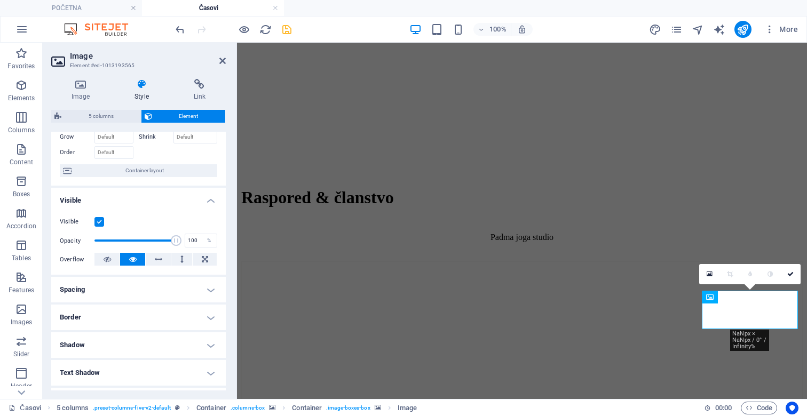
click at [96, 322] on h4 "Border" at bounding box center [138, 318] width 175 height 26
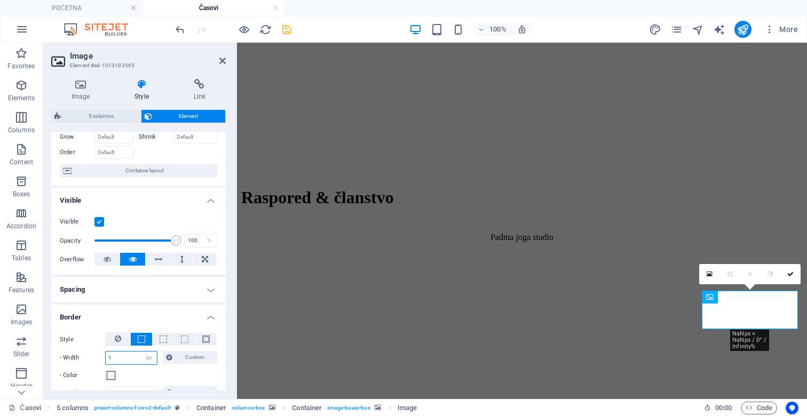
click at [131, 360] on input "1" at bounding box center [131, 358] width 51 height 13
type input "2"
click at [116, 374] on button "- Color" at bounding box center [111, 376] width 12 height 12
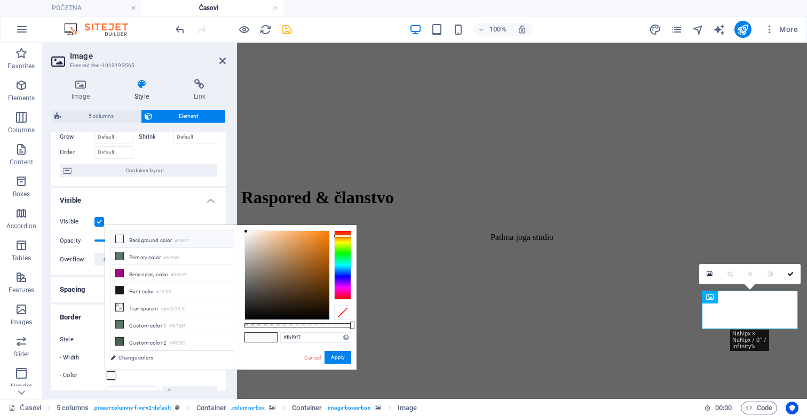
click at [176, 236] on li "Background color #fbf9f7" at bounding box center [172, 239] width 123 height 17
click at [343, 357] on button "Apply" at bounding box center [338, 357] width 27 height 13
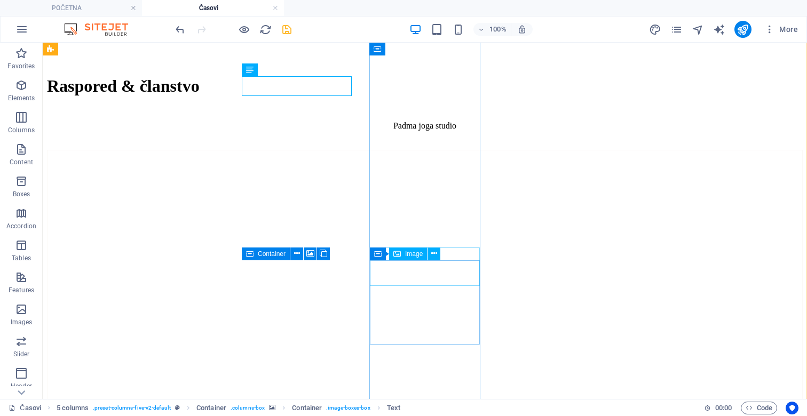
scroll to position [518, 0]
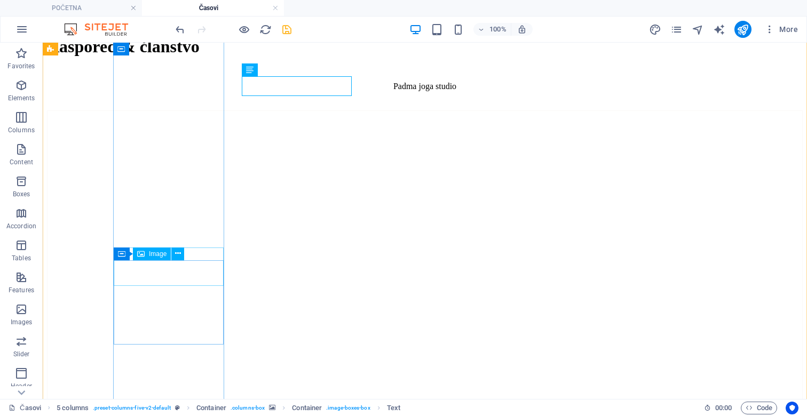
select select "px"
select select "%"
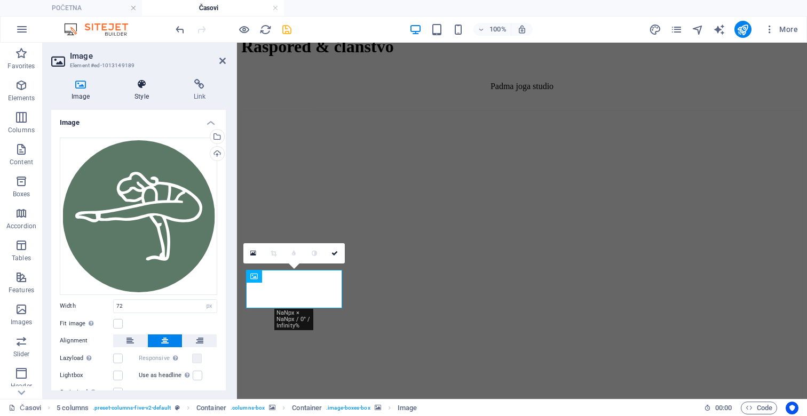
click at [144, 86] on icon at bounding box center [141, 84] width 54 height 11
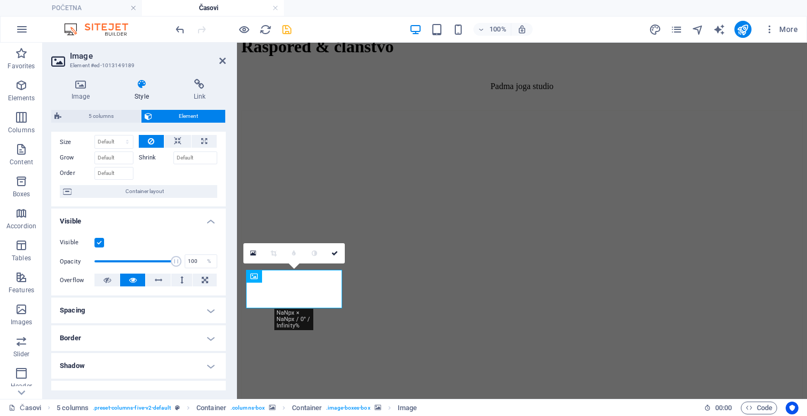
scroll to position [61, 0]
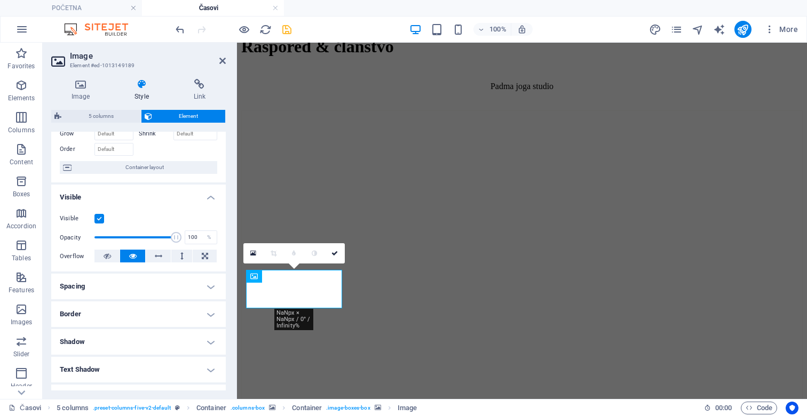
click at [129, 310] on h4 "Border" at bounding box center [138, 315] width 175 height 26
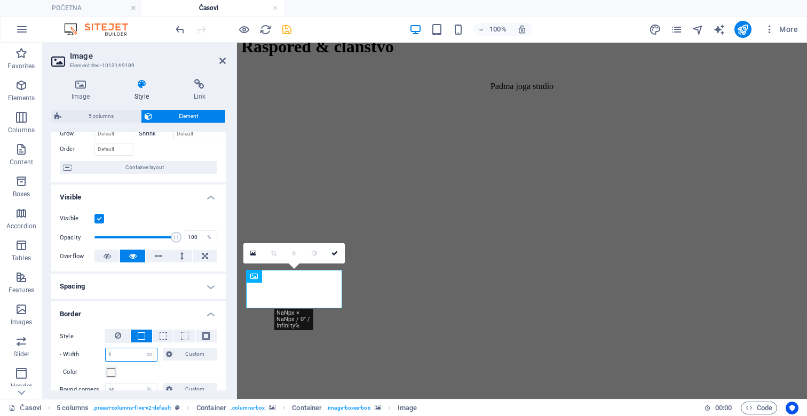
click at [116, 352] on input "1" at bounding box center [131, 355] width 51 height 13
type input "2"
click at [113, 368] on span at bounding box center [111, 372] width 9 height 9
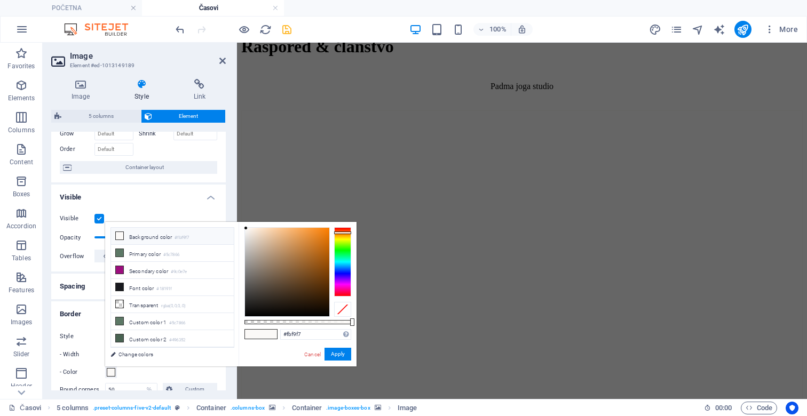
click at [162, 238] on li "Background color #fbf9f7" at bounding box center [172, 236] width 123 height 17
click at [327, 357] on button "Apply" at bounding box center [338, 354] width 27 height 13
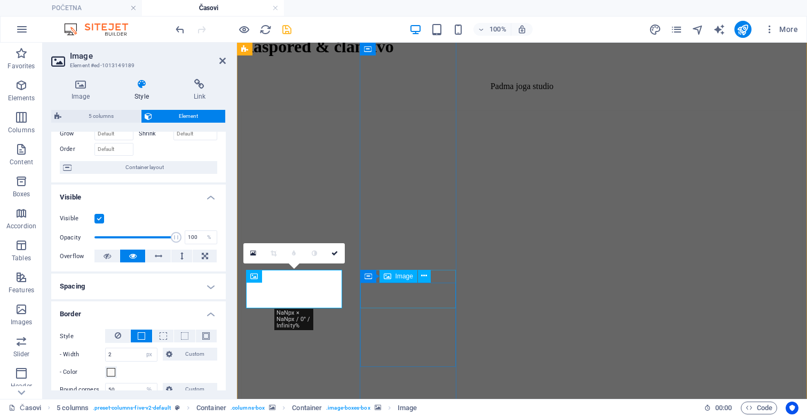
select select "px"
select select "%"
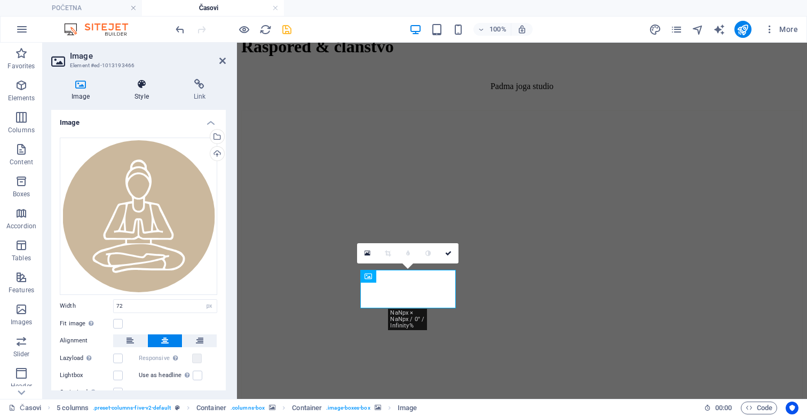
click at [139, 97] on h4 "Style" at bounding box center [143, 90] width 59 height 22
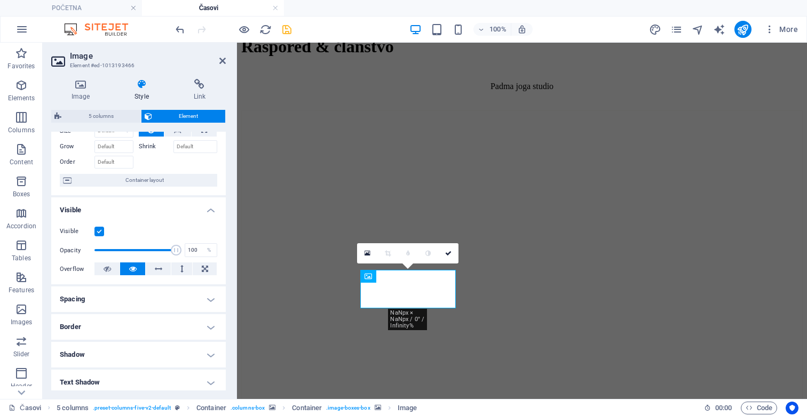
scroll to position [51, 0]
click at [127, 326] on h4 "Border" at bounding box center [138, 325] width 175 height 26
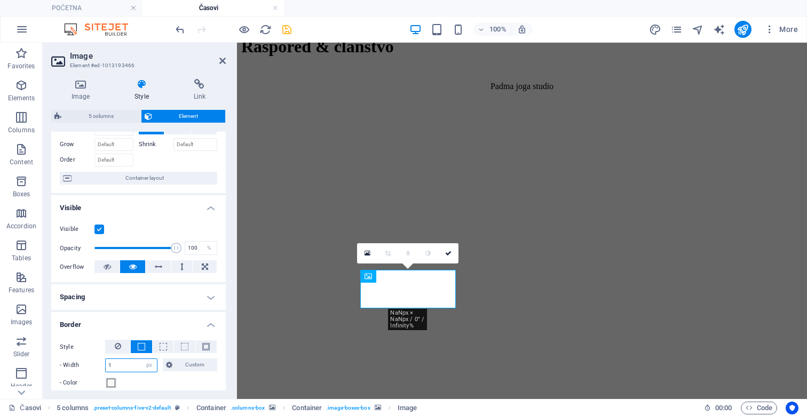
click at [113, 362] on input "1" at bounding box center [131, 365] width 51 height 13
type input "2"
click at [108, 386] on span at bounding box center [111, 383] width 9 height 9
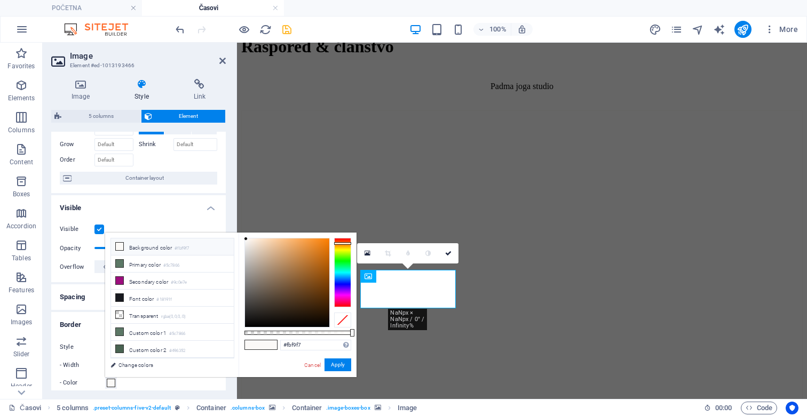
click at [163, 246] on li "Background color #fbf9f7" at bounding box center [172, 247] width 123 height 17
click at [338, 362] on button "Apply" at bounding box center [338, 365] width 27 height 13
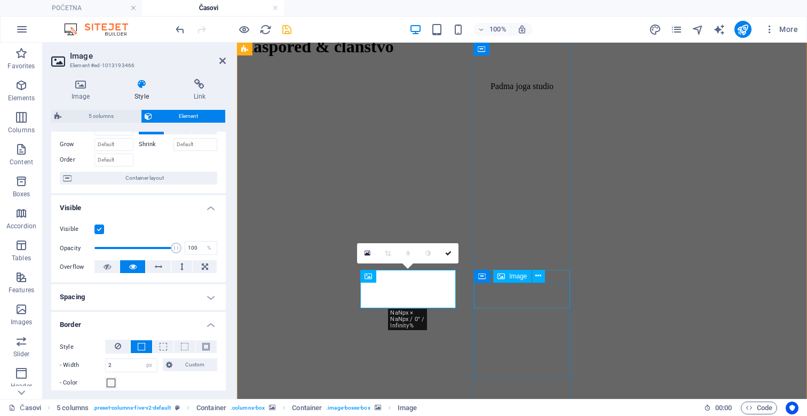
select select "px"
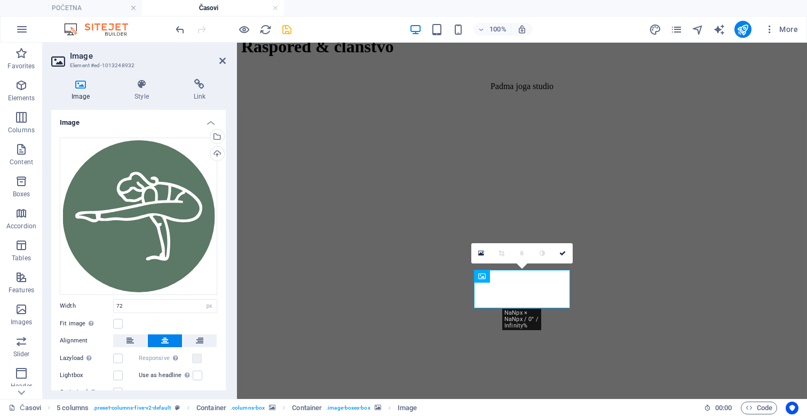
scroll to position [40, 0]
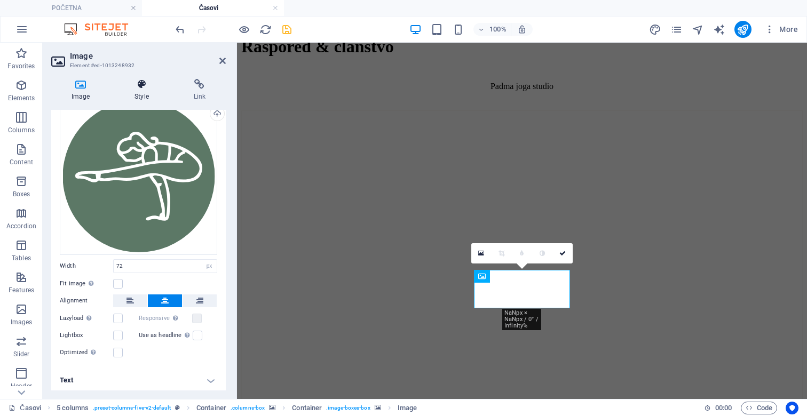
click at [131, 88] on icon at bounding box center [141, 84] width 54 height 11
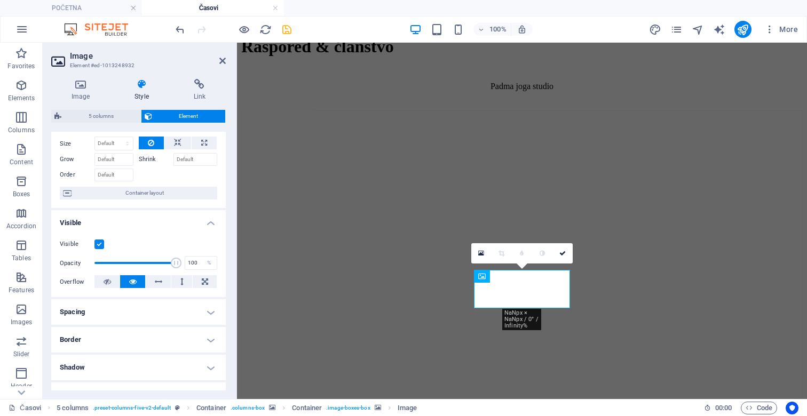
scroll to position [60, 0]
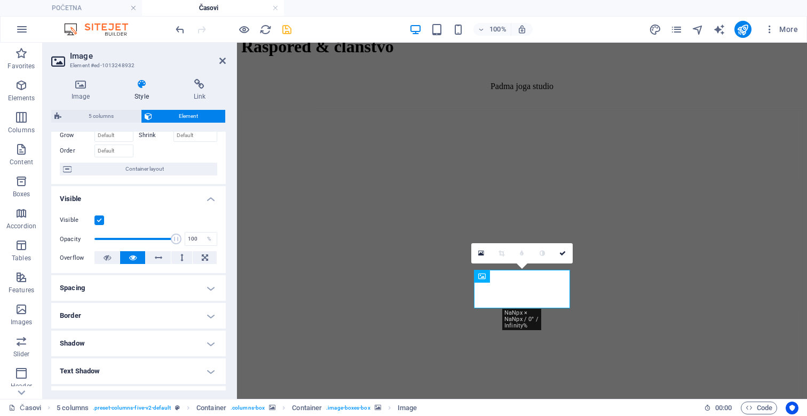
click at [114, 319] on h4 "Border" at bounding box center [138, 316] width 175 height 26
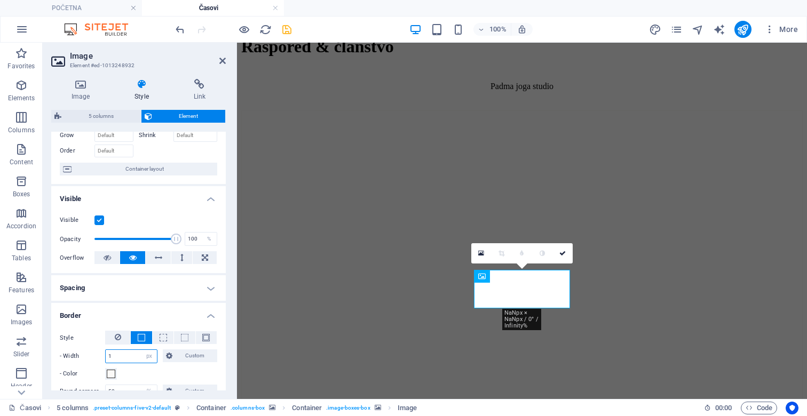
click at [113, 354] on input "1" at bounding box center [131, 356] width 51 height 13
type input "2"
click at [114, 374] on span at bounding box center [111, 374] width 9 height 9
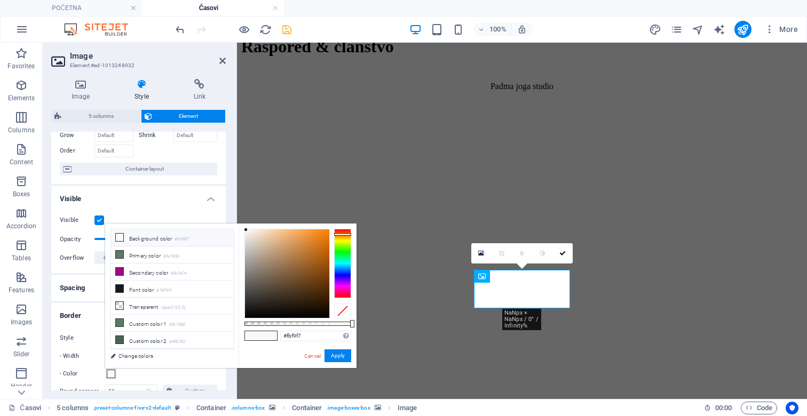
click at [177, 234] on li "Background color #fbf9f7" at bounding box center [172, 238] width 123 height 17
click at [337, 354] on button "Apply" at bounding box center [338, 356] width 27 height 13
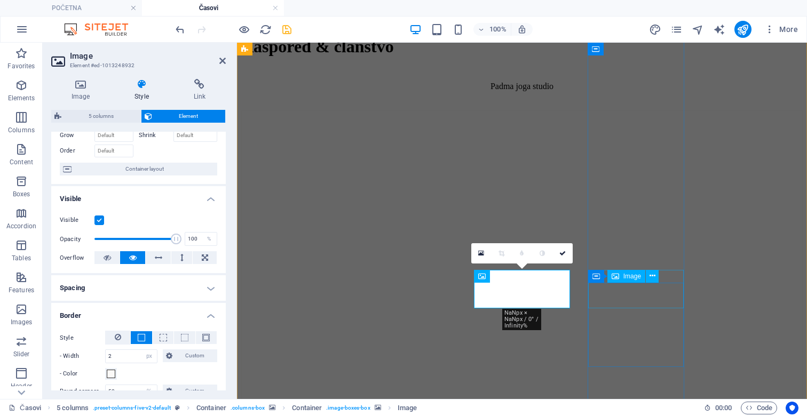
select select "px"
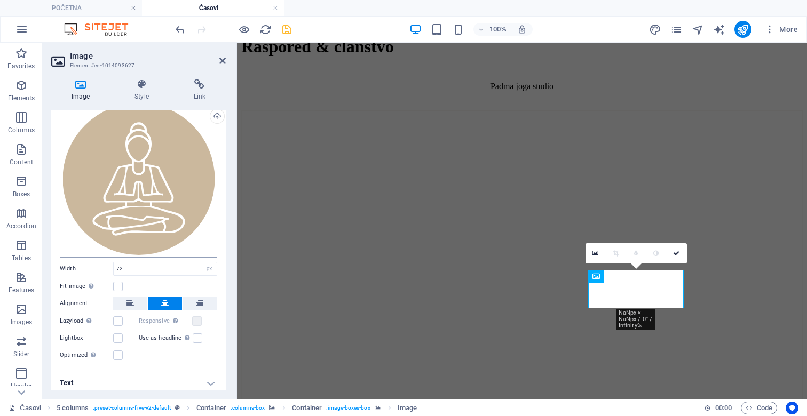
scroll to position [40, 0]
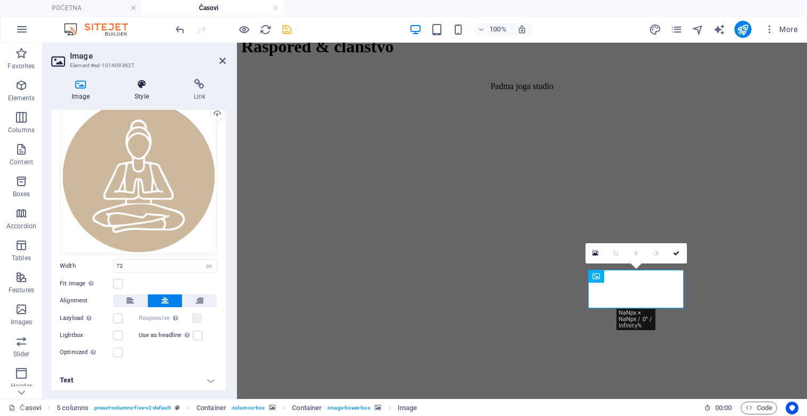
click at [142, 83] on icon at bounding box center [141, 84] width 54 height 11
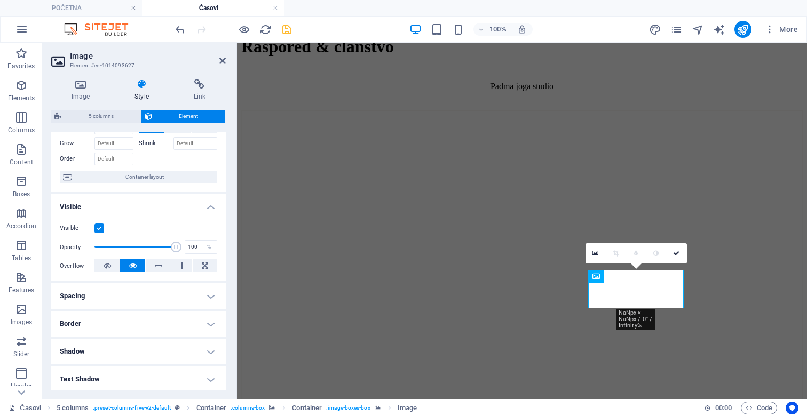
scroll to position [55, 0]
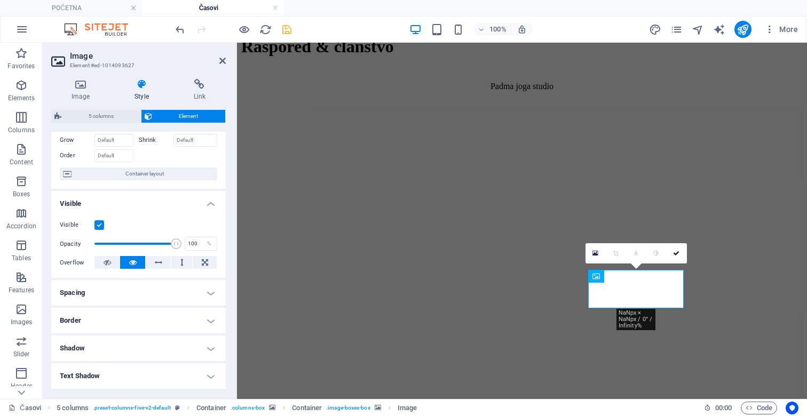
click at [109, 317] on h4 "Border" at bounding box center [138, 321] width 175 height 26
click at [111, 362] on input "1" at bounding box center [131, 361] width 51 height 13
type input "2"
click at [113, 376] on span at bounding box center [111, 379] width 9 height 9
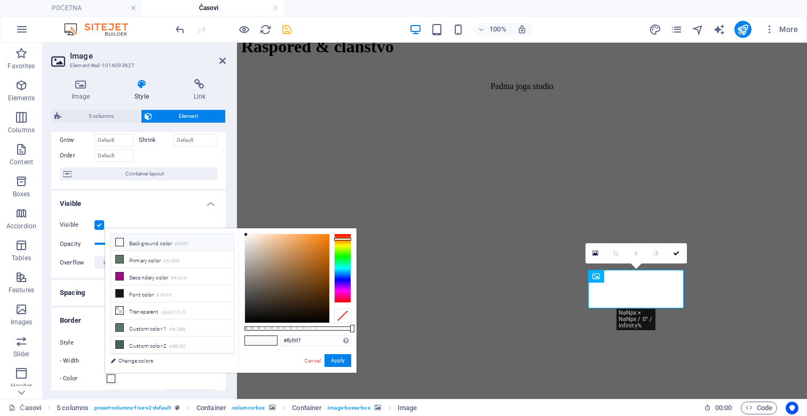
click at [185, 243] on small "#fbf9f7" at bounding box center [182, 244] width 14 height 7
click at [336, 361] on button "Apply" at bounding box center [338, 360] width 27 height 13
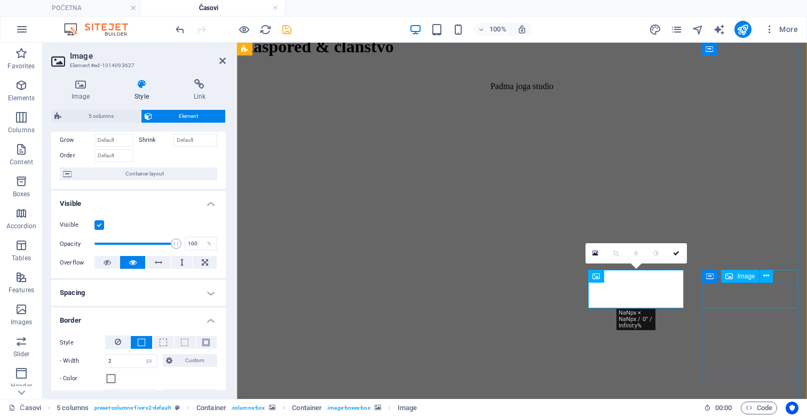
select select "px"
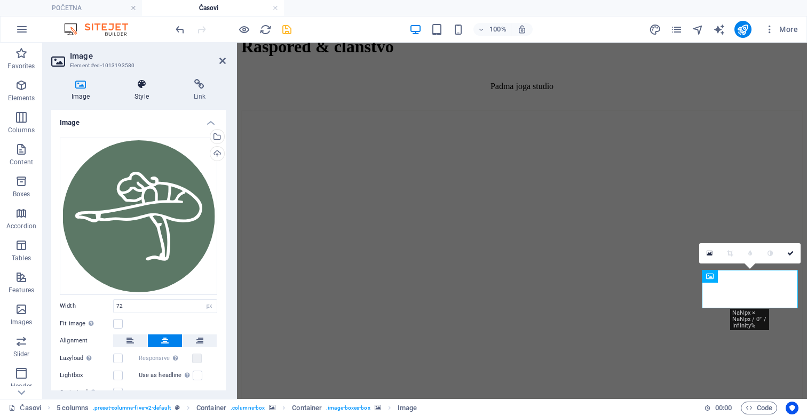
click at [140, 91] on h4 "Style" at bounding box center [143, 90] width 59 height 22
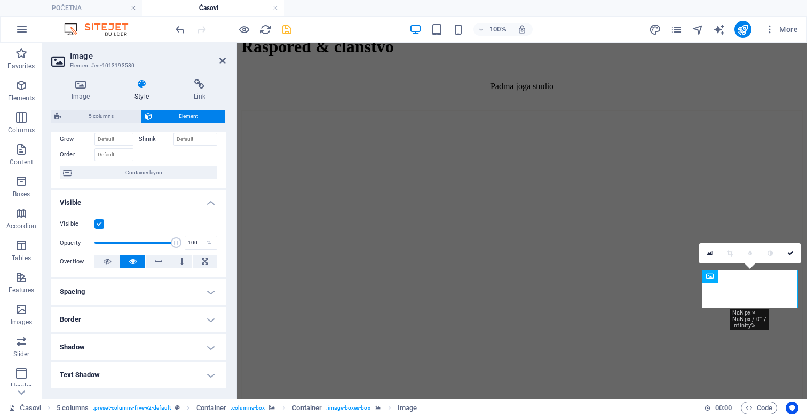
scroll to position [75, 0]
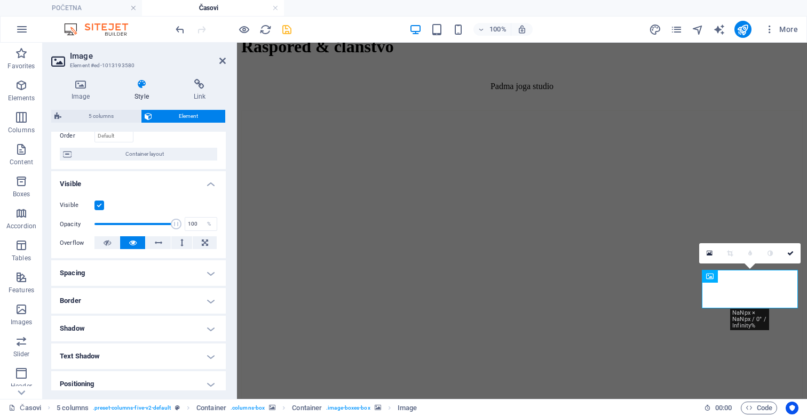
click at [99, 307] on h4 "Border" at bounding box center [138, 301] width 175 height 26
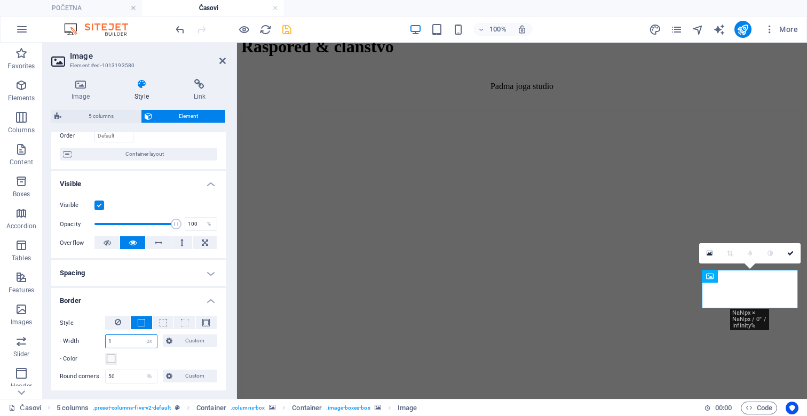
click at [122, 341] on input "1" at bounding box center [131, 341] width 51 height 13
type input "2"
click at [111, 360] on span at bounding box center [111, 359] width 9 height 9
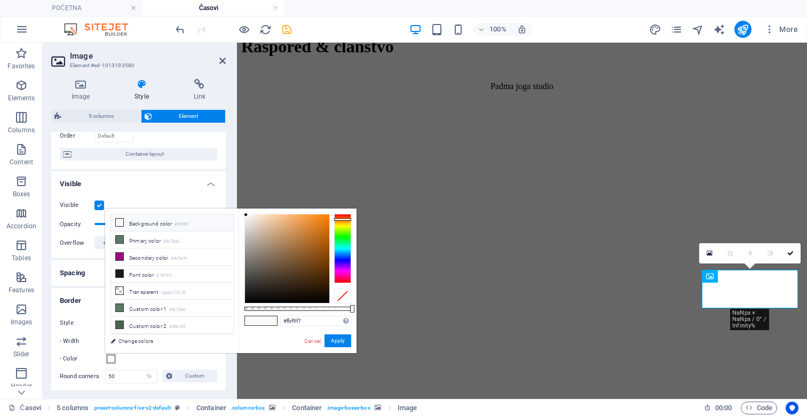
click at [205, 218] on li "Background color #fbf9f7" at bounding box center [172, 223] width 123 height 17
click at [337, 338] on button "Apply" at bounding box center [338, 341] width 27 height 13
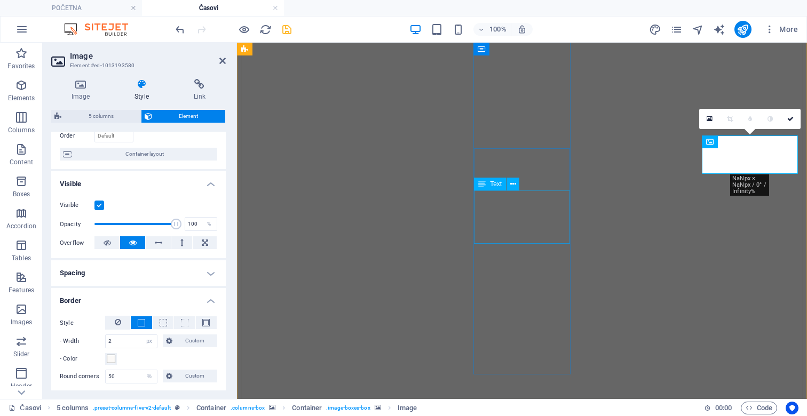
scroll to position [691, 0]
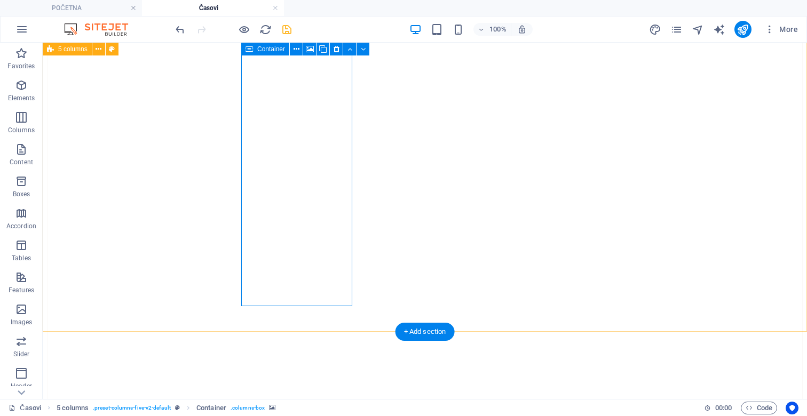
scroll to position [672, 0]
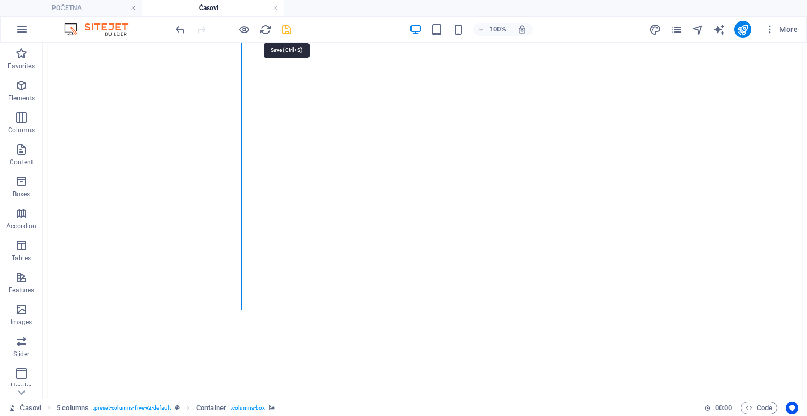
click at [290, 26] on icon "save" at bounding box center [287, 29] width 12 height 12
checkbox input "false"
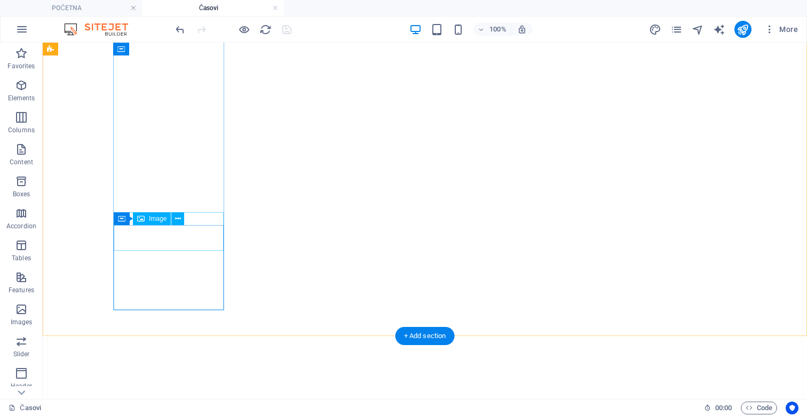
select select "px"
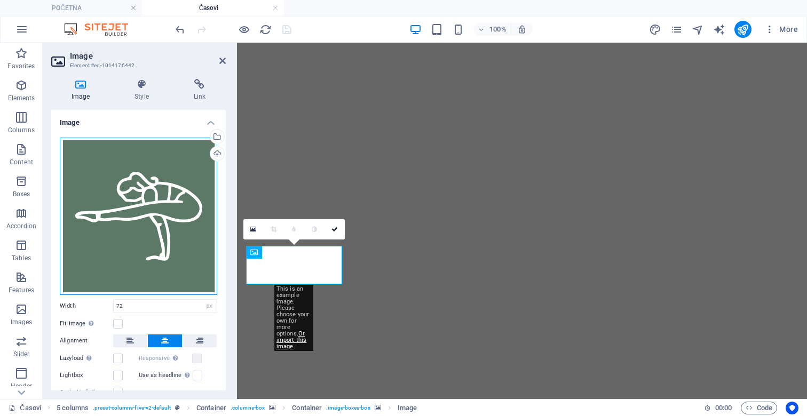
click at [146, 189] on div "Drag files here, click to choose files or select files from Files or our free s…" at bounding box center [138, 216] width 157 height 157
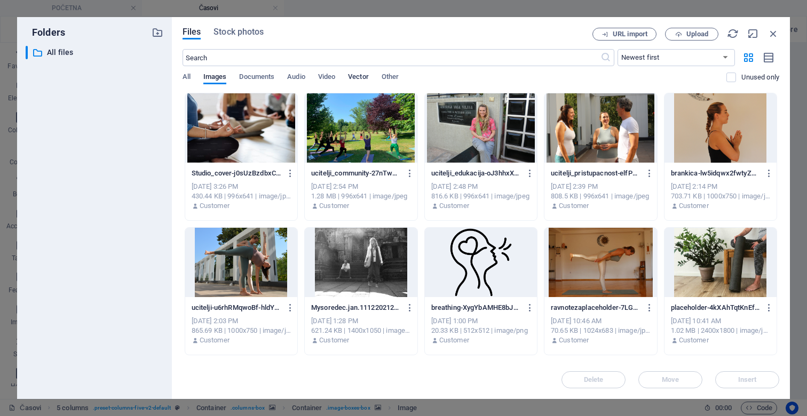
click at [365, 81] on span "Vector" at bounding box center [358, 77] width 21 height 15
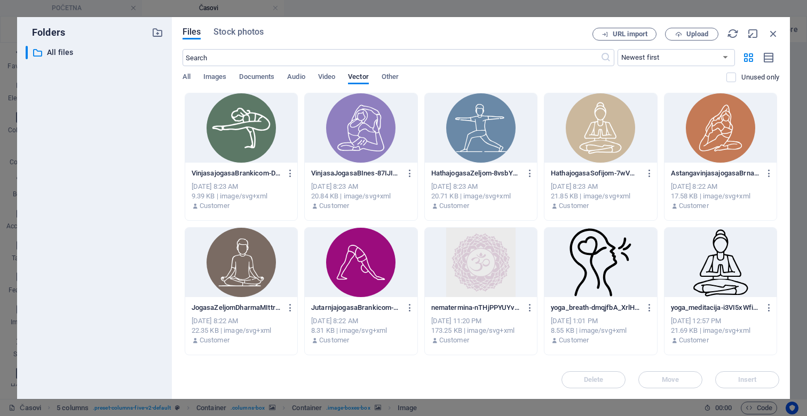
click at [487, 136] on div at bounding box center [481, 127] width 112 height 69
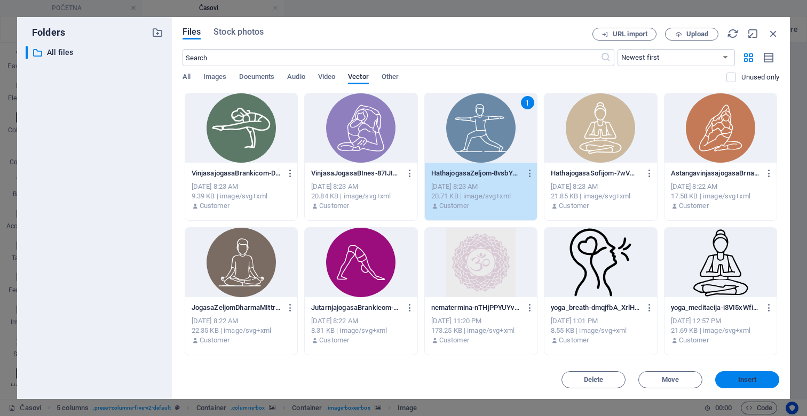
click at [731, 378] on span "Insert" at bounding box center [747, 380] width 56 height 6
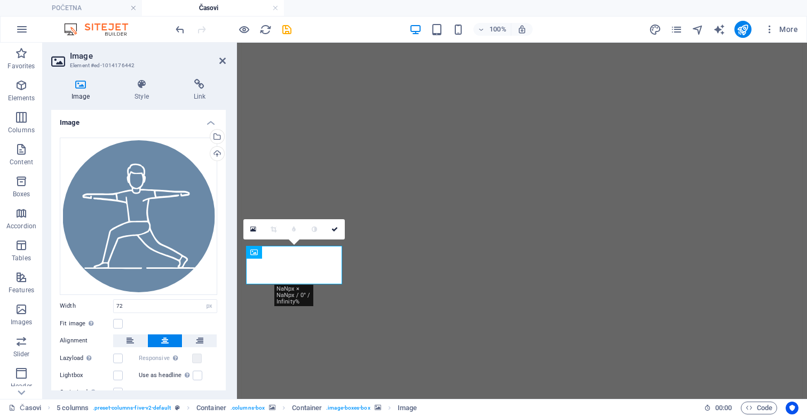
click at [140, 101] on div "Image Style Link Image Drag files here, click to choose files or select files f…" at bounding box center [138, 235] width 175 height 312
click at [141, 93] on h4 "Style" at bounding box center [143, 90] width 59 height 22
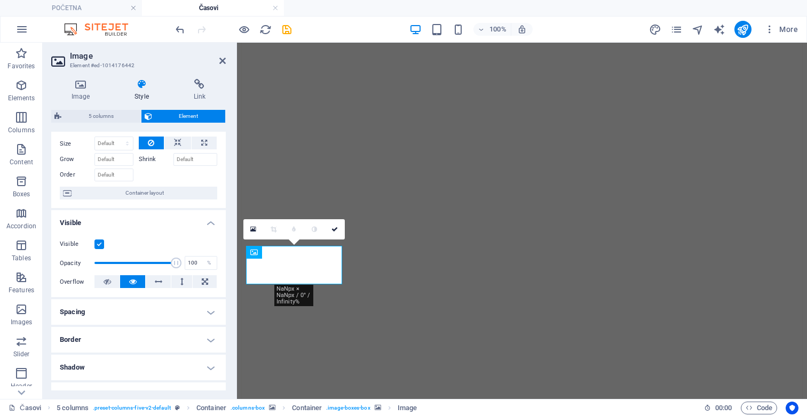
scroll to position [36, 0]
click at [120, 336] on h4 "Border" at bounding box center [138, 340] width 175 height 26
click at [121, 378] on input "1" at bounding box center [131, 380] width 51 height 13
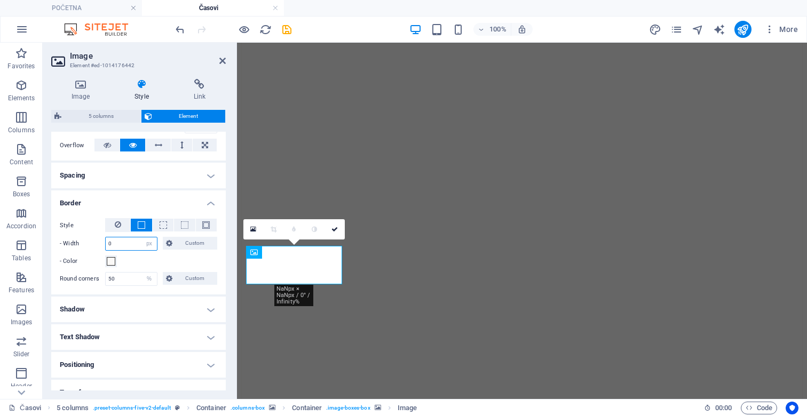
scroll to position [176, 0]
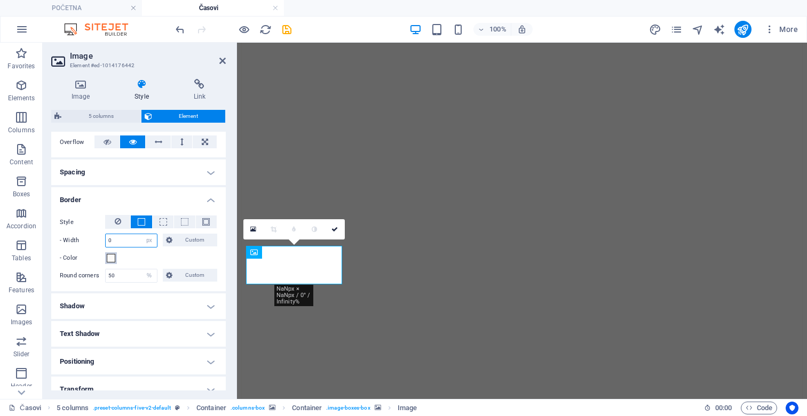
type input "0"
click at [113, 262] on span at bounding box center [111, 258] width 9 height 9
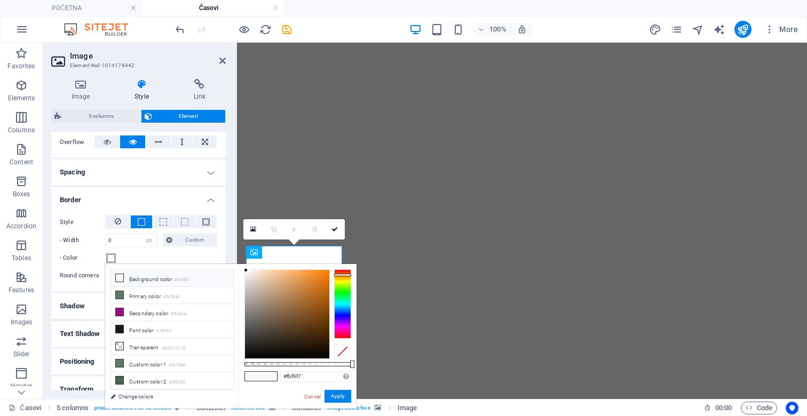
click at [138, 281] on li "Background color #fbf9f7" at bounding box center [172, 278] width 123 height 17
click at [335, 397] on button "Apply" at bounding box center [338, 396] width 27 height 13
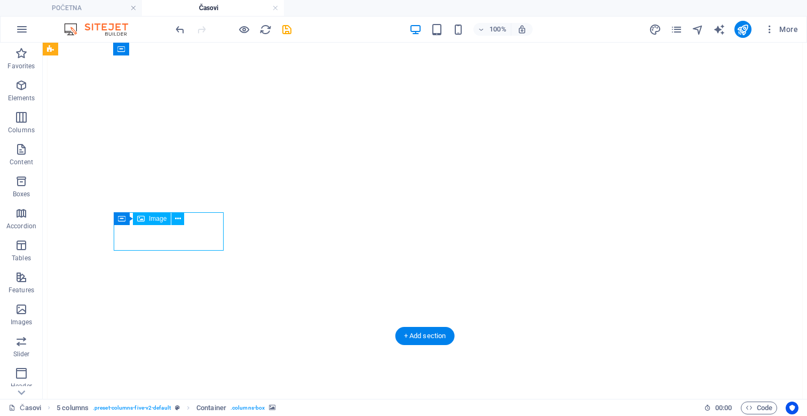
select select "px"
select select "%"
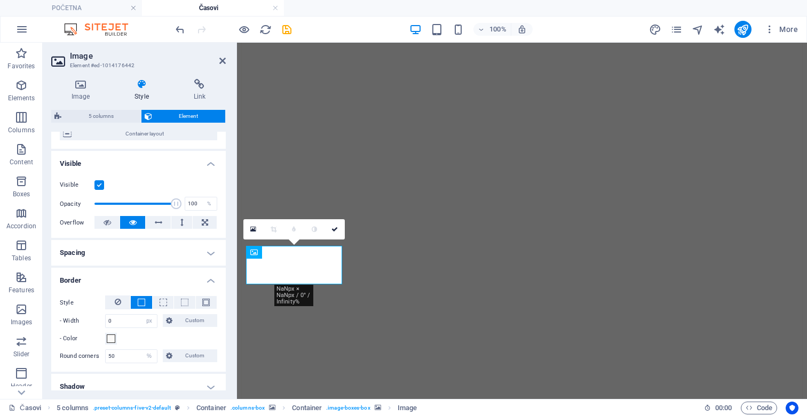
scroll to position [108, 0]
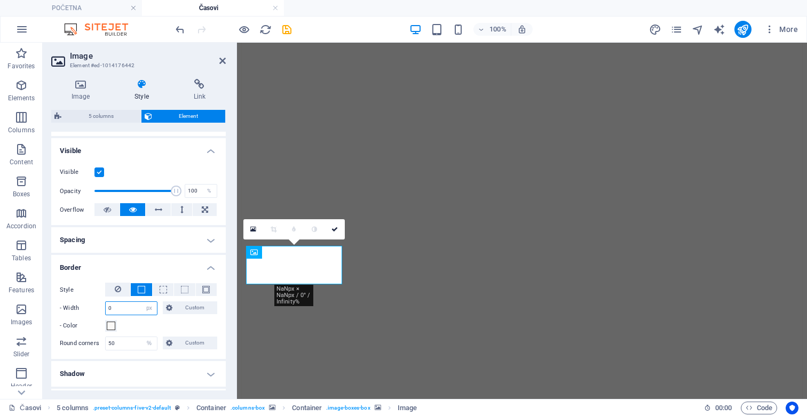
click at [127, 313] on input "0" at bounding box center [131, 308] width 51 height 13
type input "2"
click at [173, 239] on h4 "Spacing" at bounding box center [138, 240] width 175 height 26
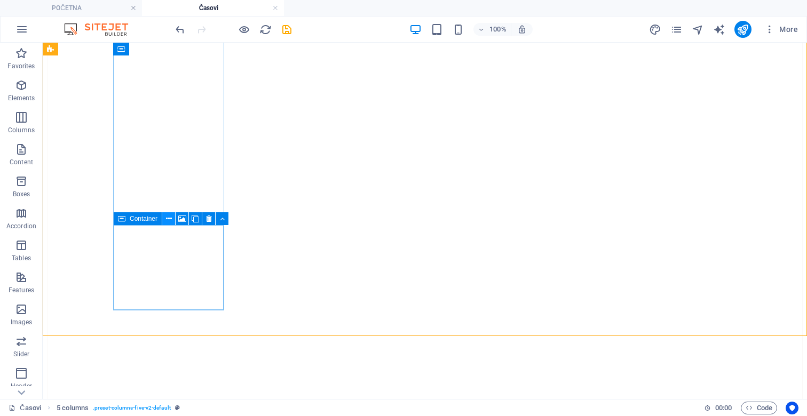
click at [167, 222] on icon at bounding box center [169, 218] width 6 height 11
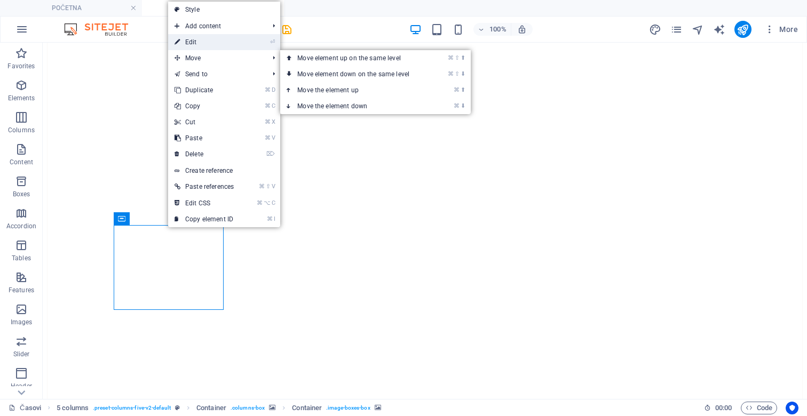
click at [202, 39] on link "⏎ Edit" at bounding box center [204, 42] width 72 height 16
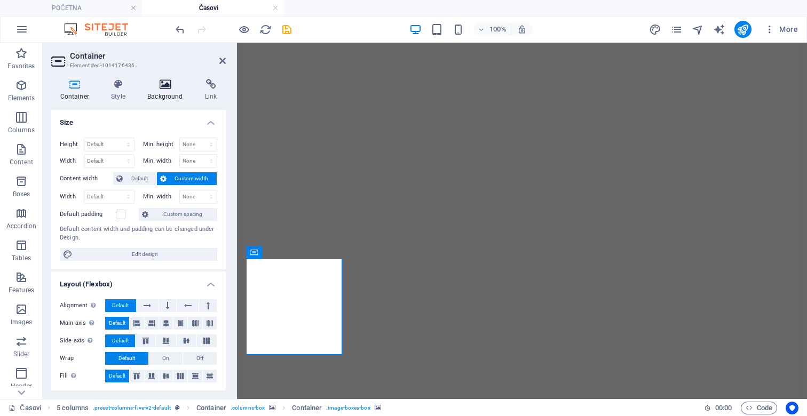
click at [160, 93] on h4 "Background" at bounding box center [168, 90] width 58 height 22
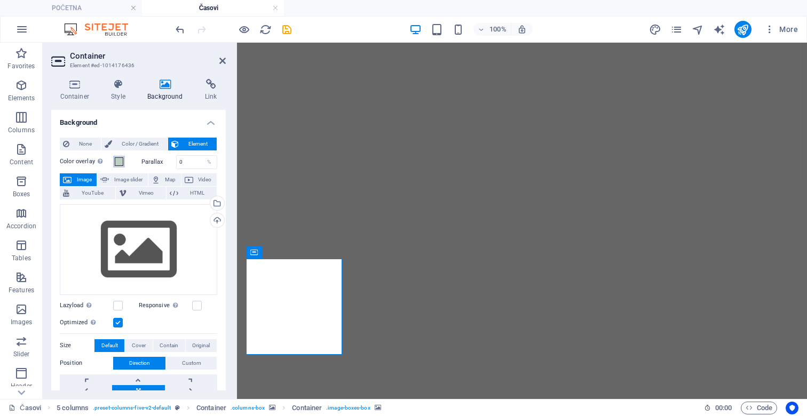
click at [120, 159] on span at bounding box center [119, 161] width 9 height 9
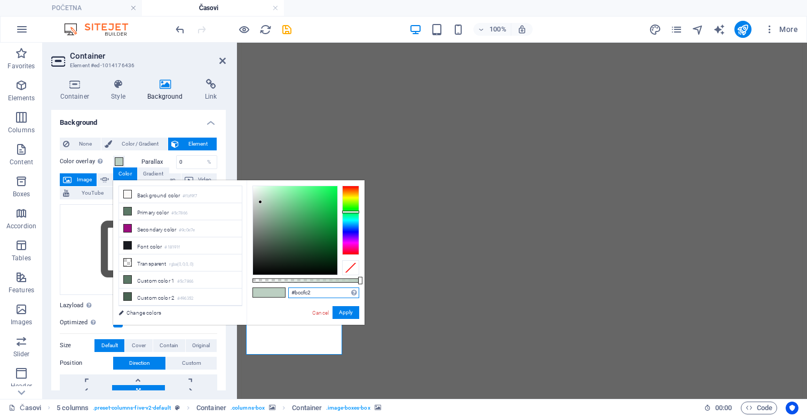
click at [316, 293] on input "#bccfc2" at bounding box center [323, 293] width 71 height 11
paste input "D3DEE8"
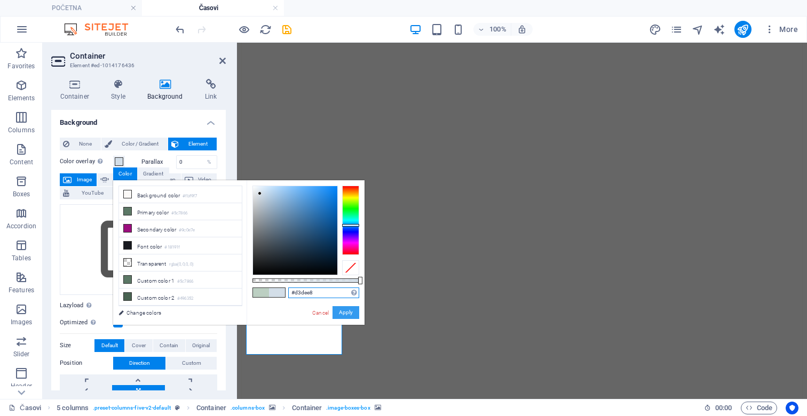
type input "#d3dee8"
click at [344, 315] on button "Apply" at bounding box center [346, 312] width 27 height 13
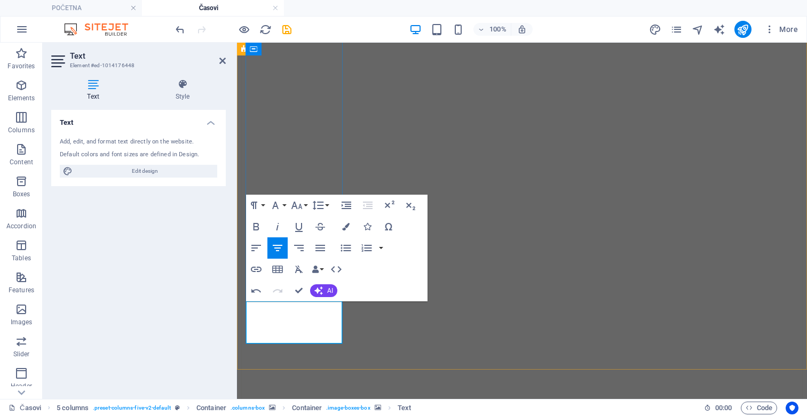
click at [346, 226] on icon "button" at bounding box center [345, 226] width 7 height 7
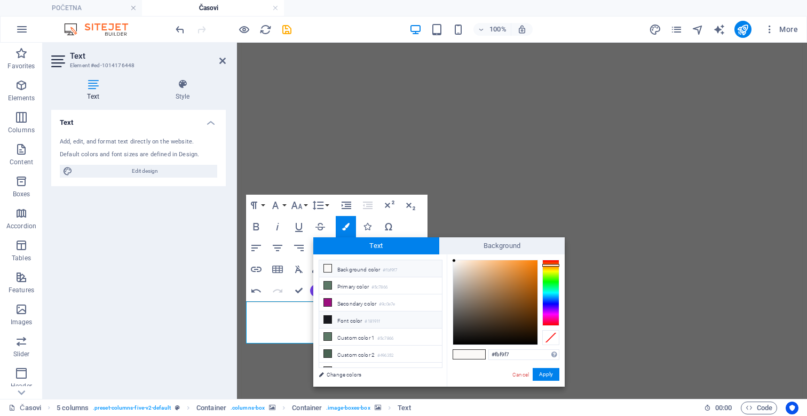
click at [339, 318] on li "Font color #18191f" at bounding box center [380, 320] width 123 height 17
type input "#18191f"
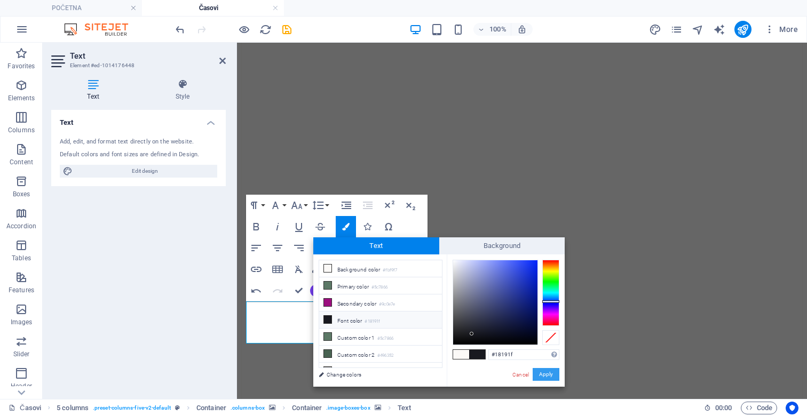
click at [541, 370] on button "Apply" at bounding box center [546, 374] width 27 height 13
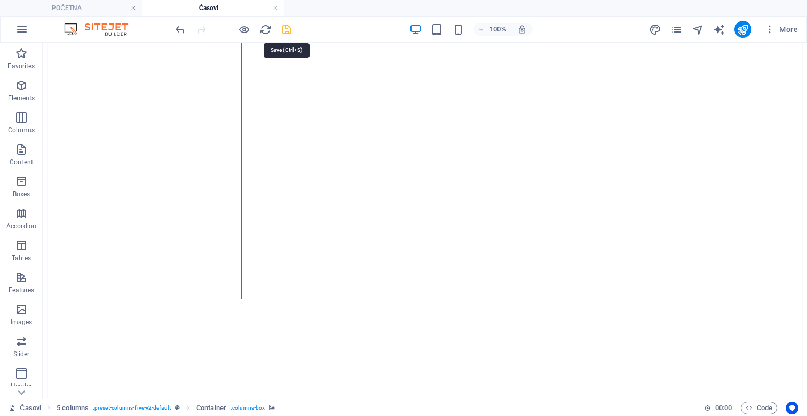
click at [286, 30] on icon "save" at bounding box center [287, 29] width 12 height 12
checkbox input "false"
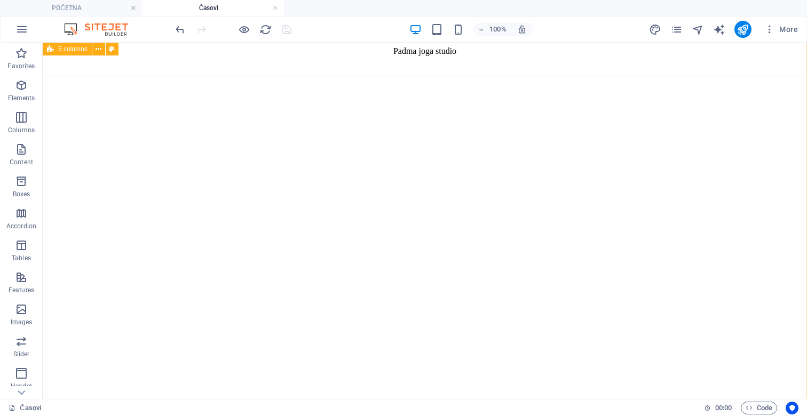
scroll to position [622, 0]
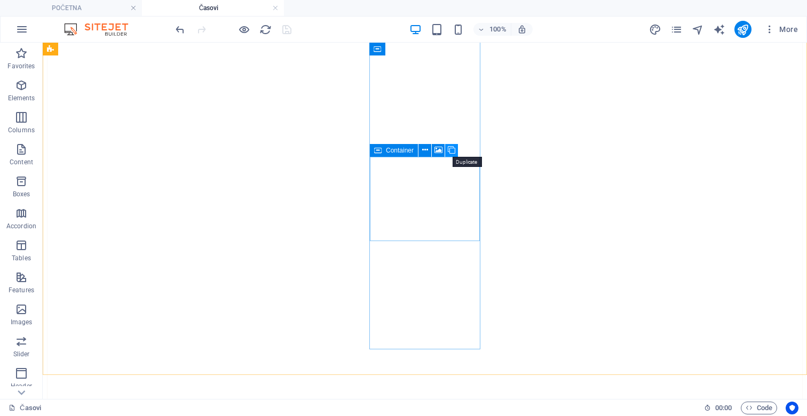
click at [452, 149] on icon at bounding box center [451, 150] width 7 height 11
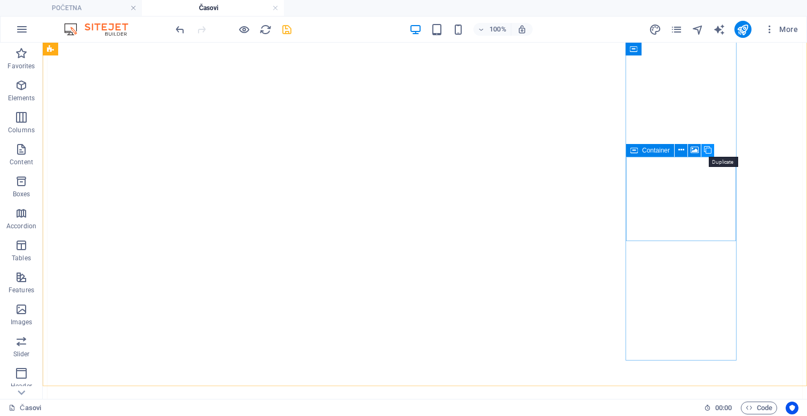
click at [707, 149] on icon at bounding box center [707, 150] width 7 height 11
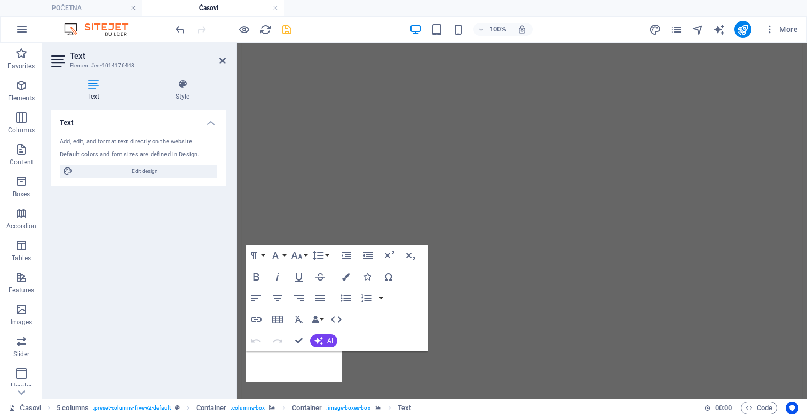
click at [154, 328] on div "Text Add, edit, and format text directly on the website. Default colors and fon…" at bounding box center [138, 250] width 175 height 281
copy span "Hatha joga sa Zeljom"
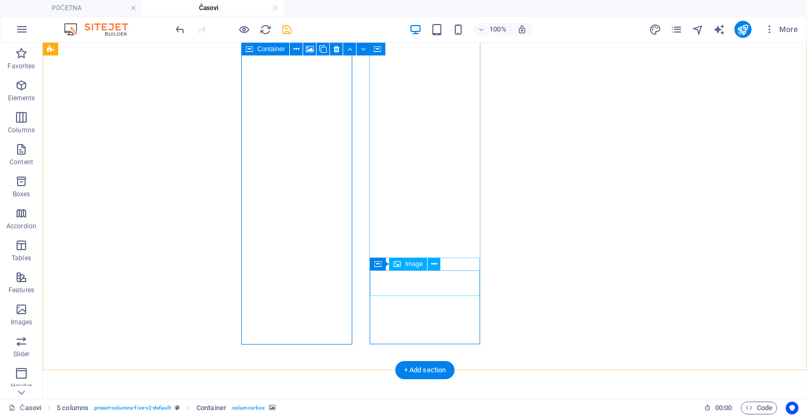
scroll to position [649, 0]
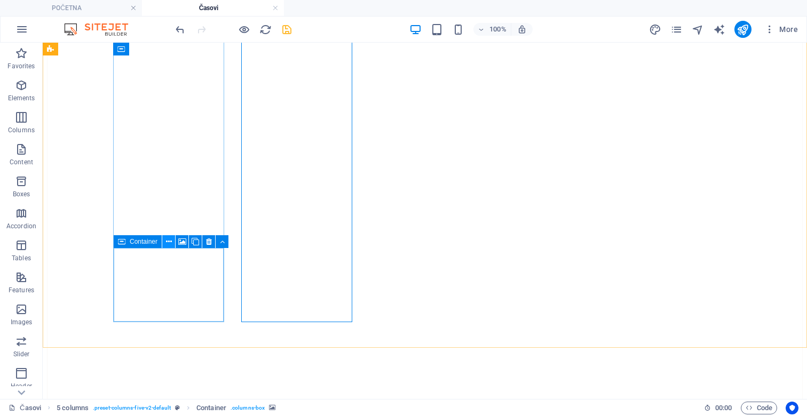
click at [170, 242] on icon at bounding box center [169, 241] width 6 height 11
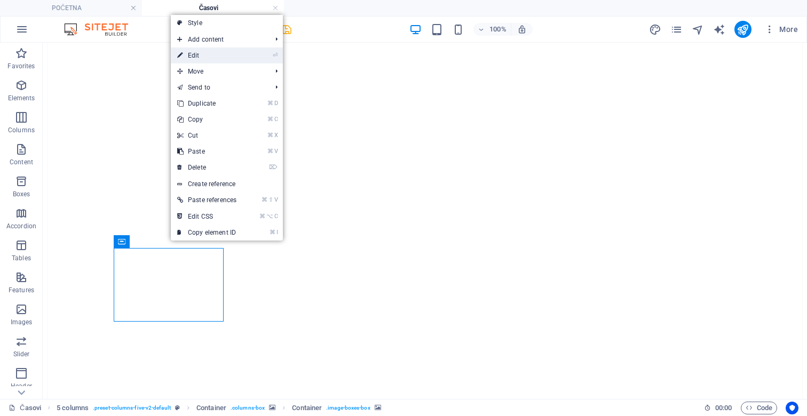
click at [231, 56] on link "⏎ Edit" at bounding box center [207, 56] width 72 height 16
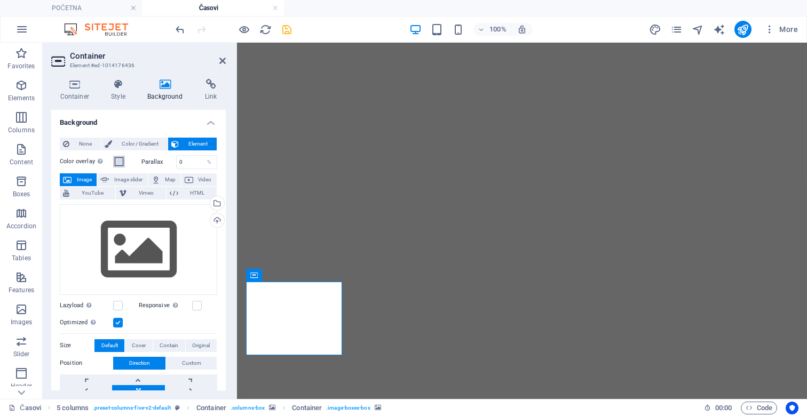
click at [119, 164] on span at bounding box center [119, 161] width 9 height 9
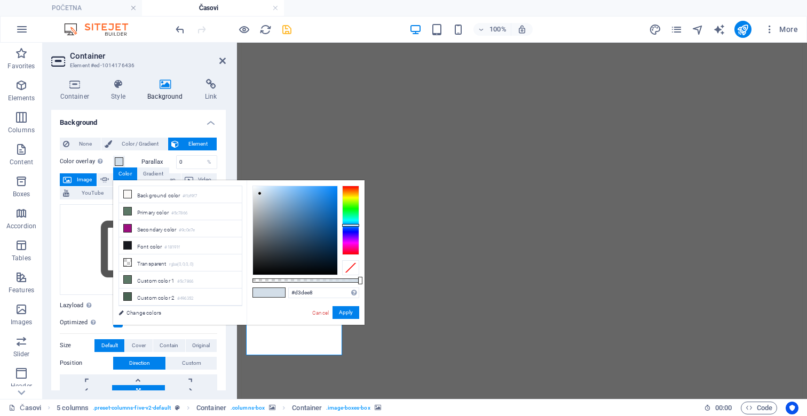
click at [317, 298] on div "#d3dee8 Supported formats #0852ed rgb(8, 82, 237) rgba(8, 82, 237, 90%) hsv(221…" at bounding box center [323, 293] width 71 height 11
click at [317, 291] on input "#d3dee8" at bounding box center [323, 293] width 71 height 11
click at [317, 292] on input "#d3dee8" at bounding box center [323, 293] width 71 height 11
click at [524, 275] on button at bounding box center [529, 275] width 13 height 13
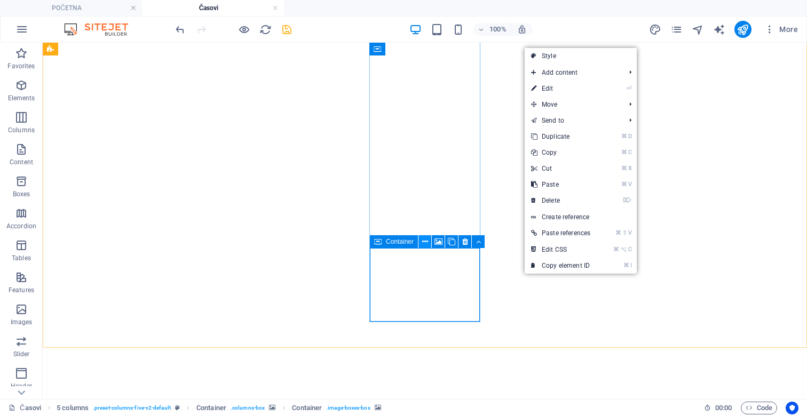
click at [423, 243] on icon at bounding box center [425, 241] width 6 height 11
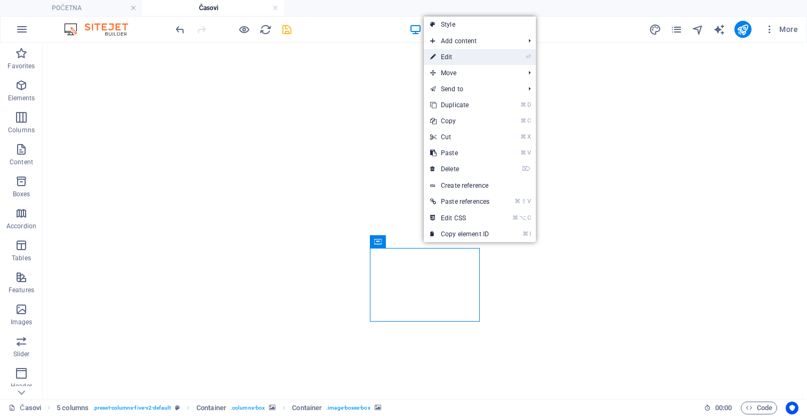
click at [447, 56] on link "⏎ Edit" at bounding box center [460, 57] width 72 height 16
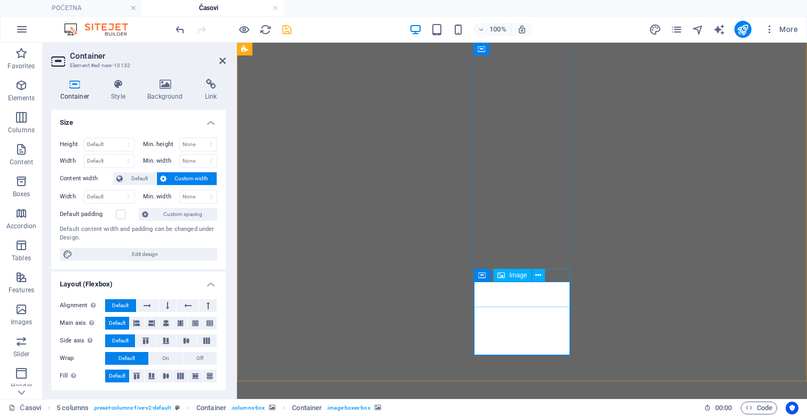
click at [160, 87] on icon at bounding box center [165, 84] width 53 height 11
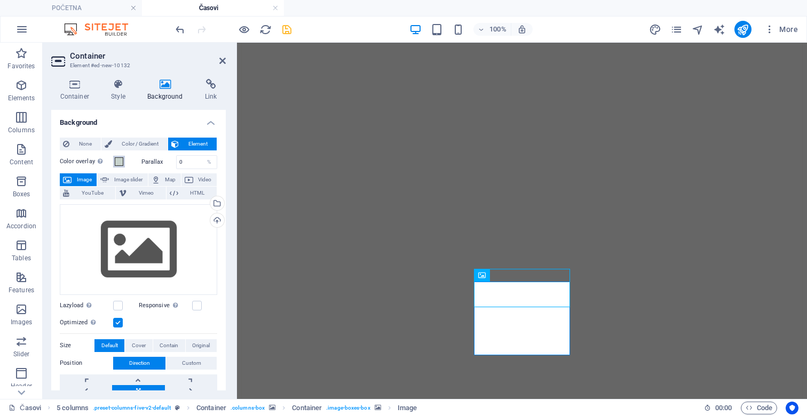
click at [123, 159] on span at bounding box center [119, 161] width 9 height 9
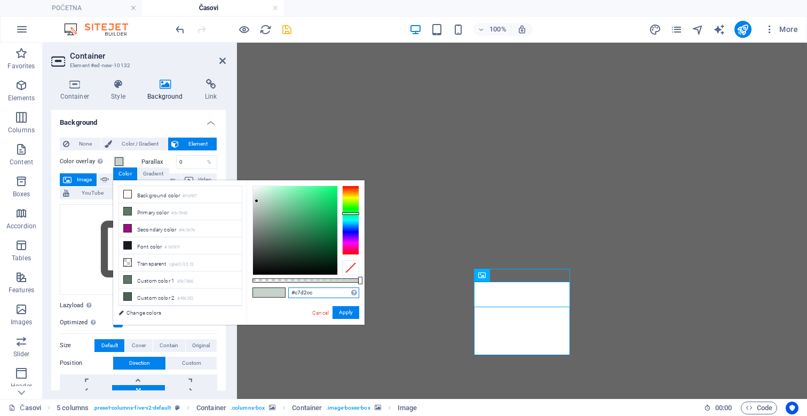
click at [317, 291] on input "#c7d2cc" at bounding box center [323, 293] width 71 height 11
paste input "d3dee8"
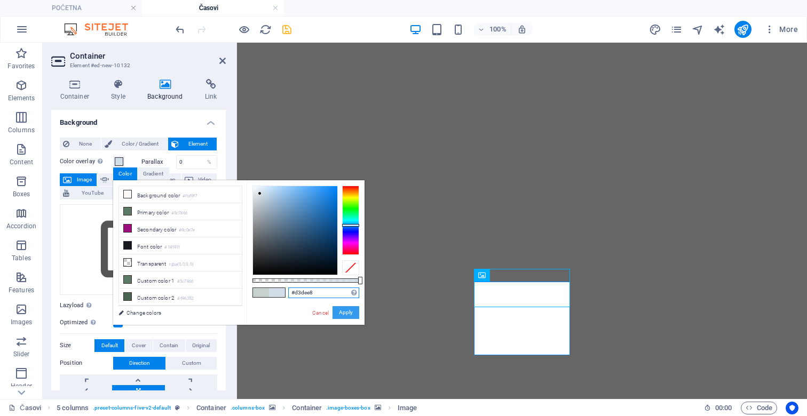
type input "#d3dee8"
drag, startPoint x: 343, startPoint y: 313, endPoint x: 107, endPoint y: 271, distance: 240.3
click at [343, 313] on button "Apply" at bounding box center [346, 312] width 27 height 13
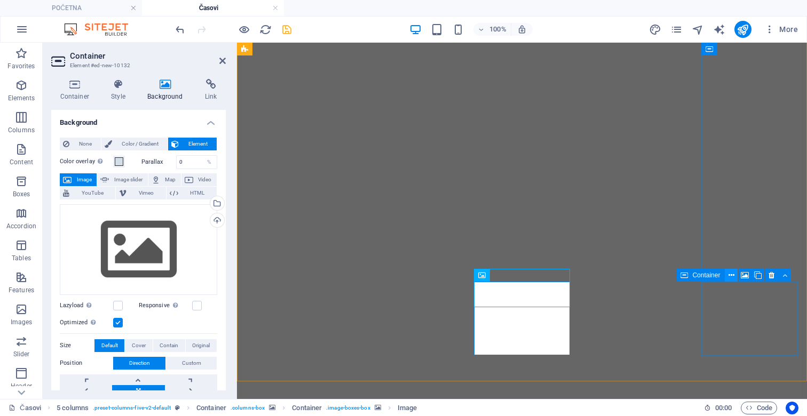
click at [731, 275] on icon at bounding box center [732, 275] width 6 height 11
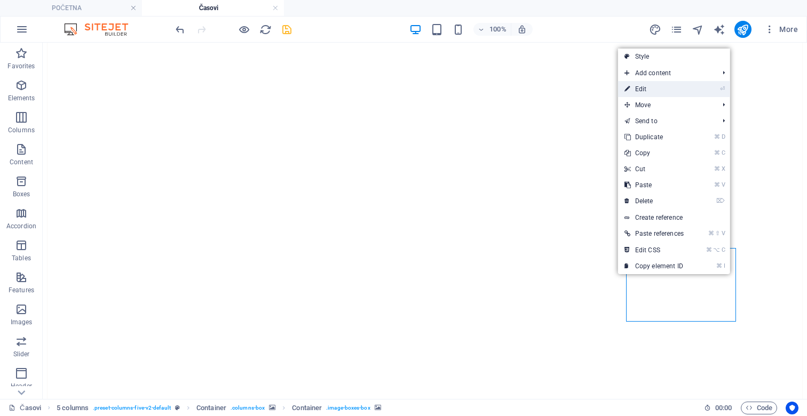
click at [655, 86] on link "⏎ Edit" at bounding box center [654, 89] width 72 height 16
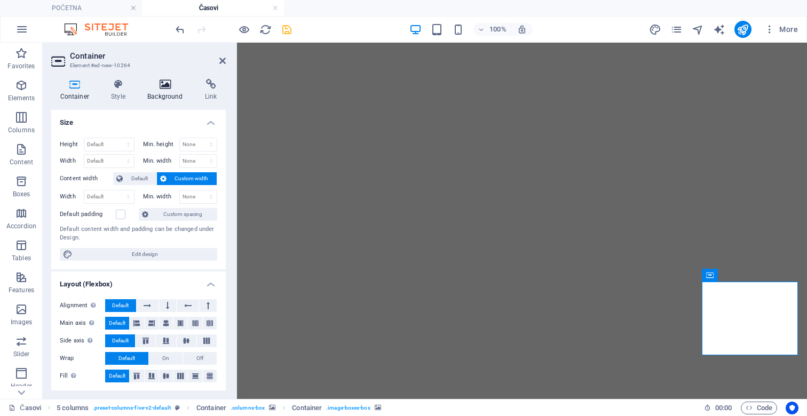
click at [159, 89] on icon at bounding box center [165, 84] width 53 height 11
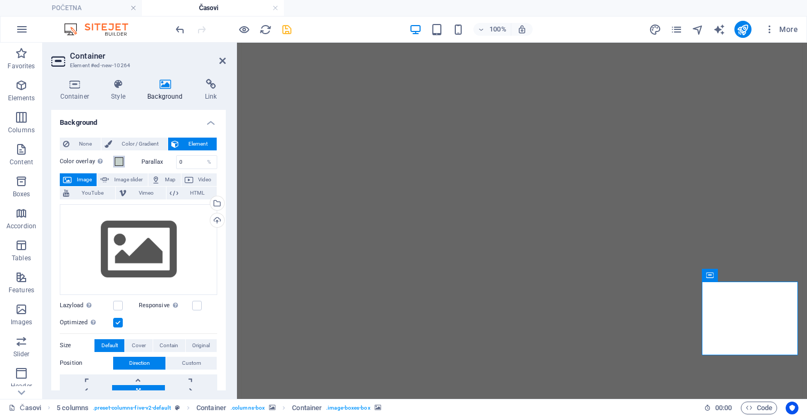
click at [122, 163] on span at bounding box center [119, 161] width 9 height 9
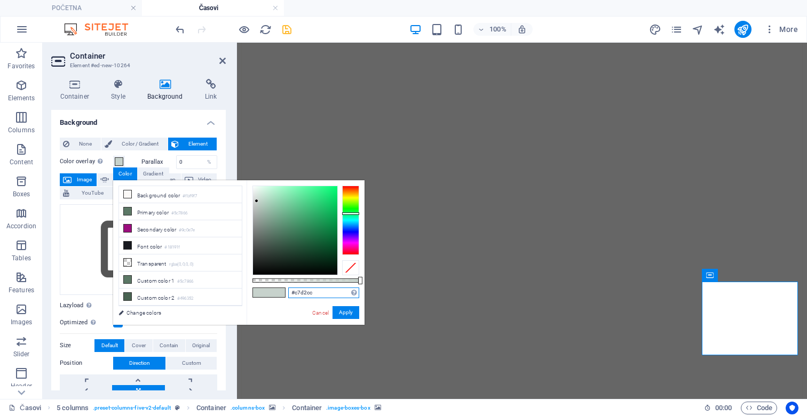
click at [313, 295] on input "#c7d2cc" at bounding box center [323, 293] width 71 height 11
paste input "d3dee8"
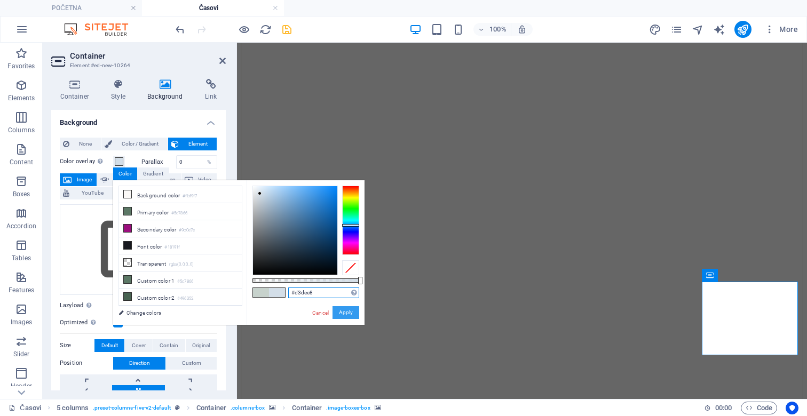
type input "#d3dee8"
click at [348, 315] on button "Apply" at bounding box center [346, 312] width 27 height 13
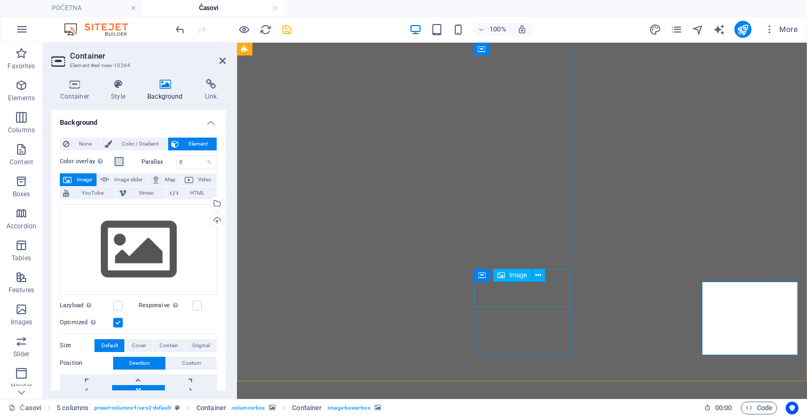
select select "px"
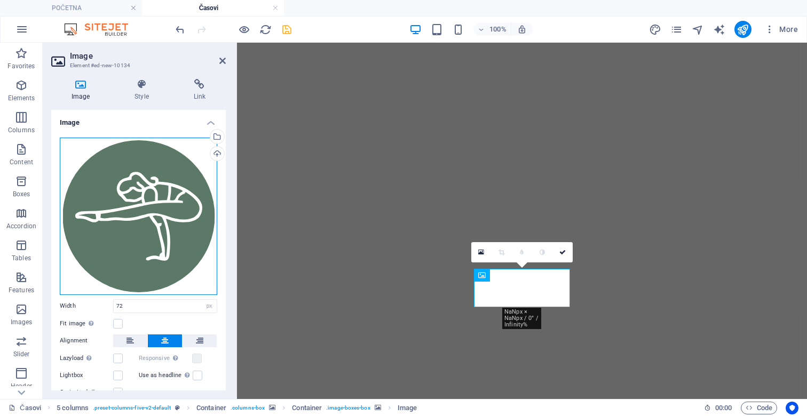
click at [108, 204] on div "Drag files here, click to choose files or select files from Files or our free s…" at bounding box center [138, 216] width 157 height 157
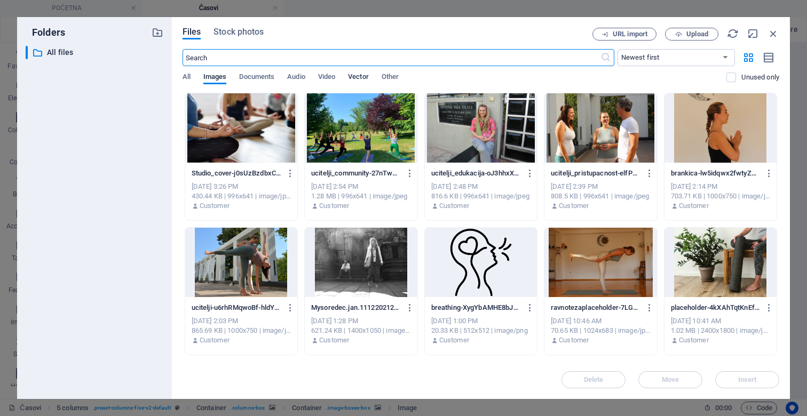
click at [363, 78] on span "Vector" at bounding box center [358, 77] width 21 height 15
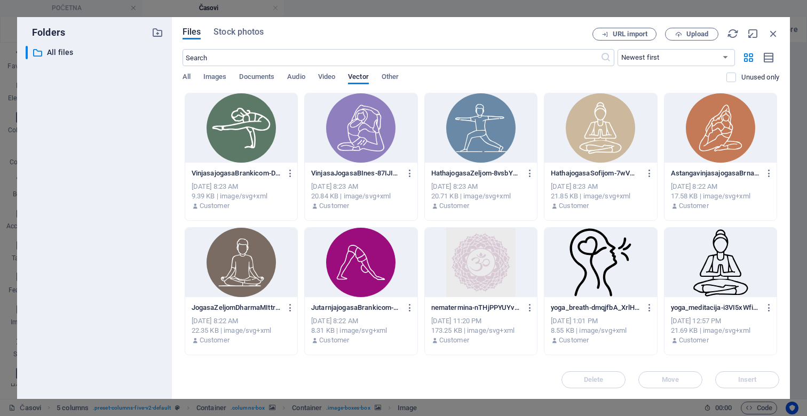
click at [466, 130] on div at bounding box center [481, 127] width 112 height 69
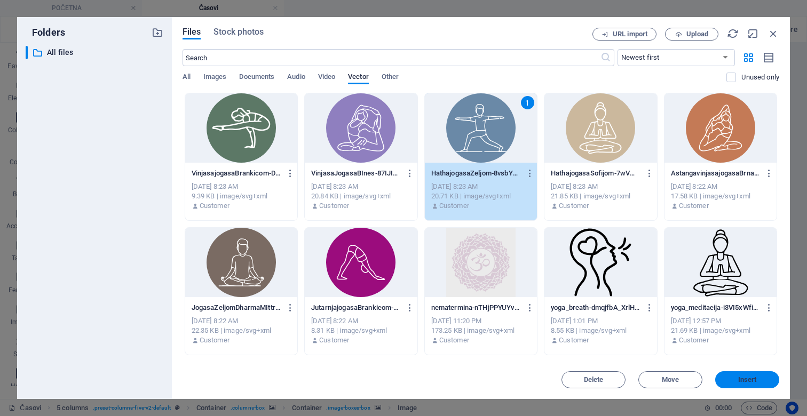
click at [746, 377] on span "Insert" at bounding box center [747, 380] width 19 height 6
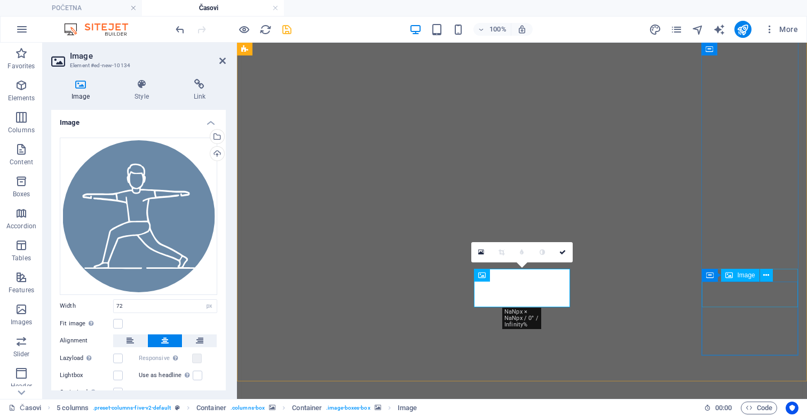
select select "px"
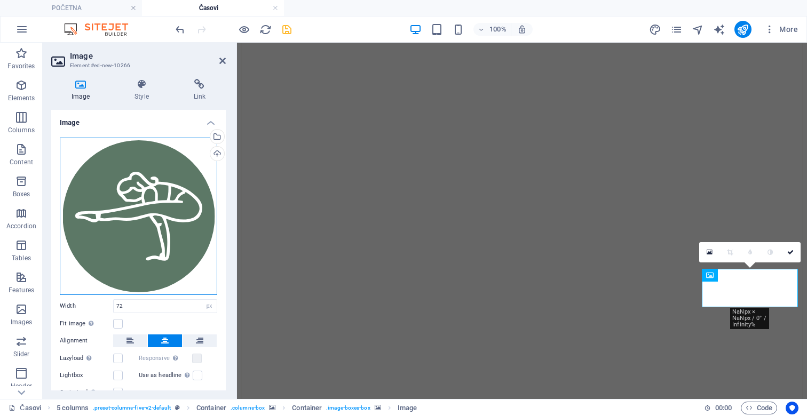
click at [158, 223] on div "Drag files here, click to choose files or select files from Files or our free s…" at bounding box center [138, 216] width 157 height 157
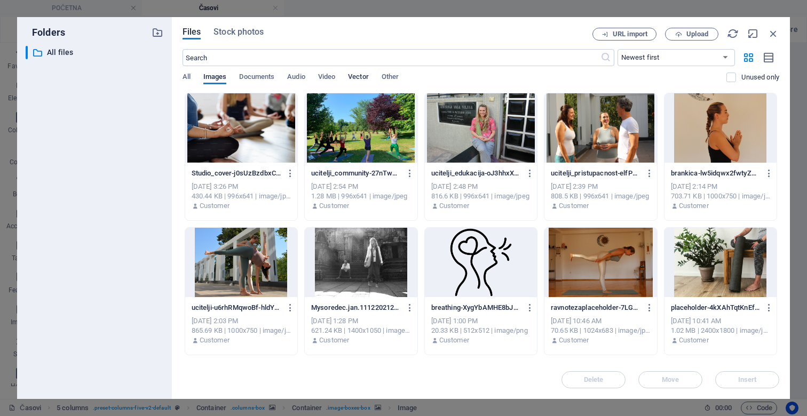
click at [365, 75] on span "Vector" at bounding box center [358, 77] width 21 height 15
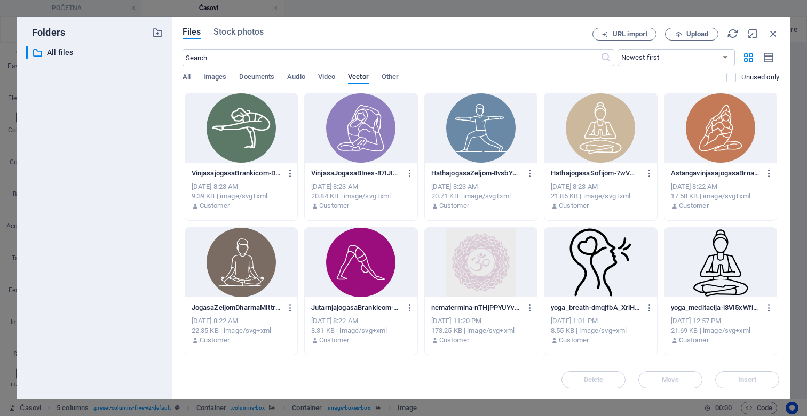
click at [467, 136] on div at bounding box center [481, 127] width 112 height 69
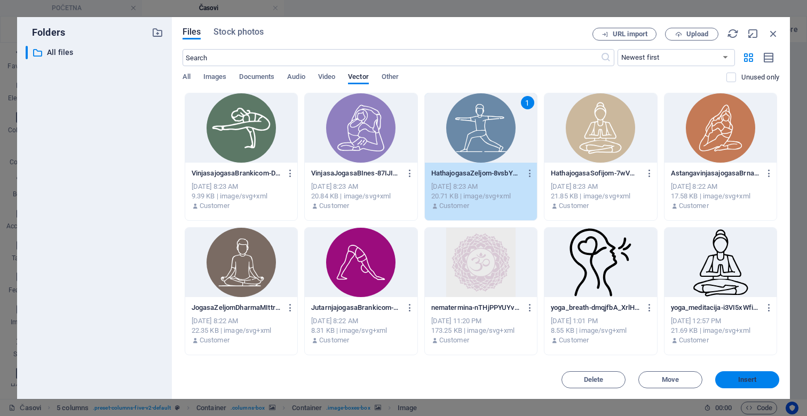
click at [735, 383] on span "Insert" at bounding box center [747, 380] width 56 height 6
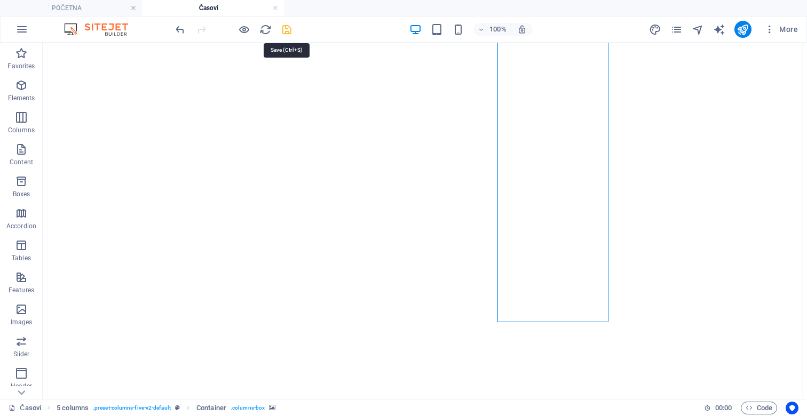
click at [286, 29] on icon "save" at bounding box center [287, 29] width 12 height 12
checkbox input "false"
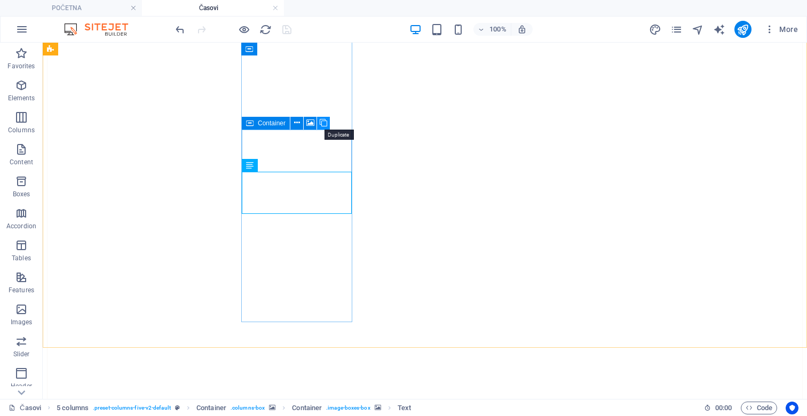
click at [326, 117] on button at bounding box center [323, 123] width 13 height 13
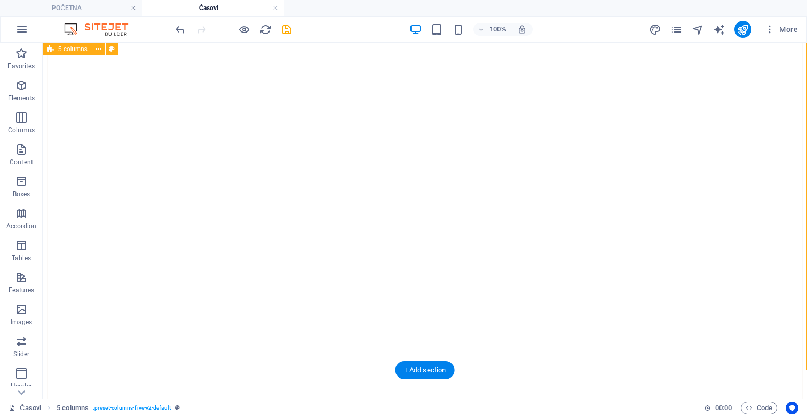
scroll to position [627, 0]
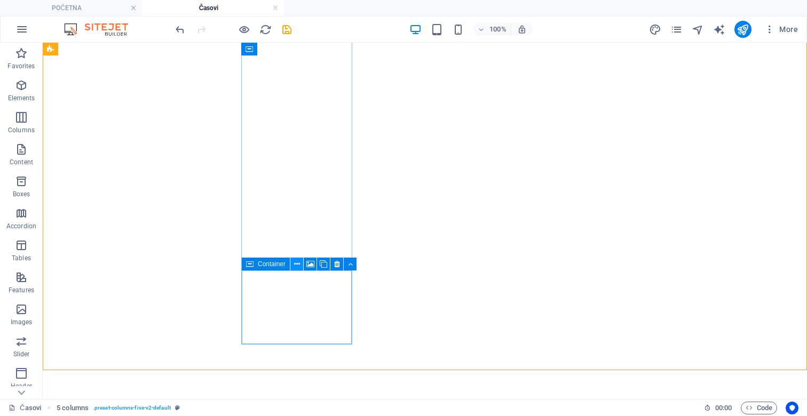
click at [298, 265] on icon at bounding box center [297, 264] width 6 height 11
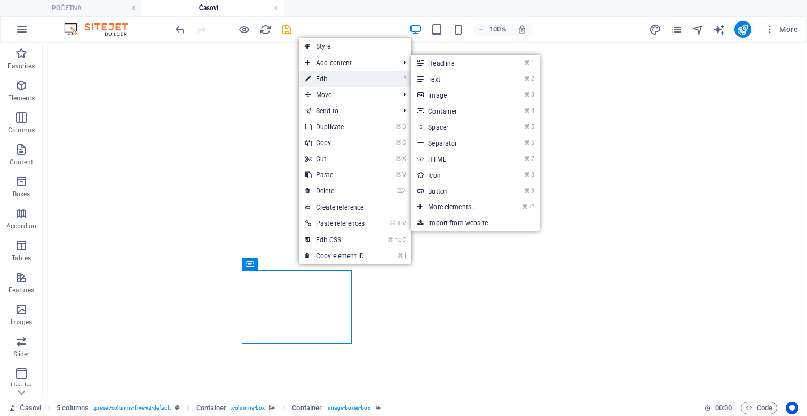
click at [339, 77] on link "⏎ Edit" at bounding box center [335, 79] width 72 height 16
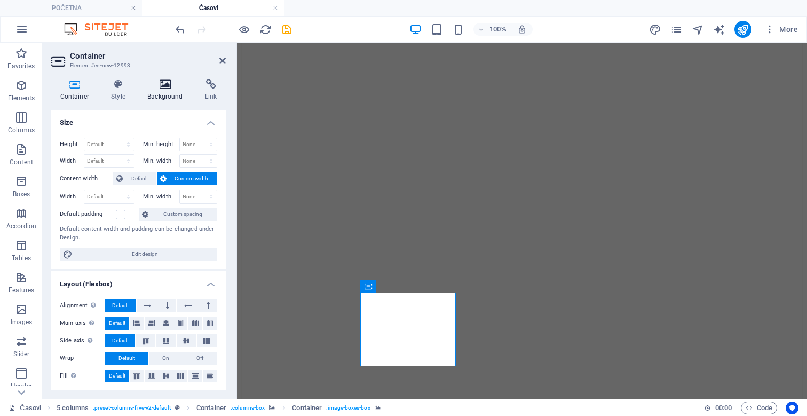
click at [157, 93] on h4 "Background" at bounding box center [168, 90] width 58 height 22
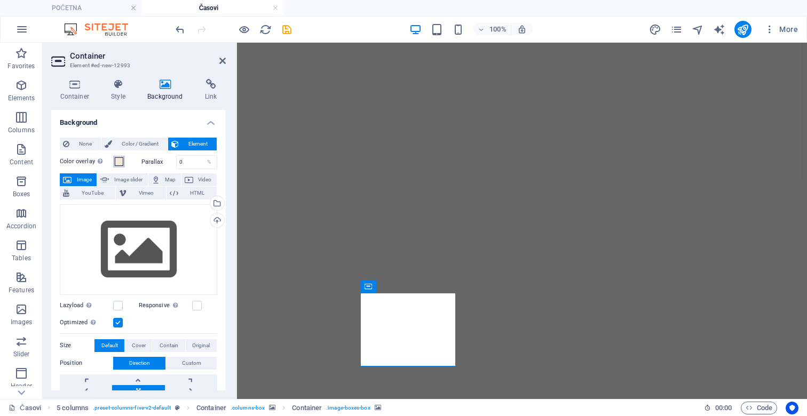
click at [117, 163] on span at bounding box center [119, 161] width 9 height 9
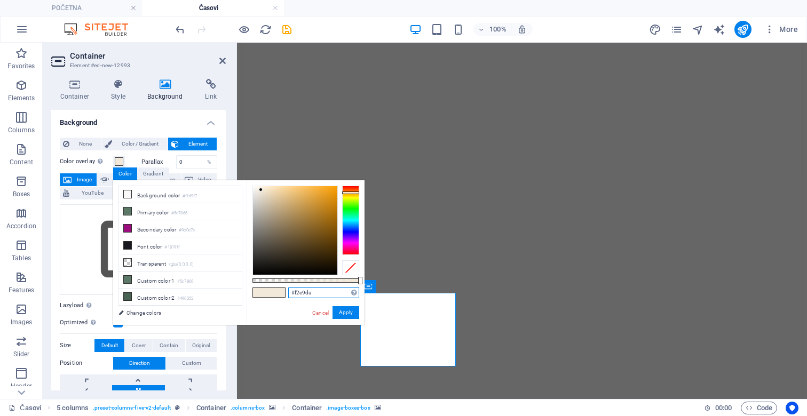
click at [314, 291] on input "#f2e9da" at bounding box center [323, 293] width 71 height 11
paste input "E1DBF1"
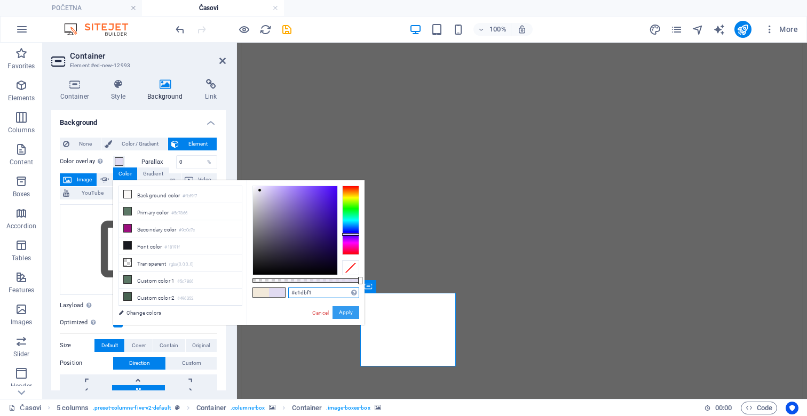
type input "#e1dbf1"
drag, startPoint x: 348, startPoint y: 314, endPoint x: 111, endPoint y: 271, distance: 240.9
click at [348, 314] on button "Apply" at bounding box center [346, 312] width 27 height 13
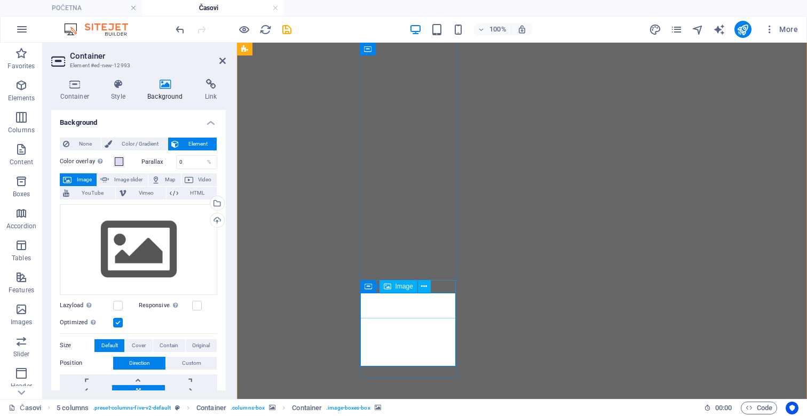
select select "px"
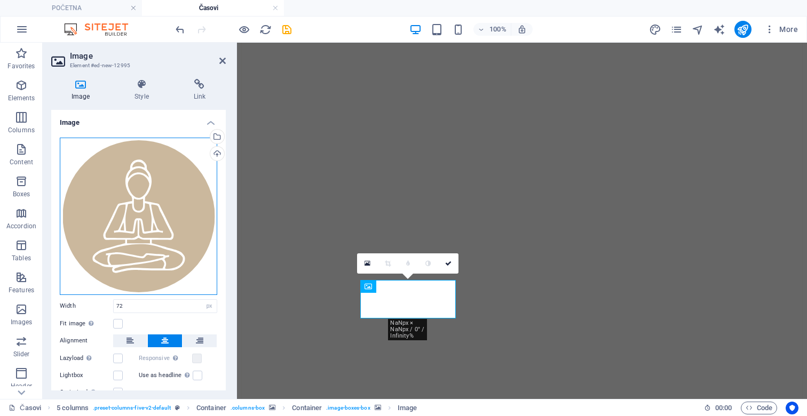
click at [133, 226] on div "Drag files here, click to choose files or select files from Files or our free s…" at bounding box center [138, 216] width 157 height 157
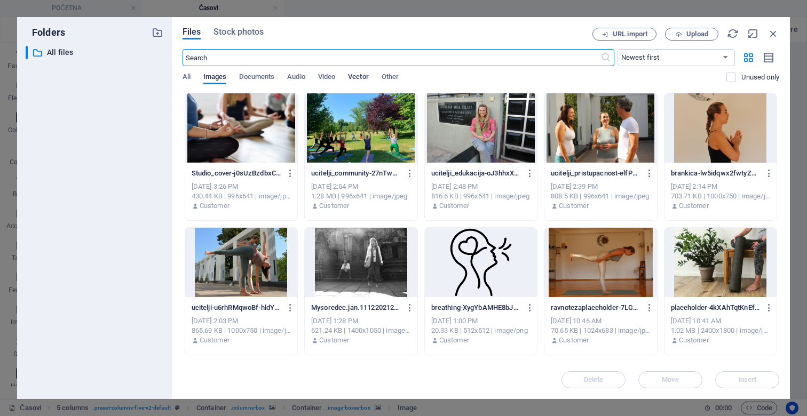
click at [356, 75] on span "Vector" at bounding box center [358, 77] width 21 height 15
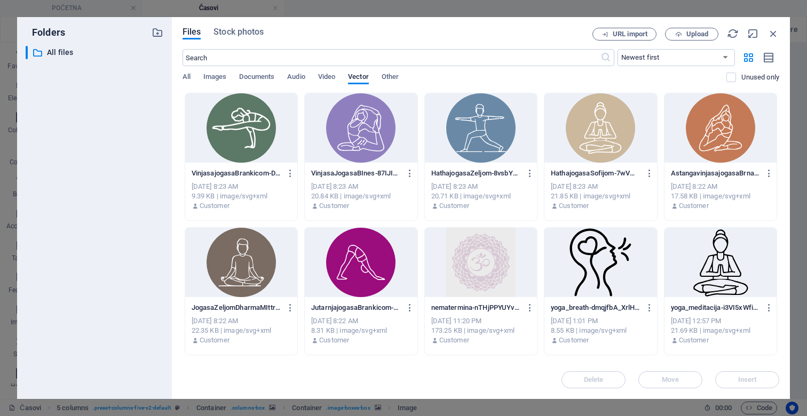
click at [357, 129] on div at bounding box center [361, 127] width 112 height 69
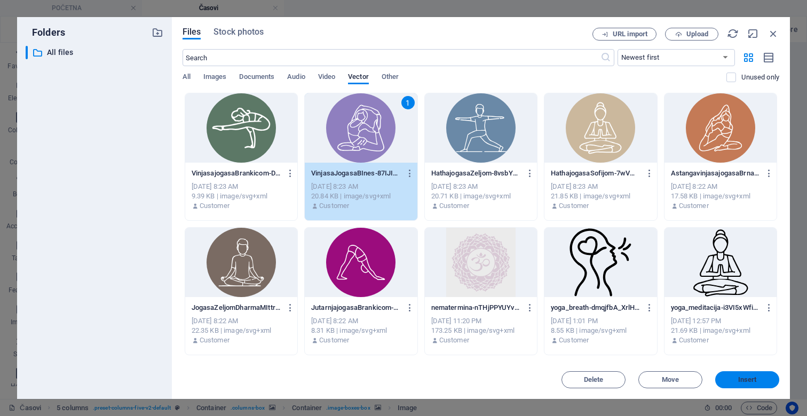
click at [750, 377] on span "Insert" at bounding box center [747, 380] width 19 height 6
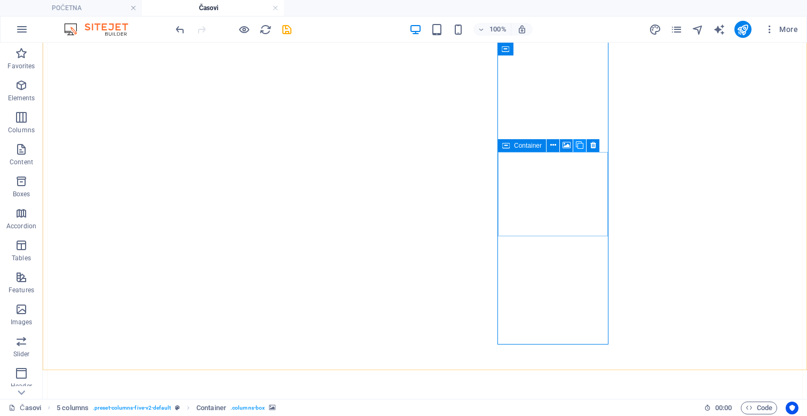
click at [577, 145] on icon at bounding box center [579, 145] width 7 height 11
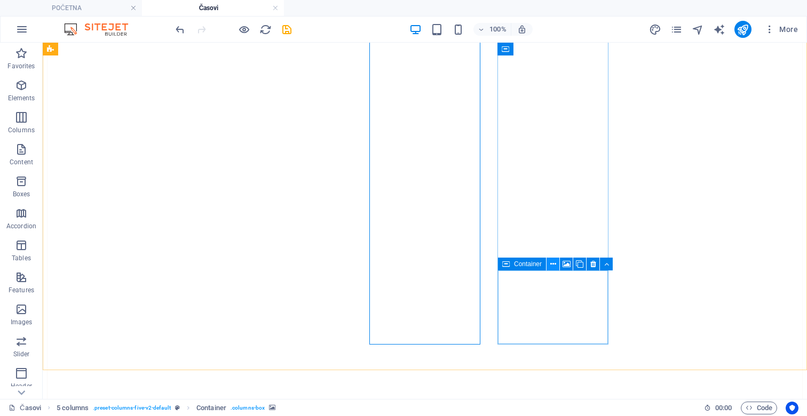
click at [551, 266] on icon at bounding box center [553, 264] width 6 height 11
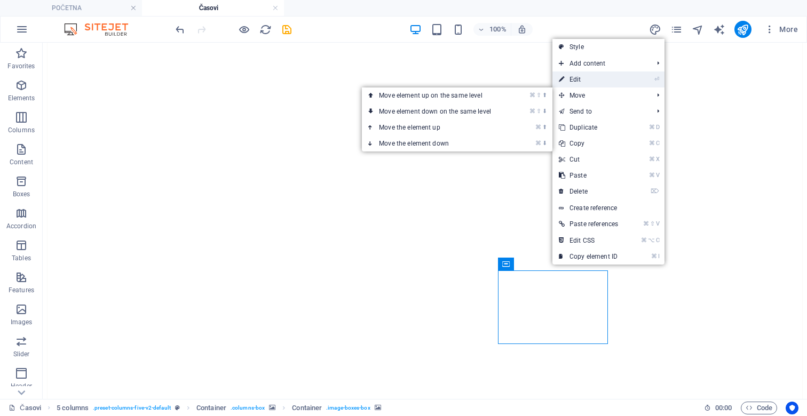
drag, startPoint x: 577, startPoint y: 82, endPoint x: 96, endPoint y: 121, distance: 483.0
click at [577, 82] on link "⏎ Edit" at bounding box center [588, 80] width 72 height 16
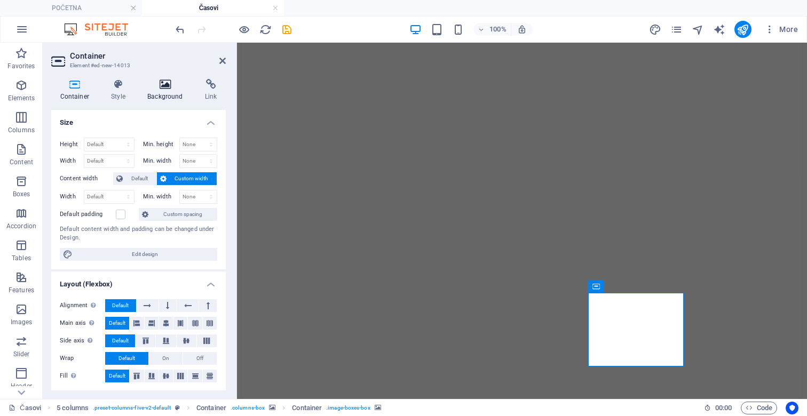
click at [161, 92] on h4 "Background" at bounding box center [168, 90] width 58 height 22
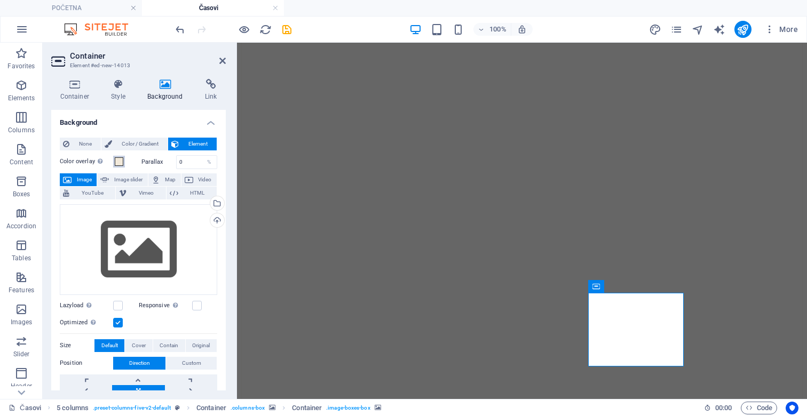
click at [120, 160] on span at bounding box center [119, 161] width 9 height 9
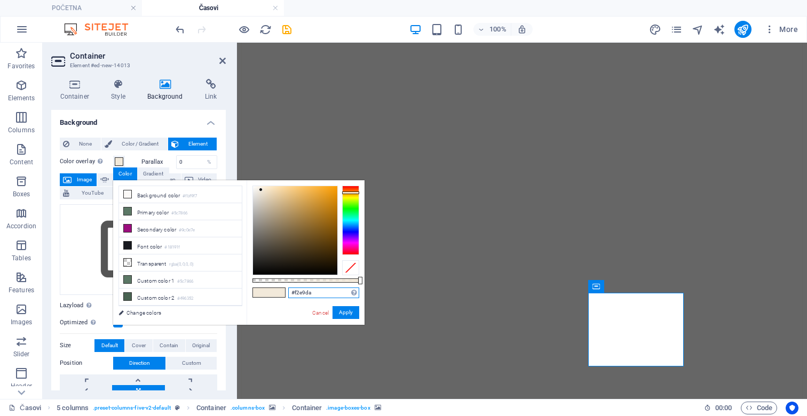
click at [307, 293] on input "#f2e9da" at bounding box center [323, 293] width 71 height 11
click at [304, 292] on input "#f2e9da" at bounding box center [323, 293] width 71 height 11
click at [305, 292] on input "#f2e9da" at bounding box center [323, 293] width 71 height 11
paste input "E1DBF1"
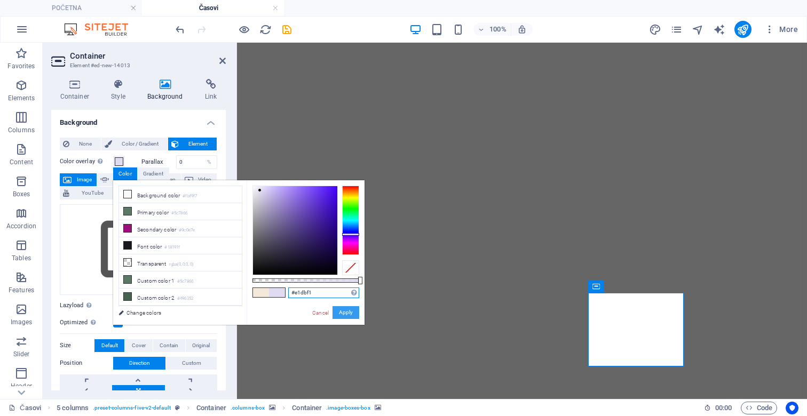
type input "#e1dbf1"
click at [345, 312] on button "Apply" at bounding box center [346, 312] width 27 height 13
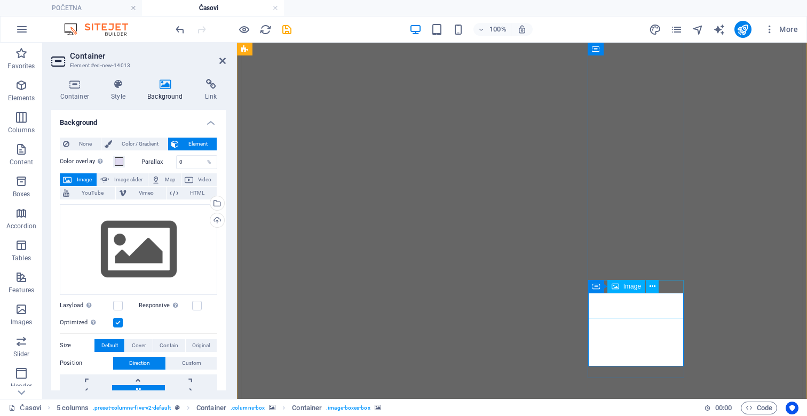
select select "px"
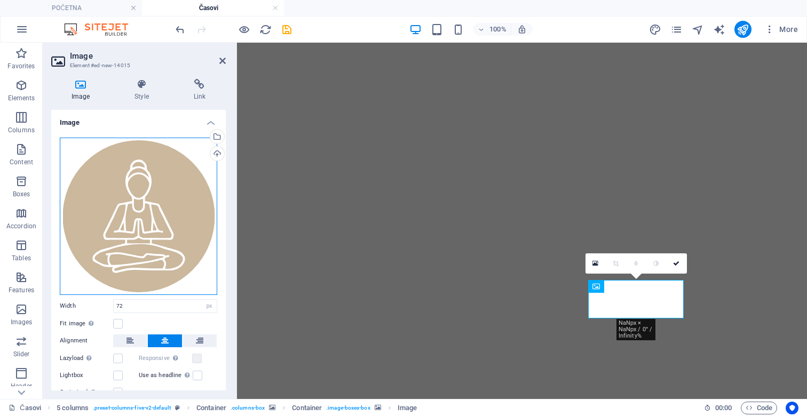
click at [159, 210] on div "Drag files here, click to choose files or select files from Files or our free s…" at bounding box center [138, 216] width 157 height 157
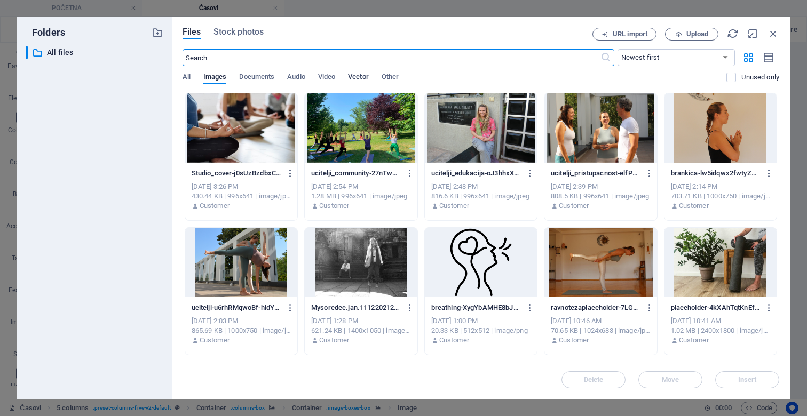
click at [366, 75] on span "Vector" at bounding box center [358, 77] width 21 height 15
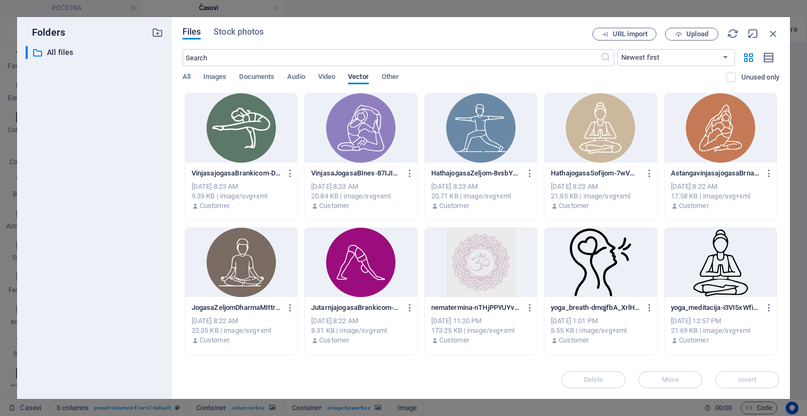
click at [378, 126] on div at bounding box center [361, 127] width 112 height 69
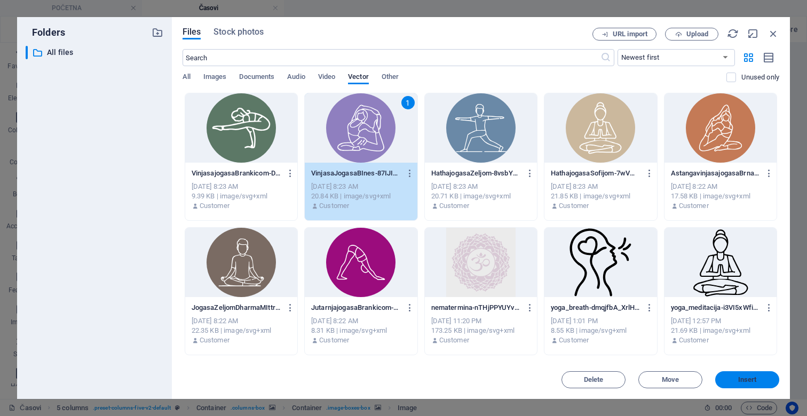
click at [756, 381] on span "Insert" at bounding box center [747, 380] width 19 height 6
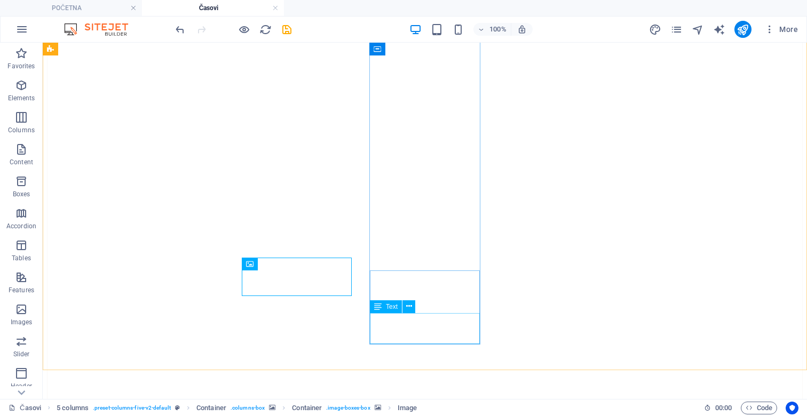
click at [417, 308] on div "Text" at bounding box center [396, 306] width 52 height 13
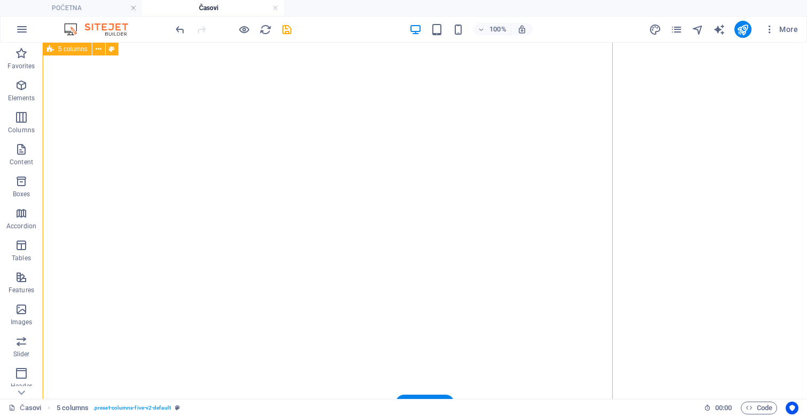
scroll to position [593, 0]
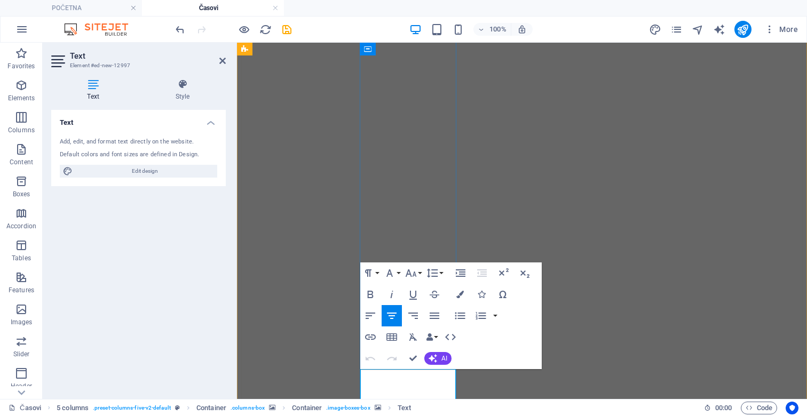
drag, startPoint x: 422, startPoint y: 381, endPoint x: 450, endPoint y: 381, distance: 28.3
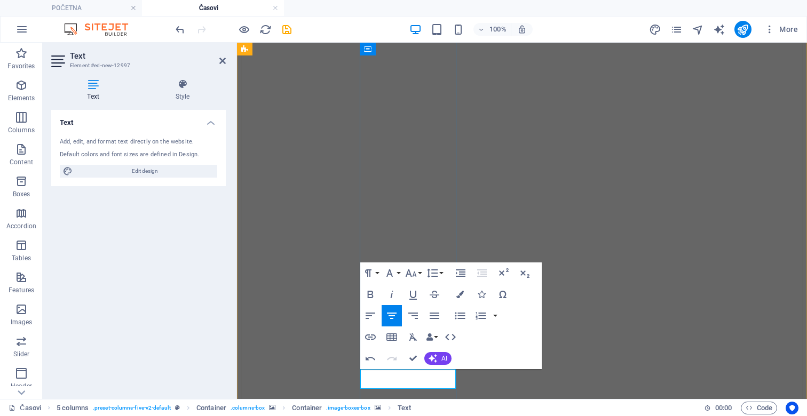
copy span "Hatha Joga sa Bines"
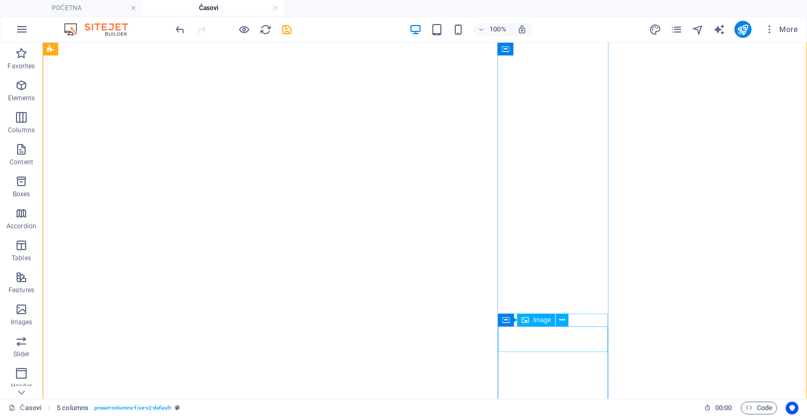
scroll to position [571, 0]
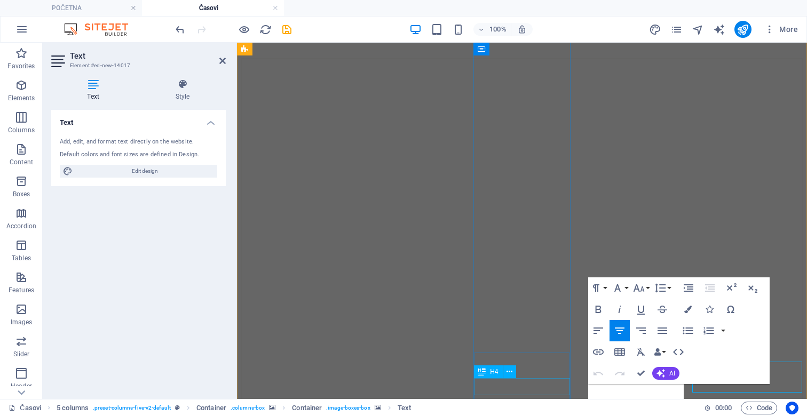
scroll to position [578, 0]
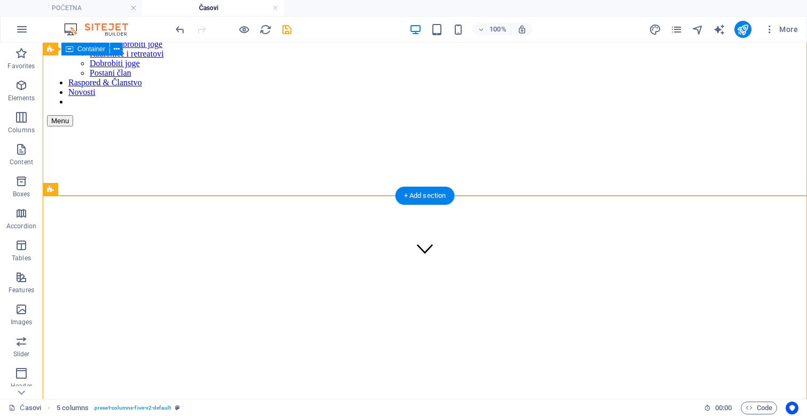
scroll to position [0, 0]
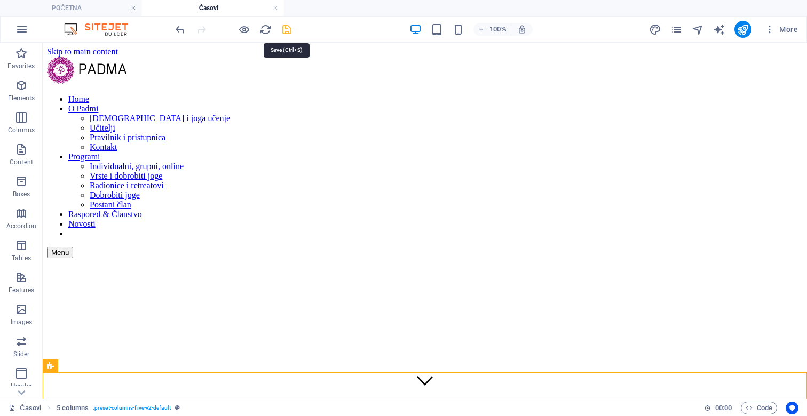
click at [287, 29] on icon "save" at bounding box center [287, 29] width 12 height 12
checkbox input "false"
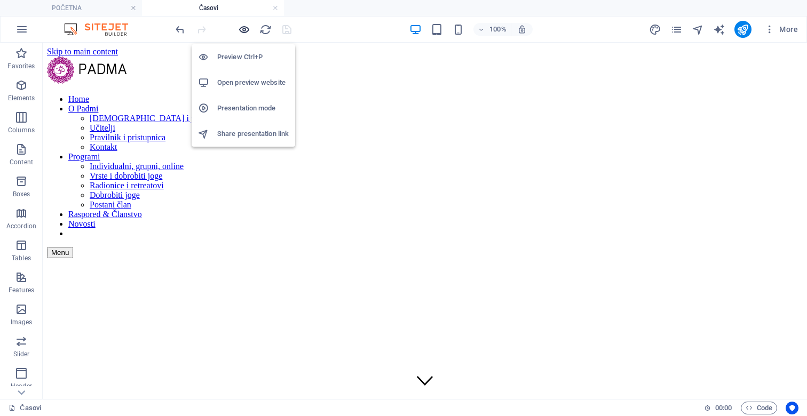
click at [246, 33] on icon "button" at bounding box center [244, 29] width 12 height 12
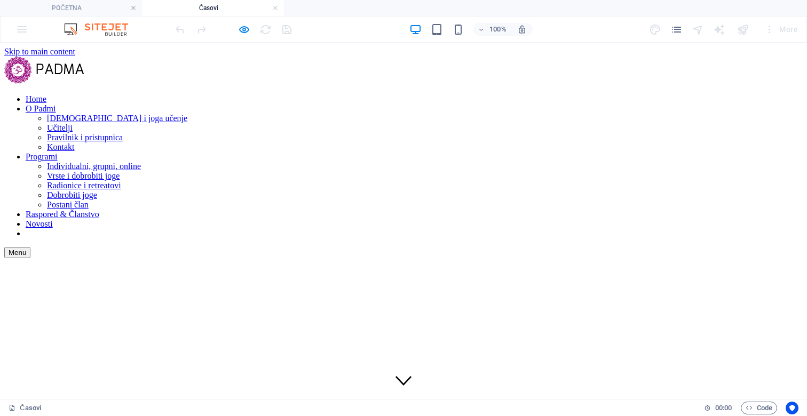
click at [73, 128] on link "Učitelji" at bounding box center [60, 127] width 26 height 9
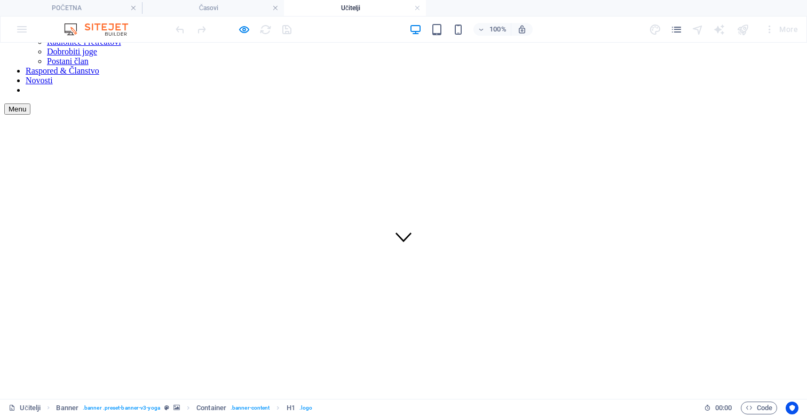
scroll to position [197, 0]
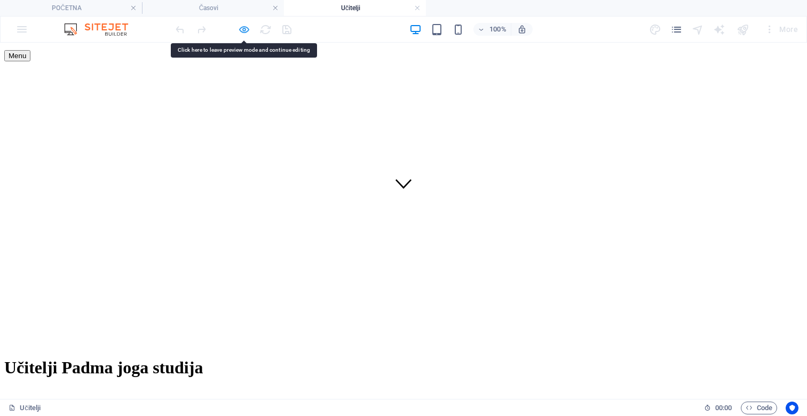
click at [244, 26] on icon "button" at bounding box center [244, 29] width 12 height 12
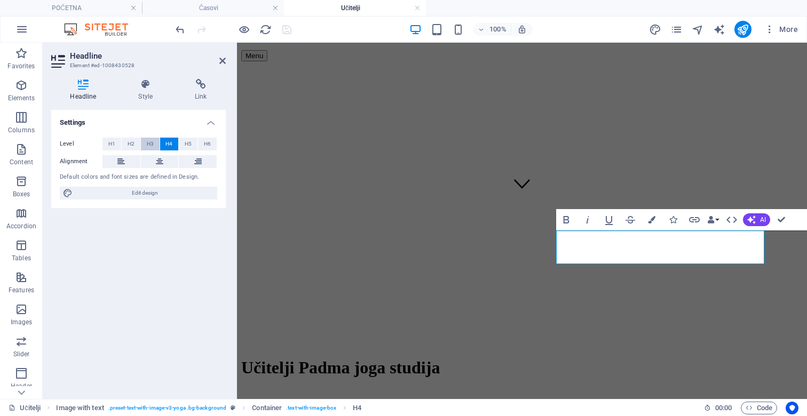
click at [155, 142] on button "H3" at bounding box center [150, 144] width 19 height 13
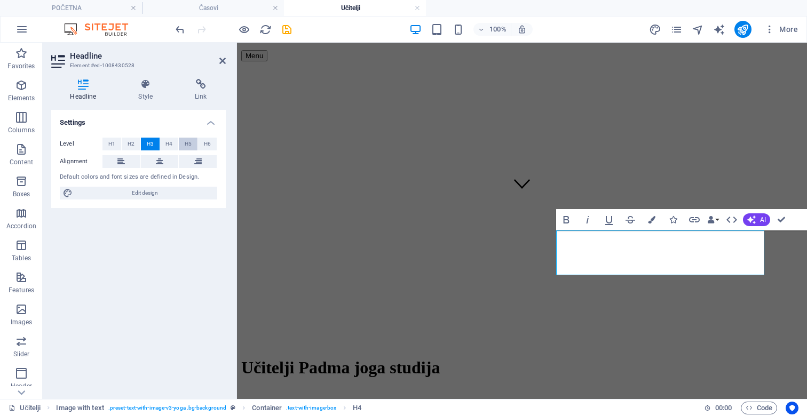
click at [193, 149] on button "H5" at bounding box center [188, 144] width 19 height 13
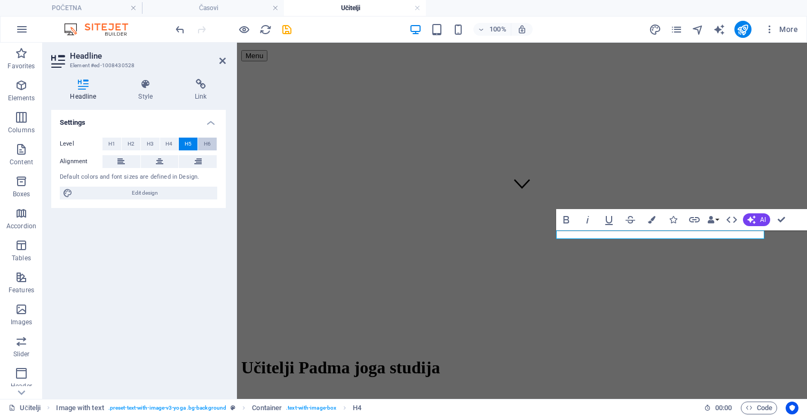
click at [207, 139] on span "H6" at bounding box center [207, 144] width 7 height 13
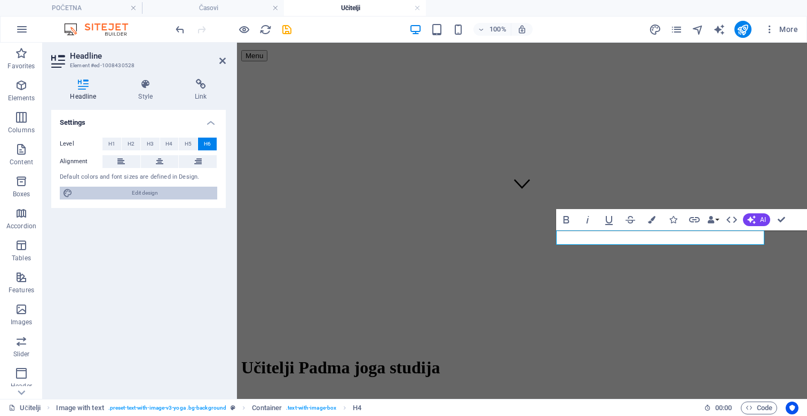
click at [162, 191] on span "Edit design" at bounding box center [145, 193] width 138 height 13
select select "px"
select select "400"
select select "px"
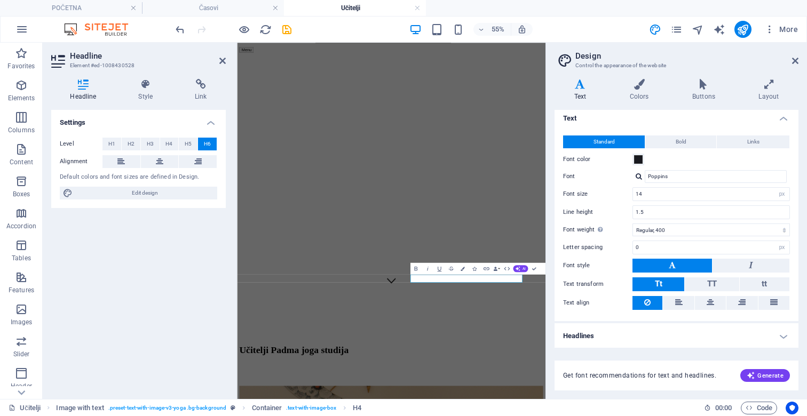
click at [784, 336] on h4 "Headlines" at bounding box center [677, 336] width 244 height 26
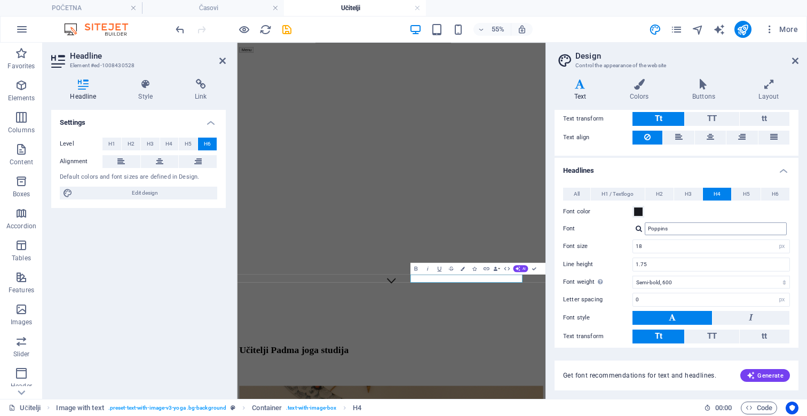
scroll to position [230, 0]
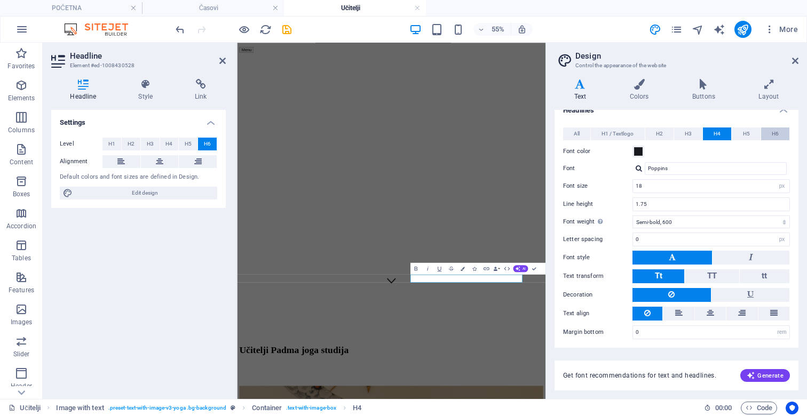
click at [769, 136] on button "H6" at bounding box center [775, 134] width 28 height 13
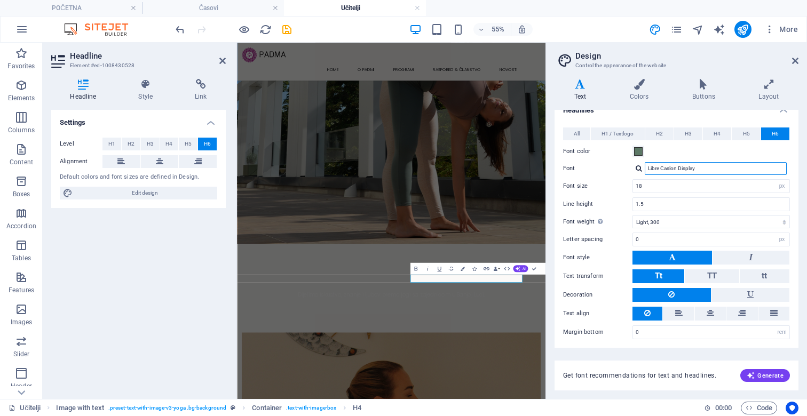
click at [664, 171] on input "Libre Caslon Display" at bounding box center [716, 168] width 142 height 13
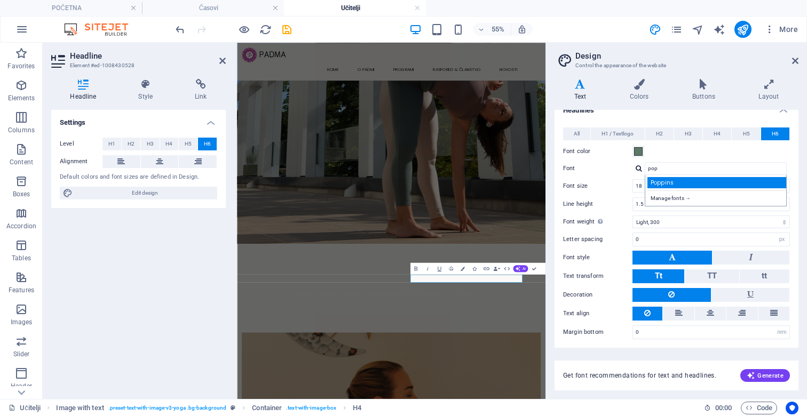
click at [665, 185] on div "Poppins" at bounding box center [717, 182] width 141 height 11
type input "Poppins"
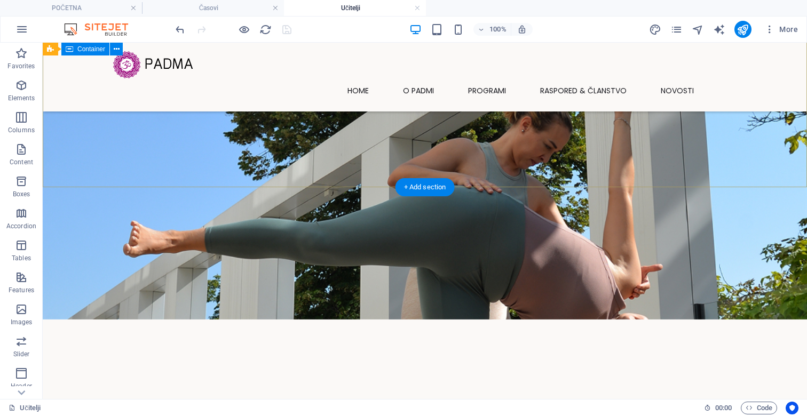
scroll to position [140, 0]
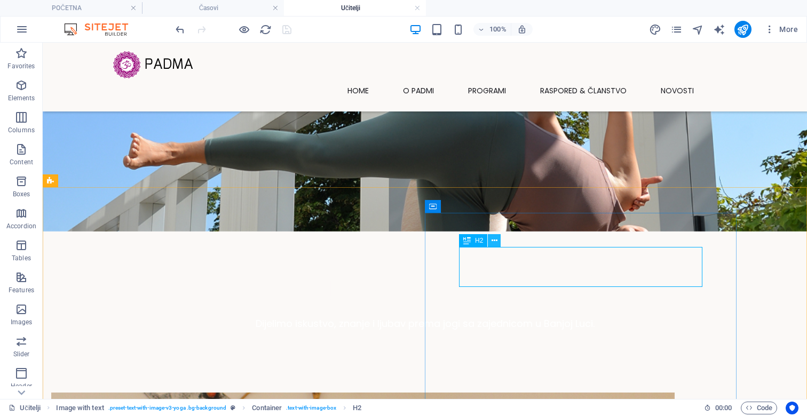
click at [494, 239] on icon at bounding box center [495, 240] width 6 height 11
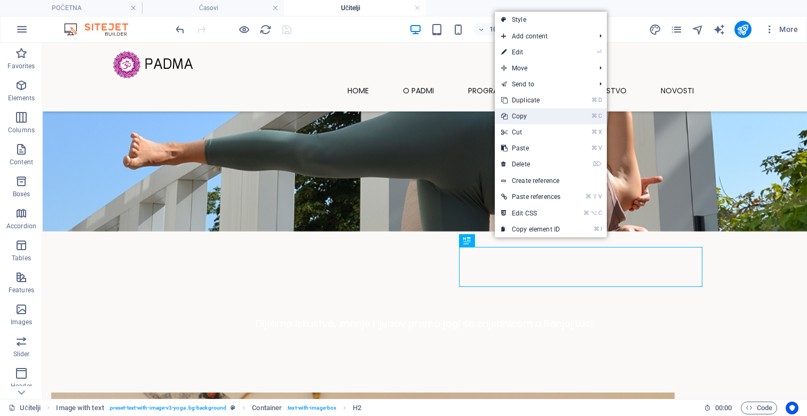
click at [529, 118] on link "⌘ C Copy" at bounding box center [531, 116] width 72 height 16
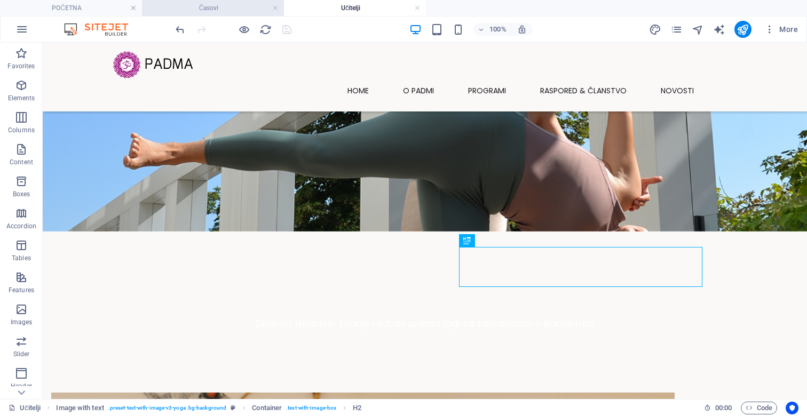
click at [215, 12] on h4 "Časovi" at bounding box center [213, 8] width 142 height 12
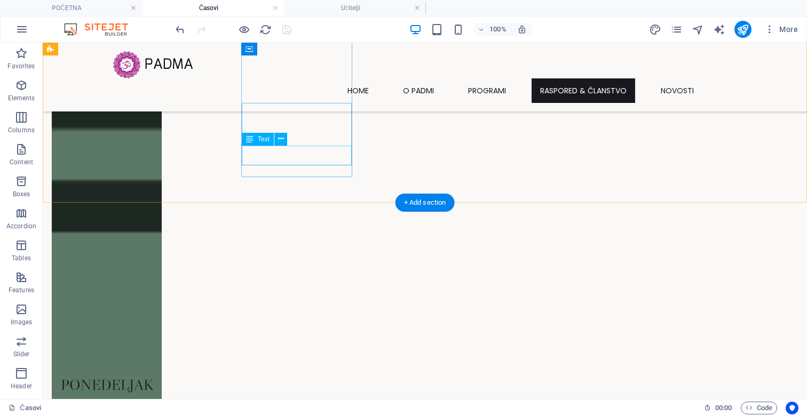
scroll to position [810, 0]
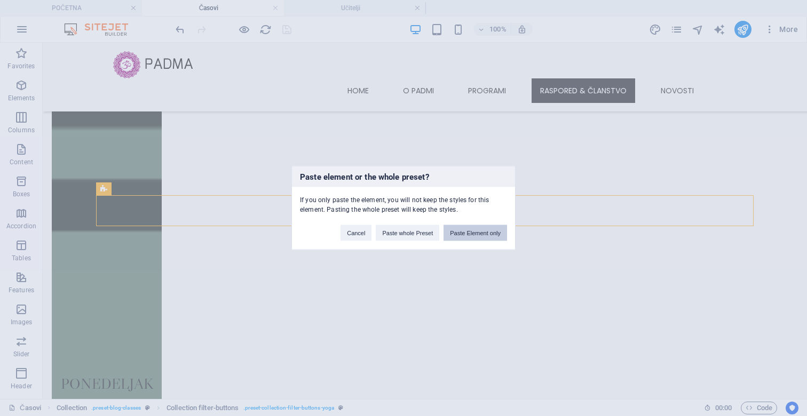
click at [490, 233] on button "Paste Element only" at bounding box center [476, 233] width 64 height 16
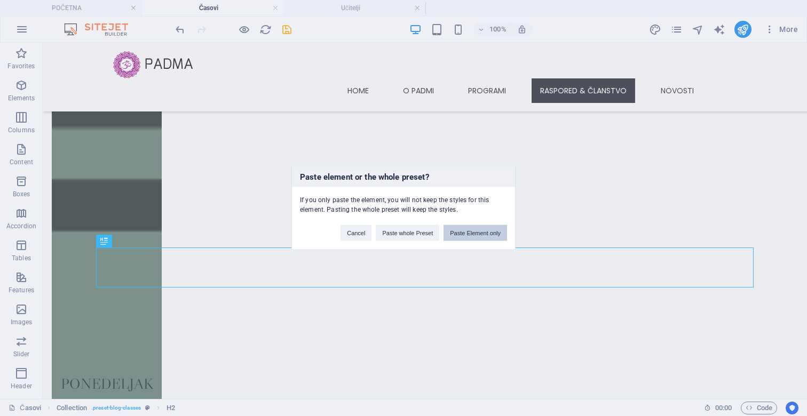
click at [469, 234] on button "Paste Element only" at bounding box center [476, 233] width 64 height 16
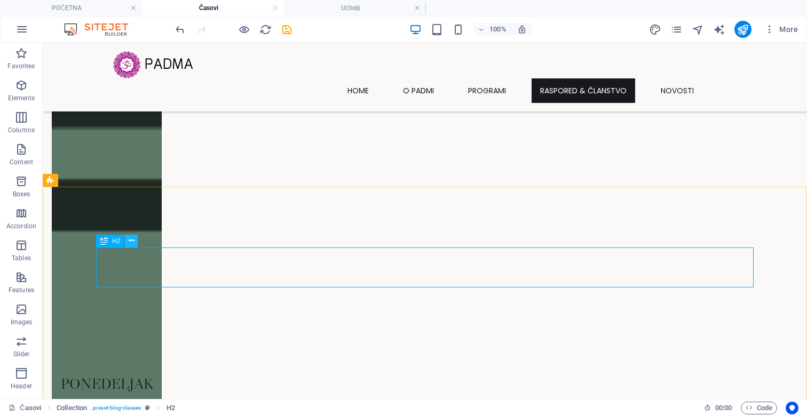
click at [135, 239] on button at bounding box center [131, 241] width 13 height 13
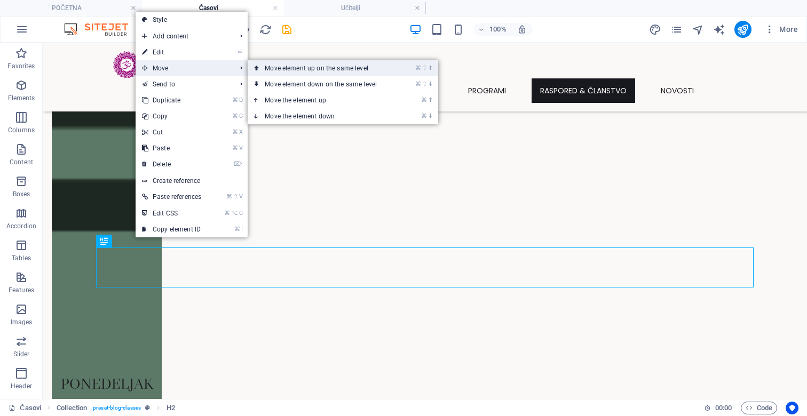
click at [274, 67] on link "⌘ ⇧ ⬆ Move element up on the same level" at bounding box center [323, 68] width 151 height 16
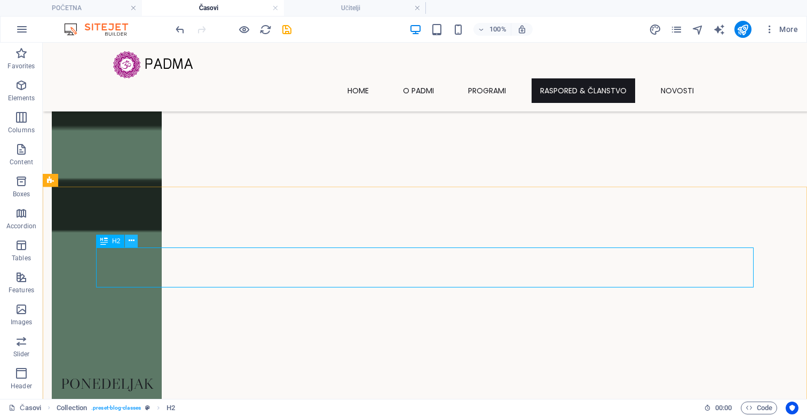
click at [130, 239] on icon at bounding box center [132, 240] width 6 height 11
click at [132, 241] on icon at bounding box center [132, 240] width 6 height 11
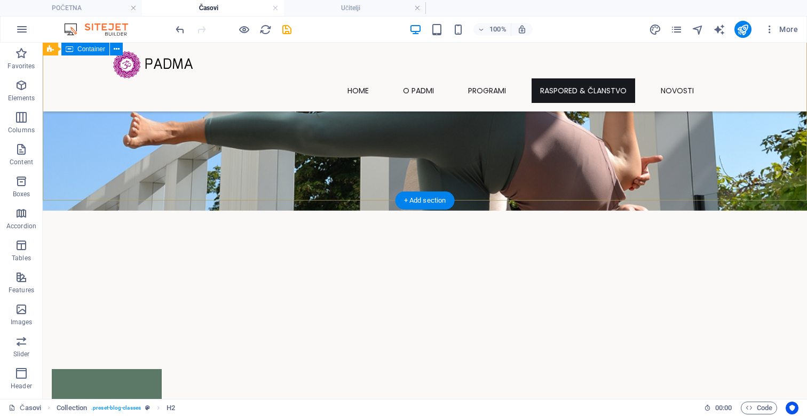
scroll to position [127, 0]
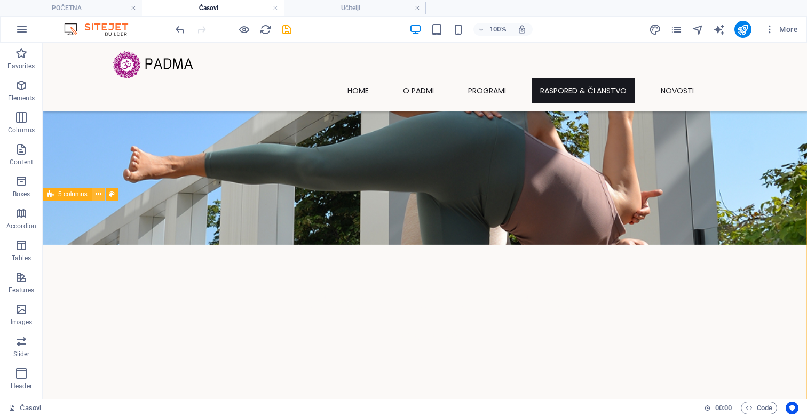
click at [99, 194] on icon at bounding box center [99, 194] width 6 height 11
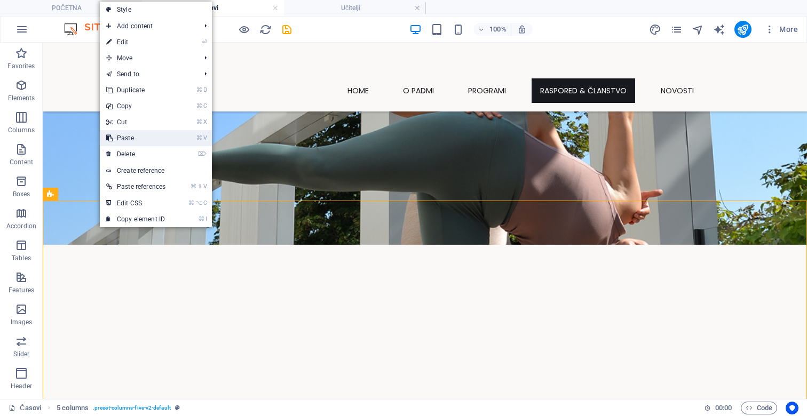
click at [131, 139] on link "⌘ V Paste" at bounding box center [136, 138] width 72 height 16
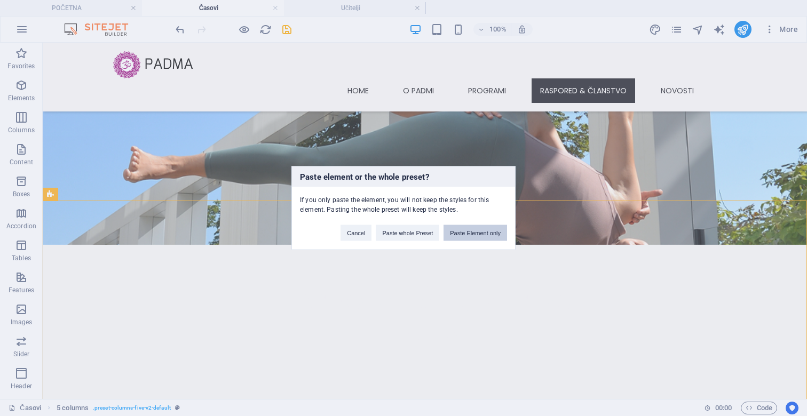
click at [489, 228] on button "Paste Element only" at bounding box center [476, 233] width 64 height 16
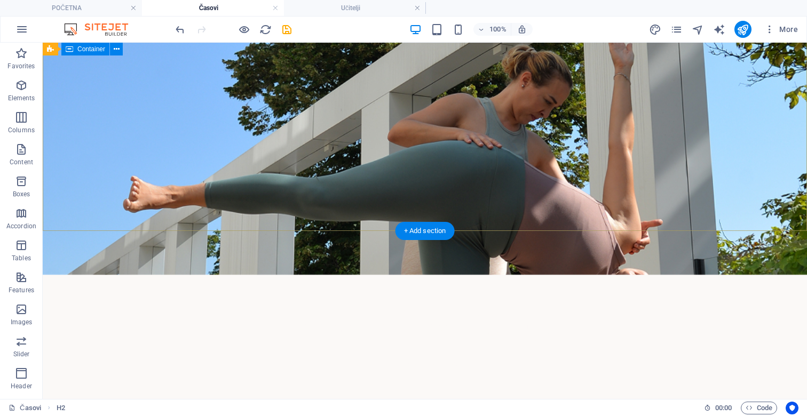
scroll to position [0, 0]
